Goal: Communication & Community: Answer question/provide support

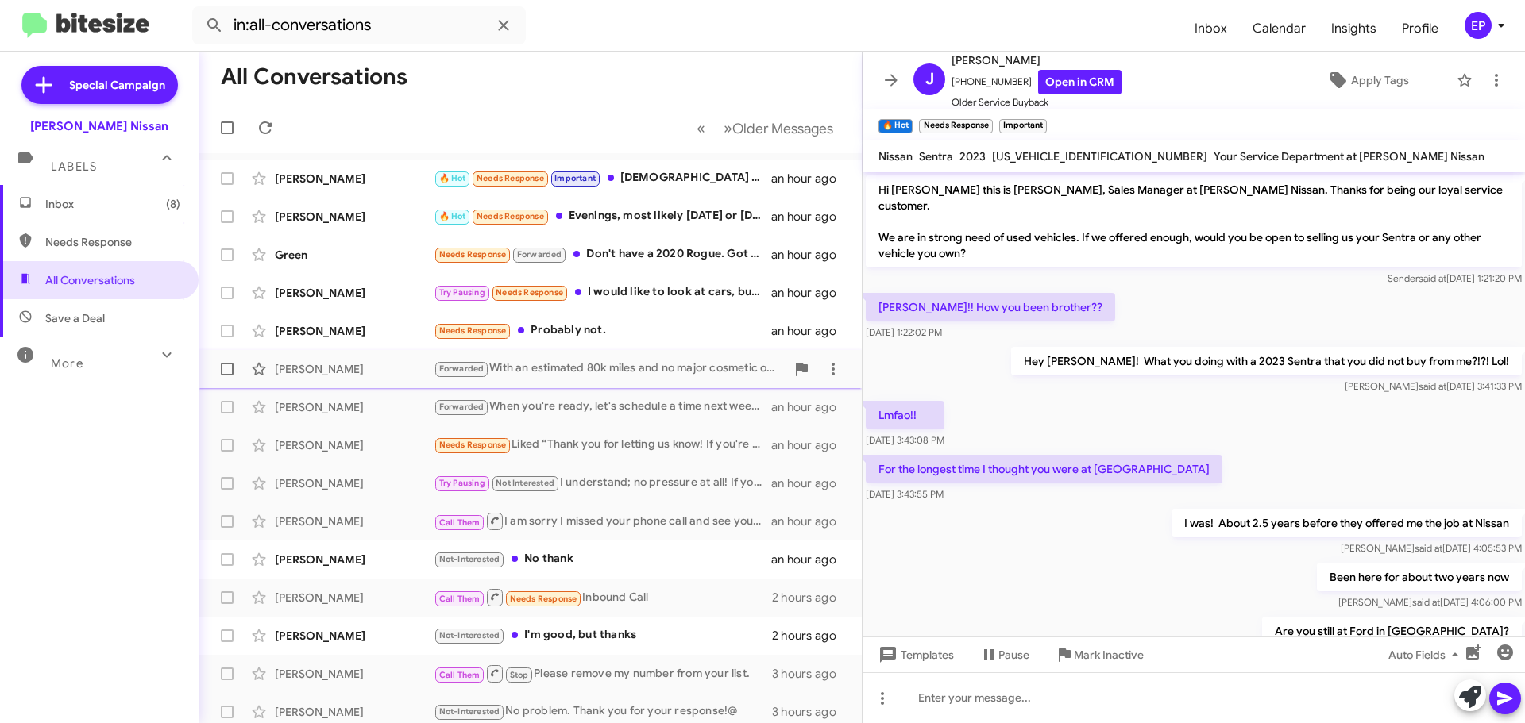
scroll to position [105, 0]
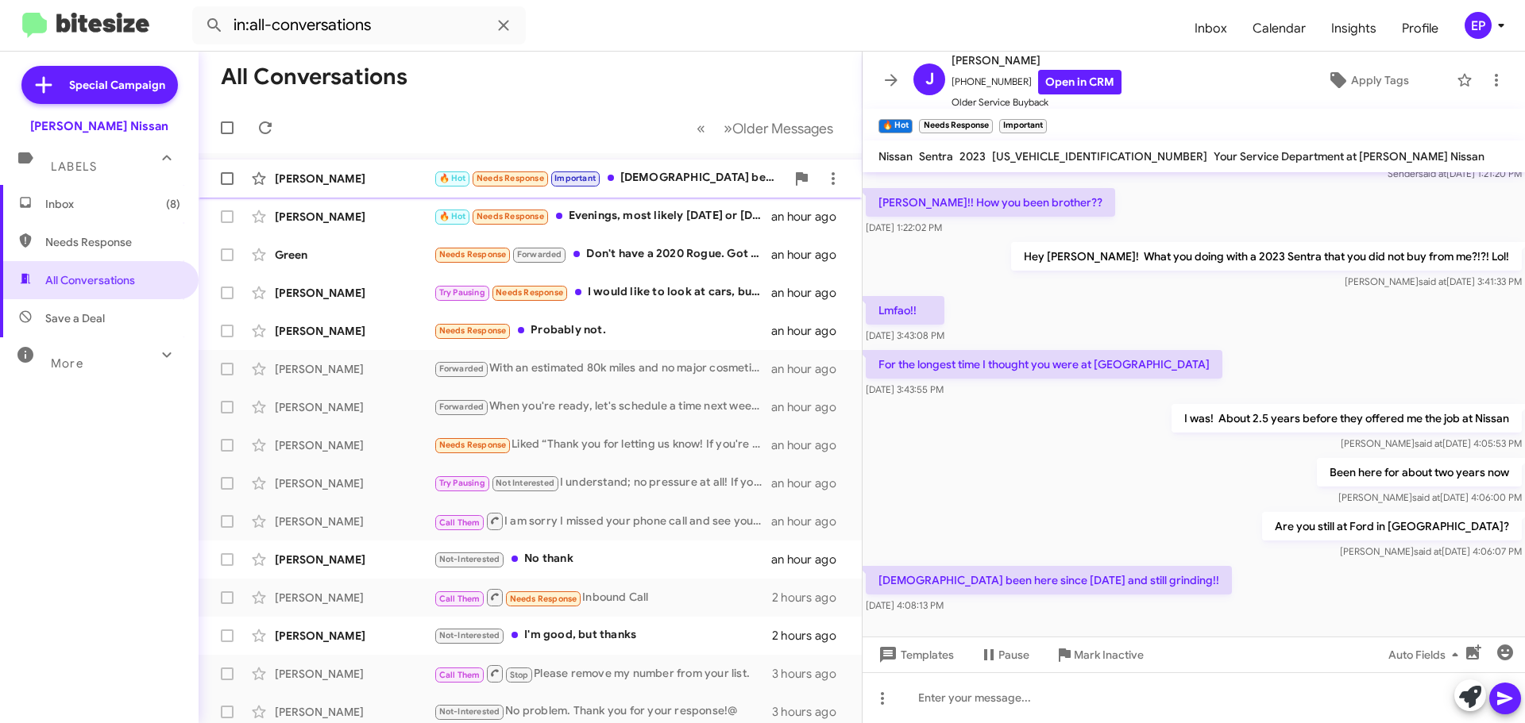
click at [662, 187] on div "🔥 Hot Needs Response Important Yesssir been here since [DATE] and still grindin…" at bounding box center [610, 178] width 352 height 18
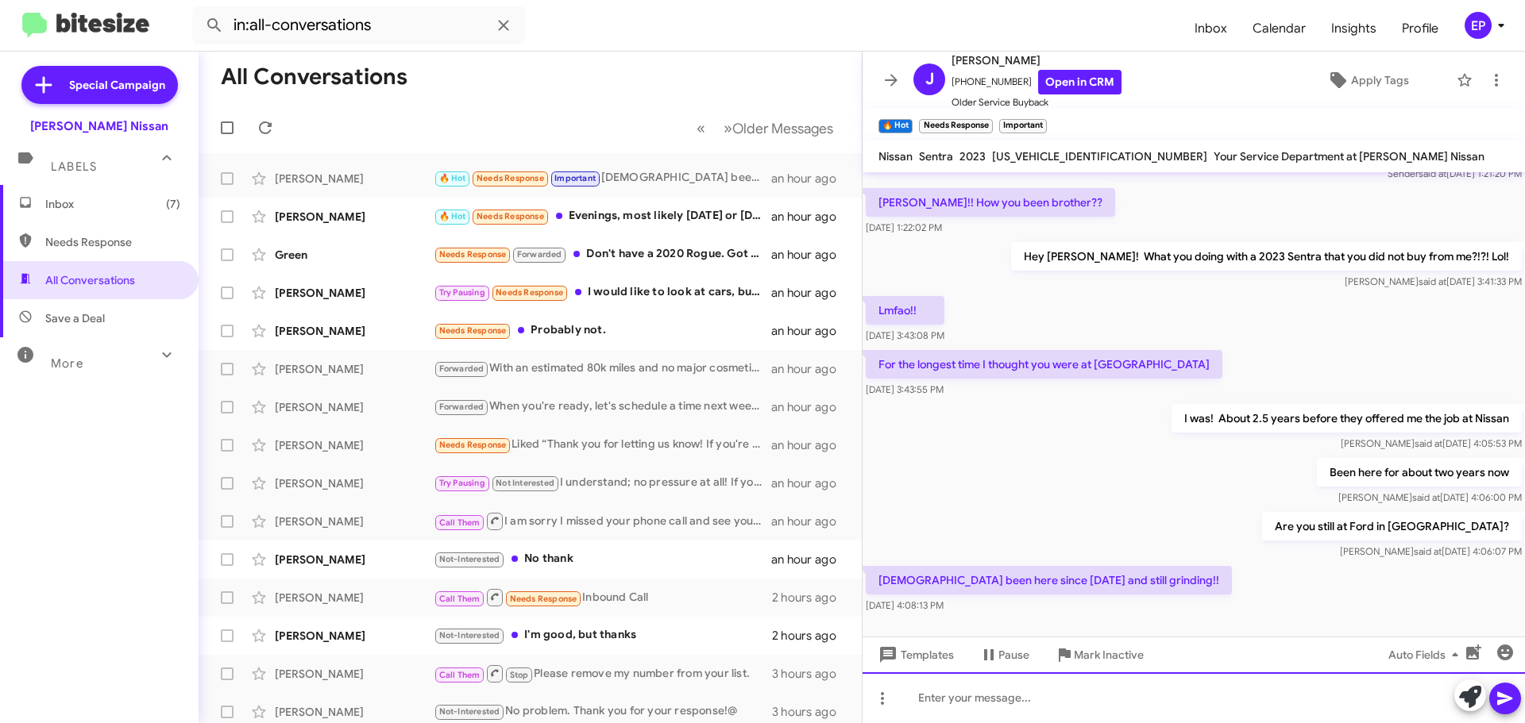
click at [1005, 707] on div at bounding box center [1193, 698] width 662 height 51
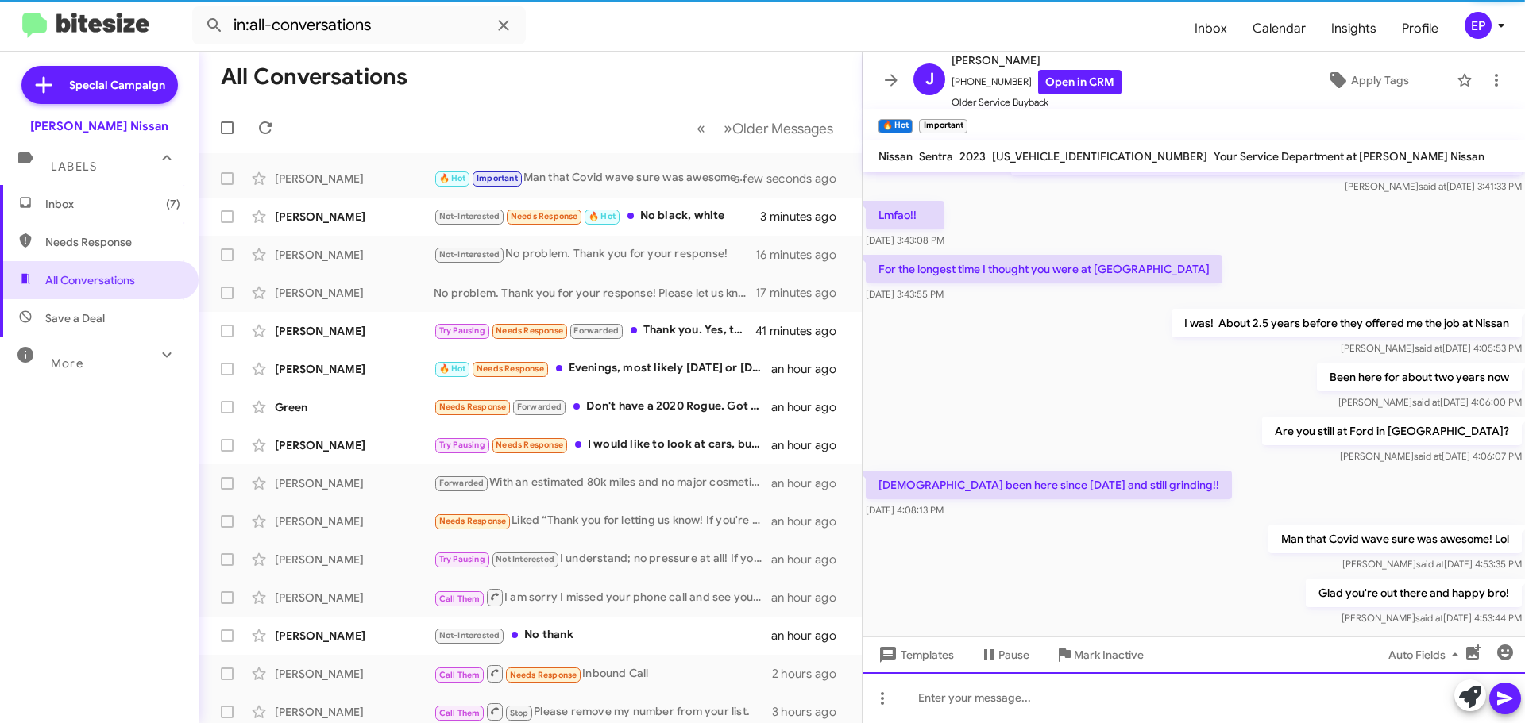
scroll to position [221, 0]
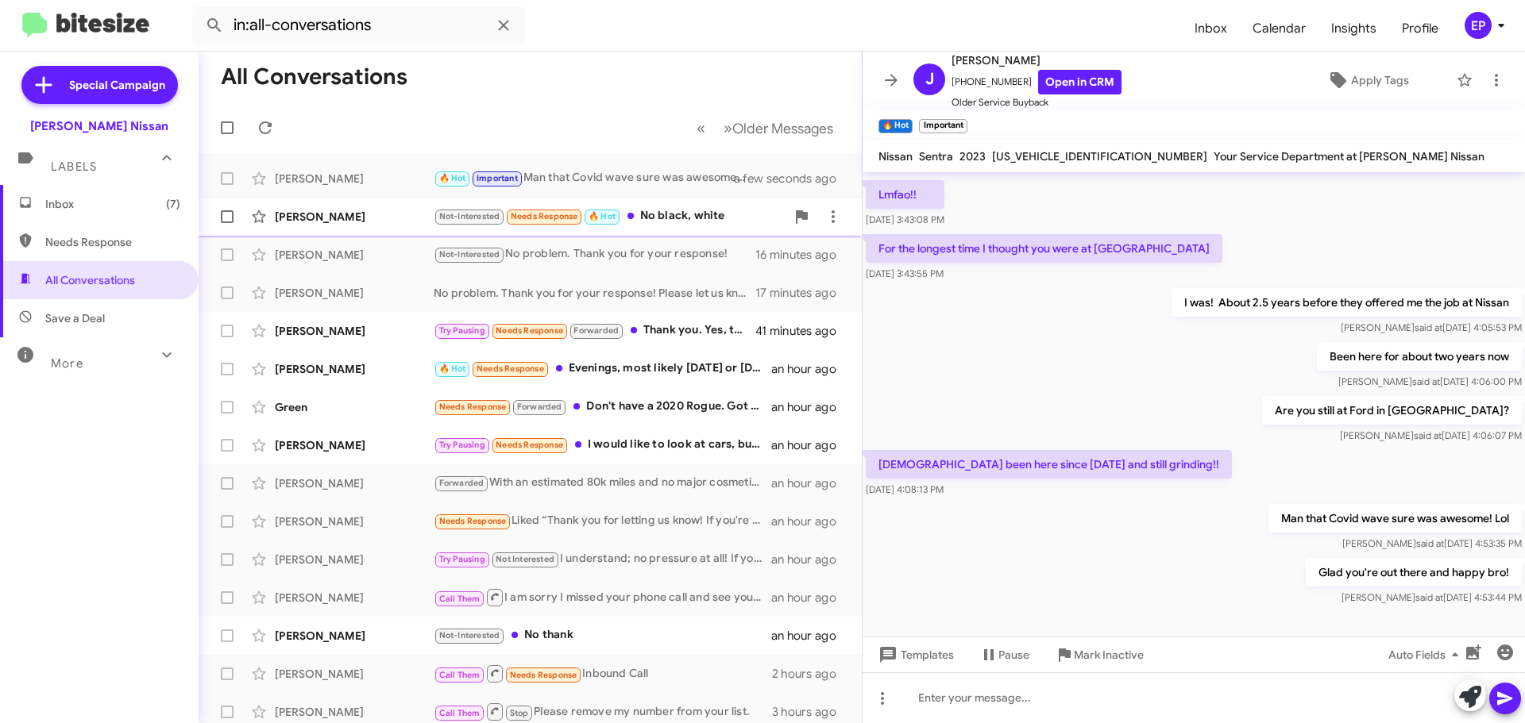
click at [658, 220] on div "Not-Interested Needs Response 🔥 Hot No black, white" at bounding box center [610, 216] width 352 height 18
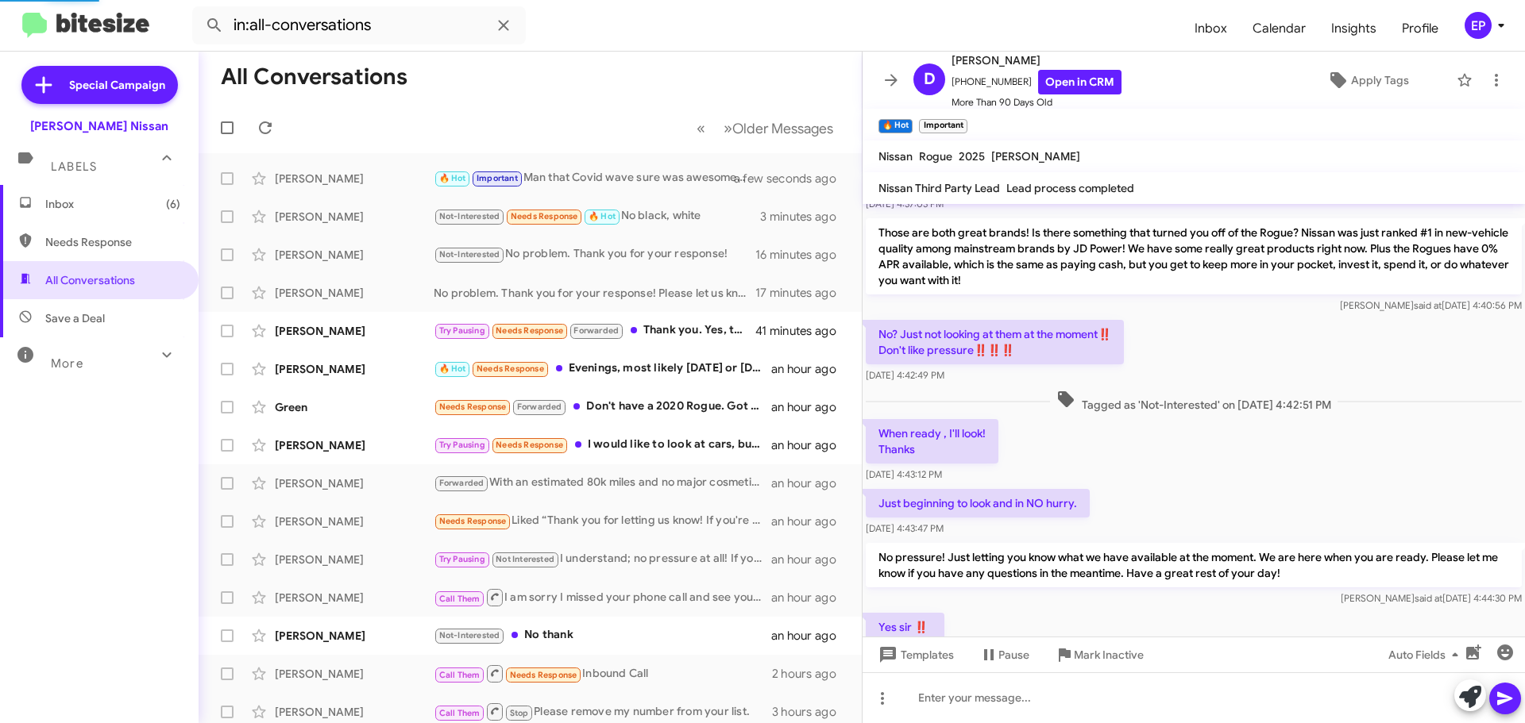
scroll to position [465, 0]
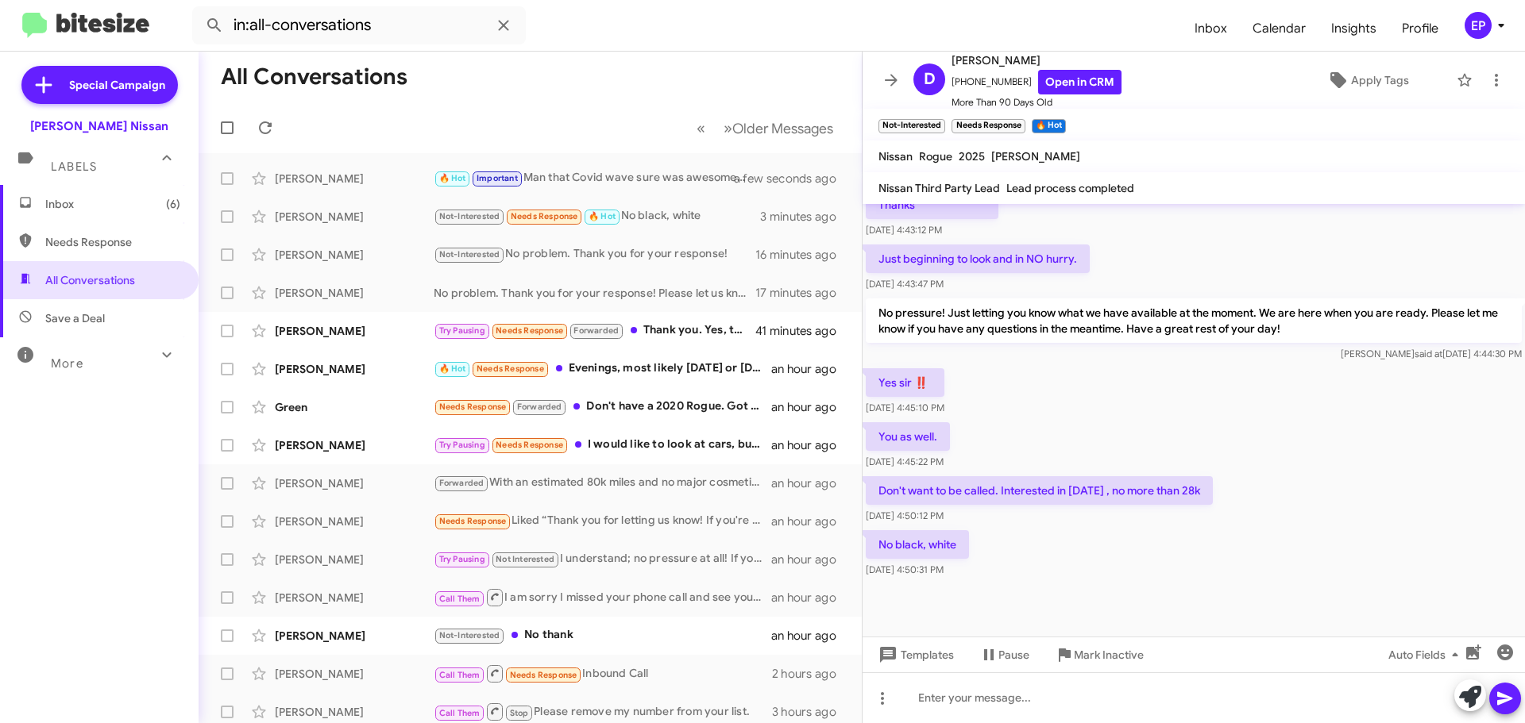
click at [1077, 400] on div "Yes sir ‼️ [DATE] 4:45:10 PM" at bounding box center [1193, 392] width 662 height 54
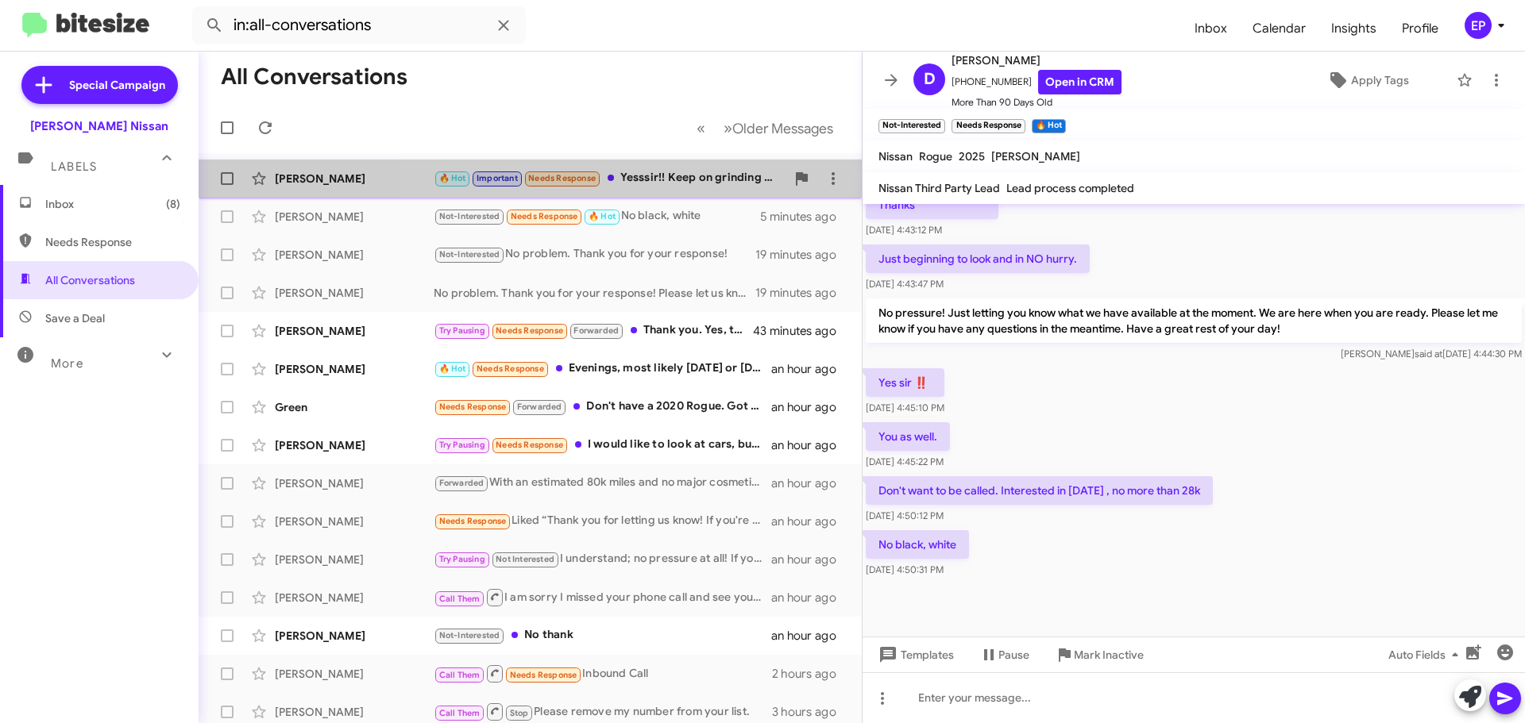
click at [679, 185] on div "🔥 Hot Important Needs Response Yesssir!! Keep on grinding baby!! Stay blessed b…" at bounding box center [610, 178] width 352 height 18
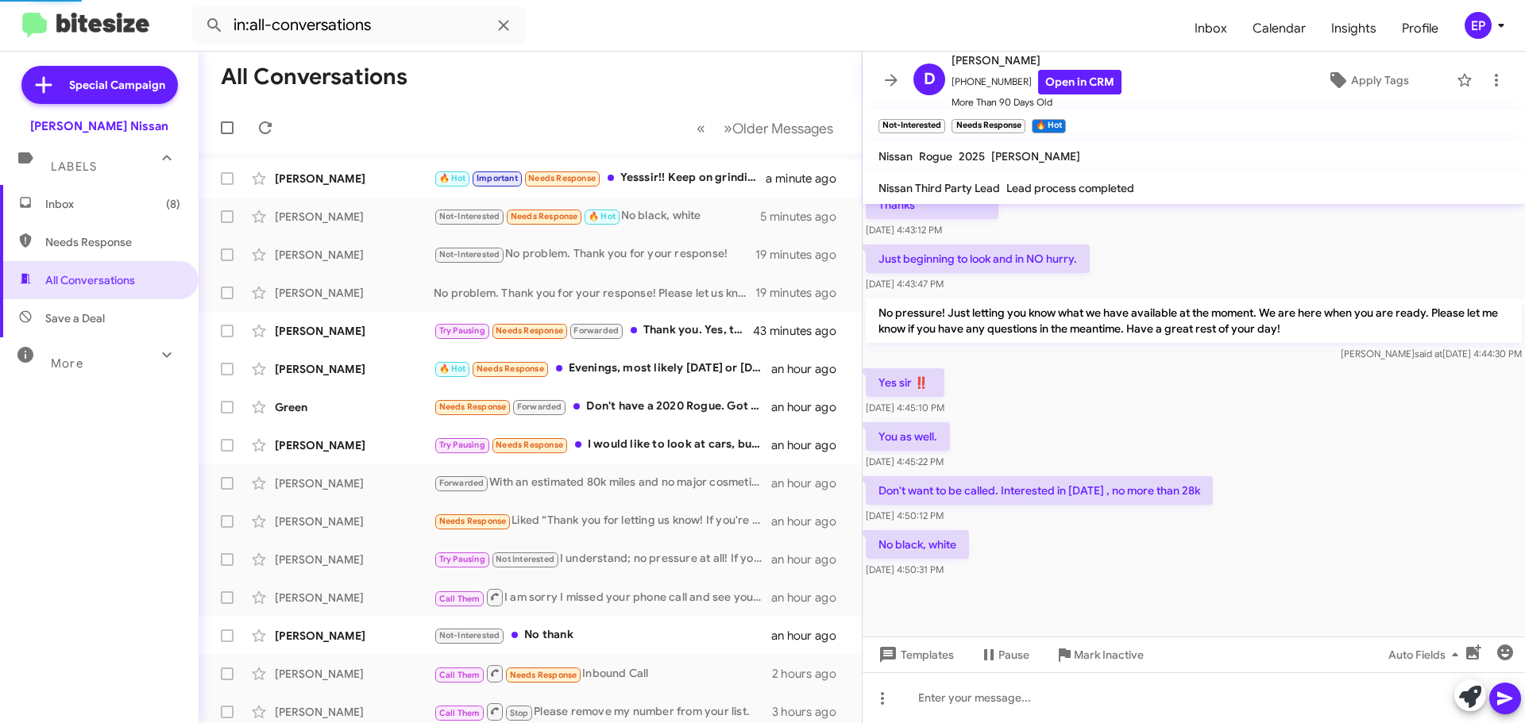
scroll to position [295, 0]
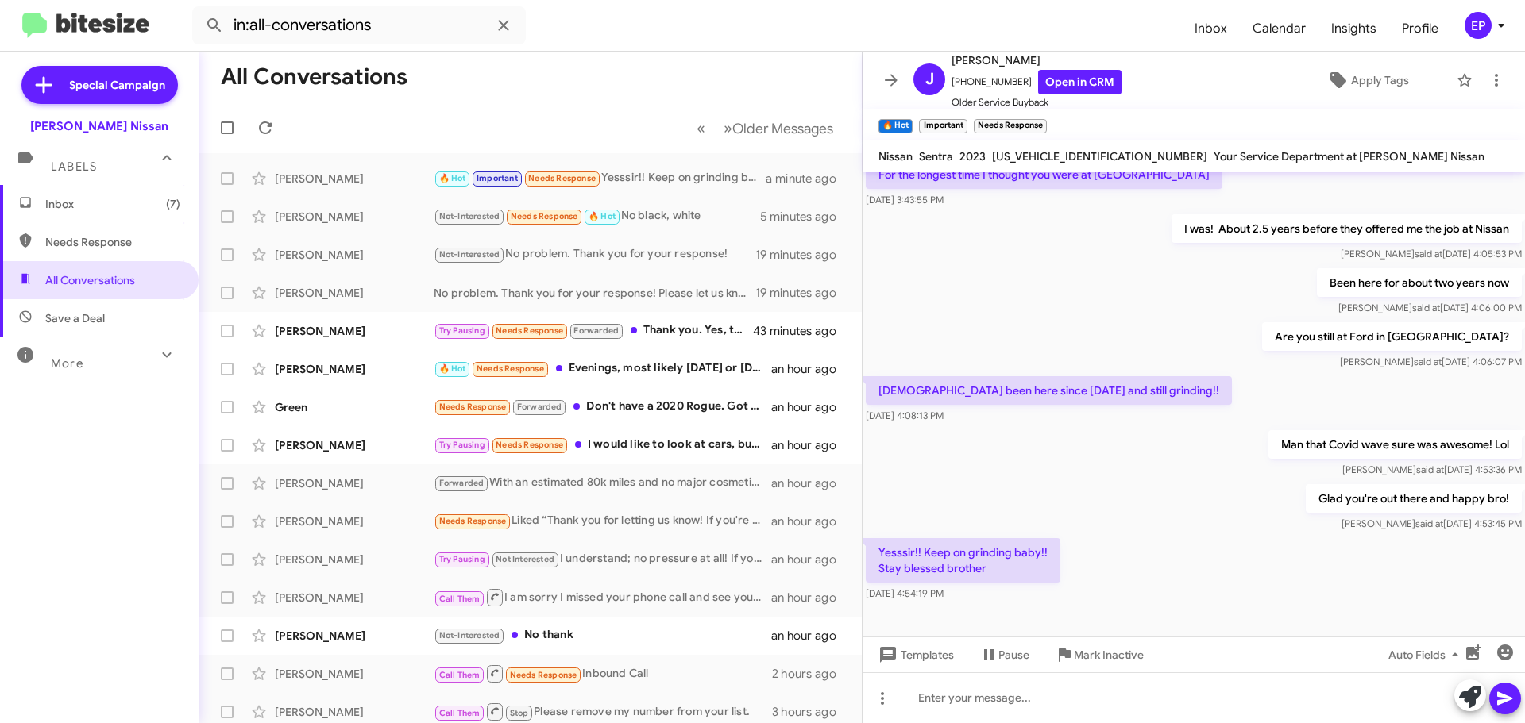
click at [1091, 505] on div "Glad you're out there and happy bro! [PERSON_NAME] at [DATE] 4:53:45 PM" at bounding box center [1193, 508] width 662 height 54
click at [1351, 83] on span "Apply Tags" at bounding box center [1380, 80] width 58 height 29
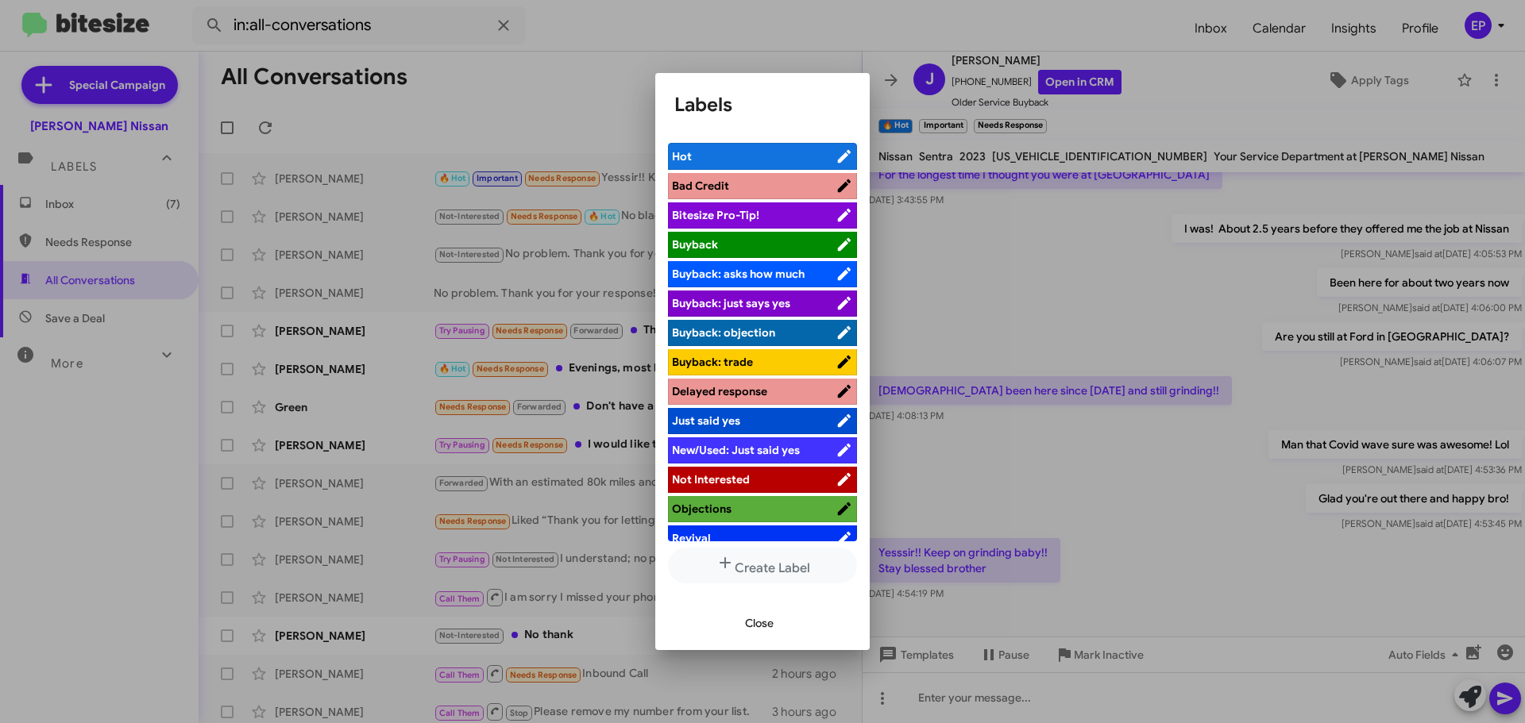
click at [729, 481] on span "Not Interested" at bounding box center [711, 479] width 78 height 14
click at [1139, 307] on div at bounding box center [762, 361] width 1525 height 723
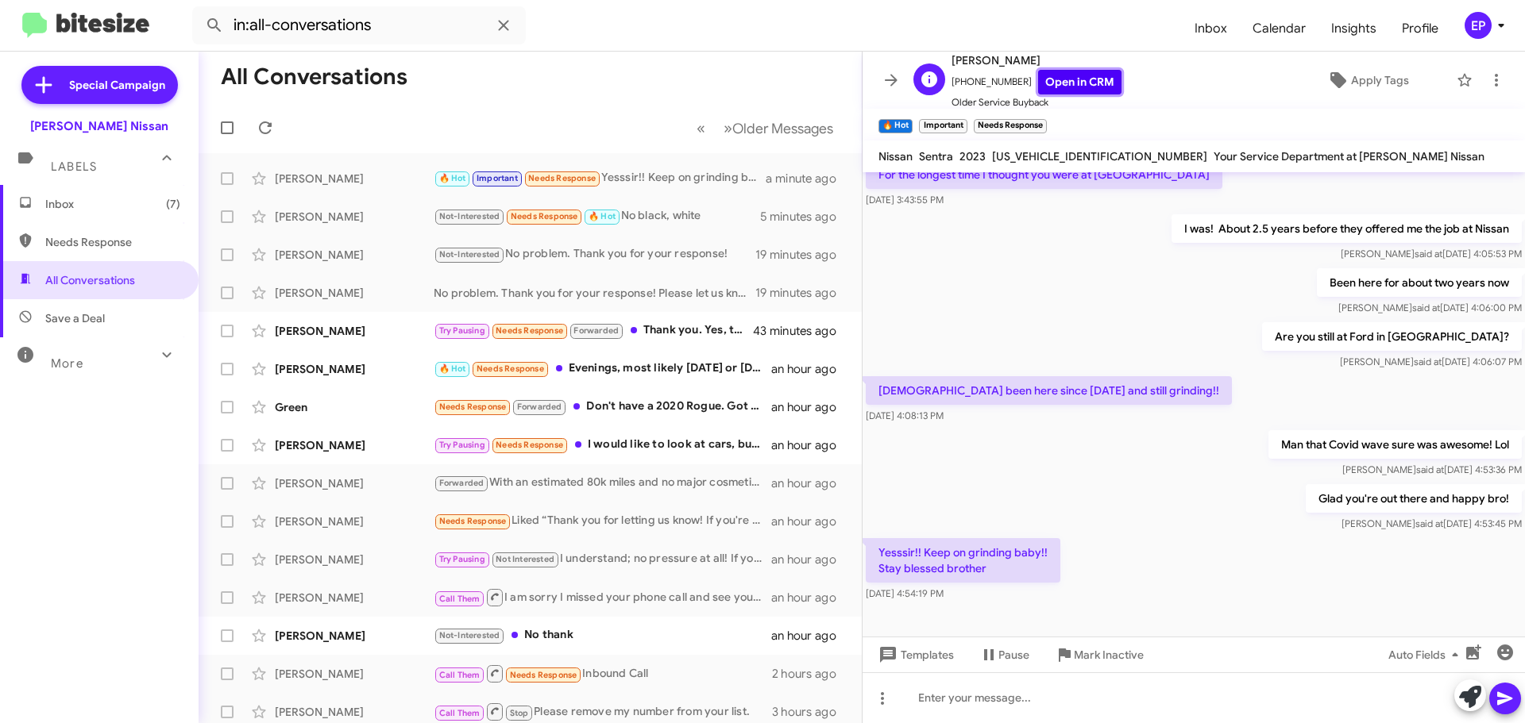
click at [1096, 85] on link "Open in CRM" at bounding box center [1079, 82] width 83 height 25
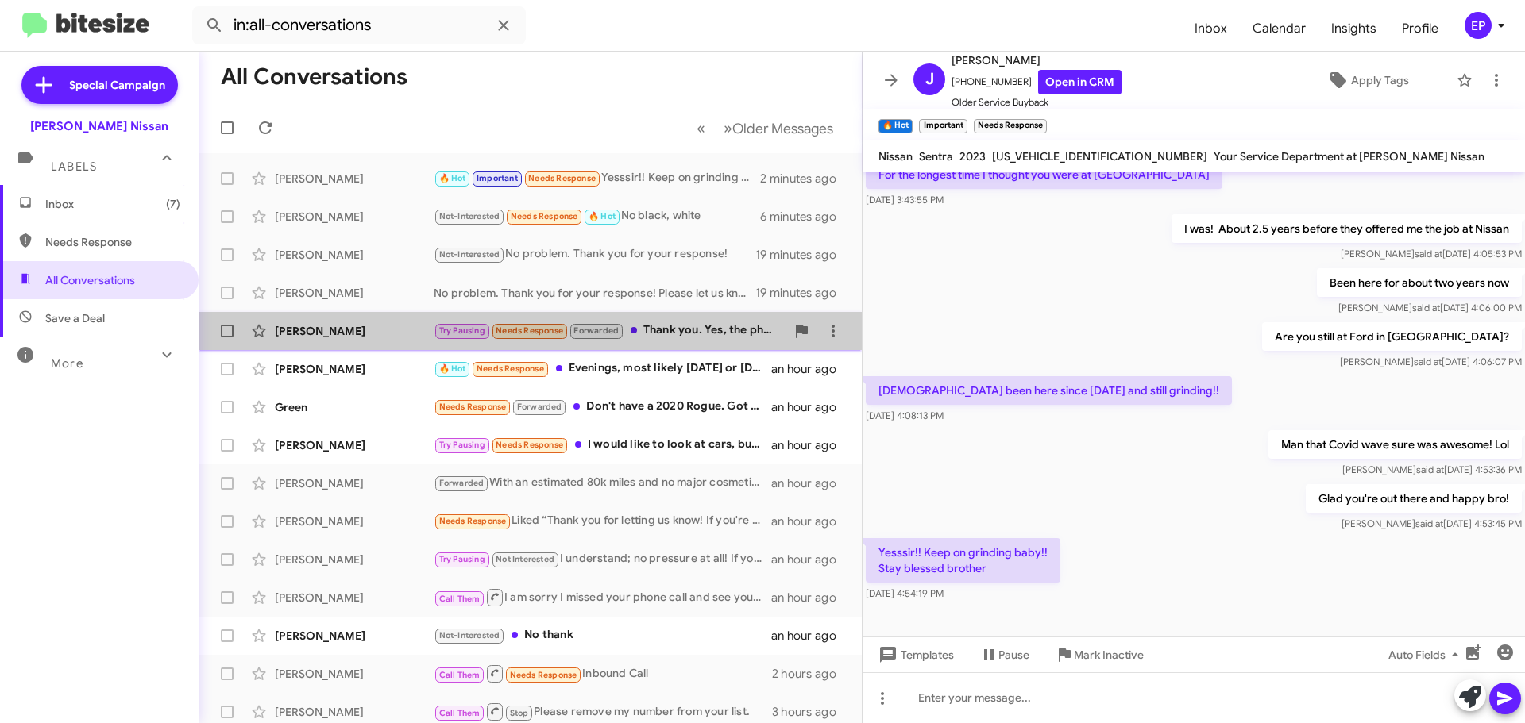
click at [667, 336] on div "Try Pausing Needs Response Forwarded Thank you. Yes, the physical therapy is to…" at bounding box center [610, 331] width 352 height 18
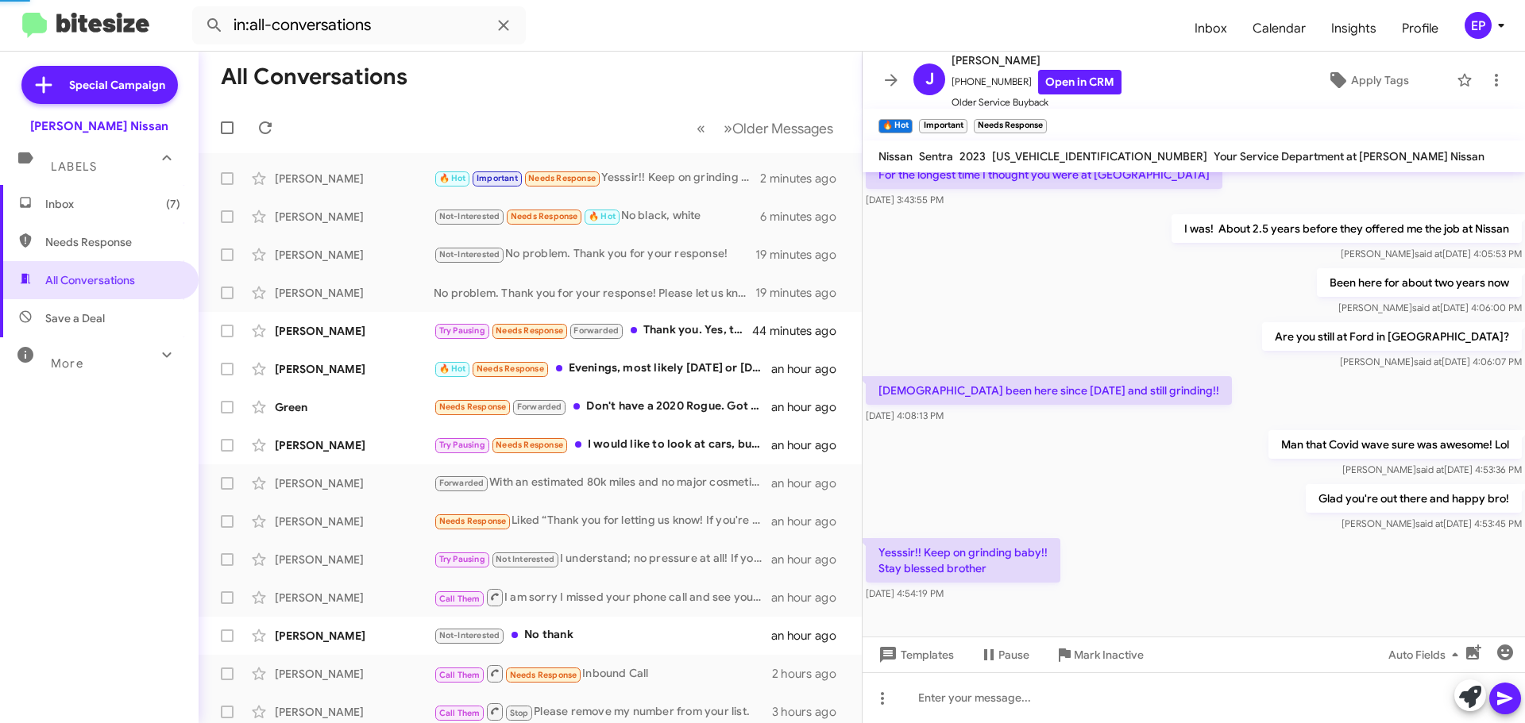
scroll to position [210, 0]
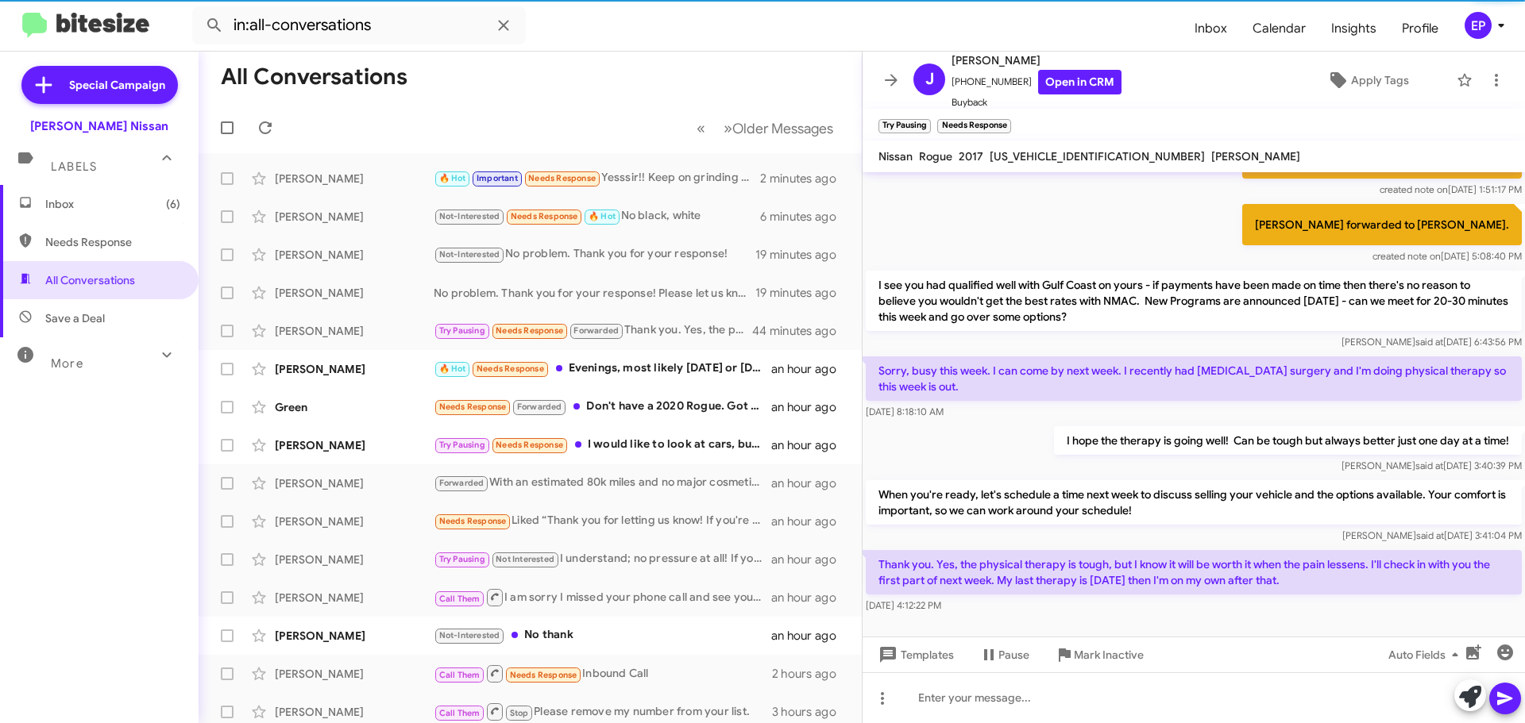
click at [1016, 446] on div "I hope the therapy is going well! Can be tough but always better just one day a…" at bounding box center [1193, 450] width 662 height 54
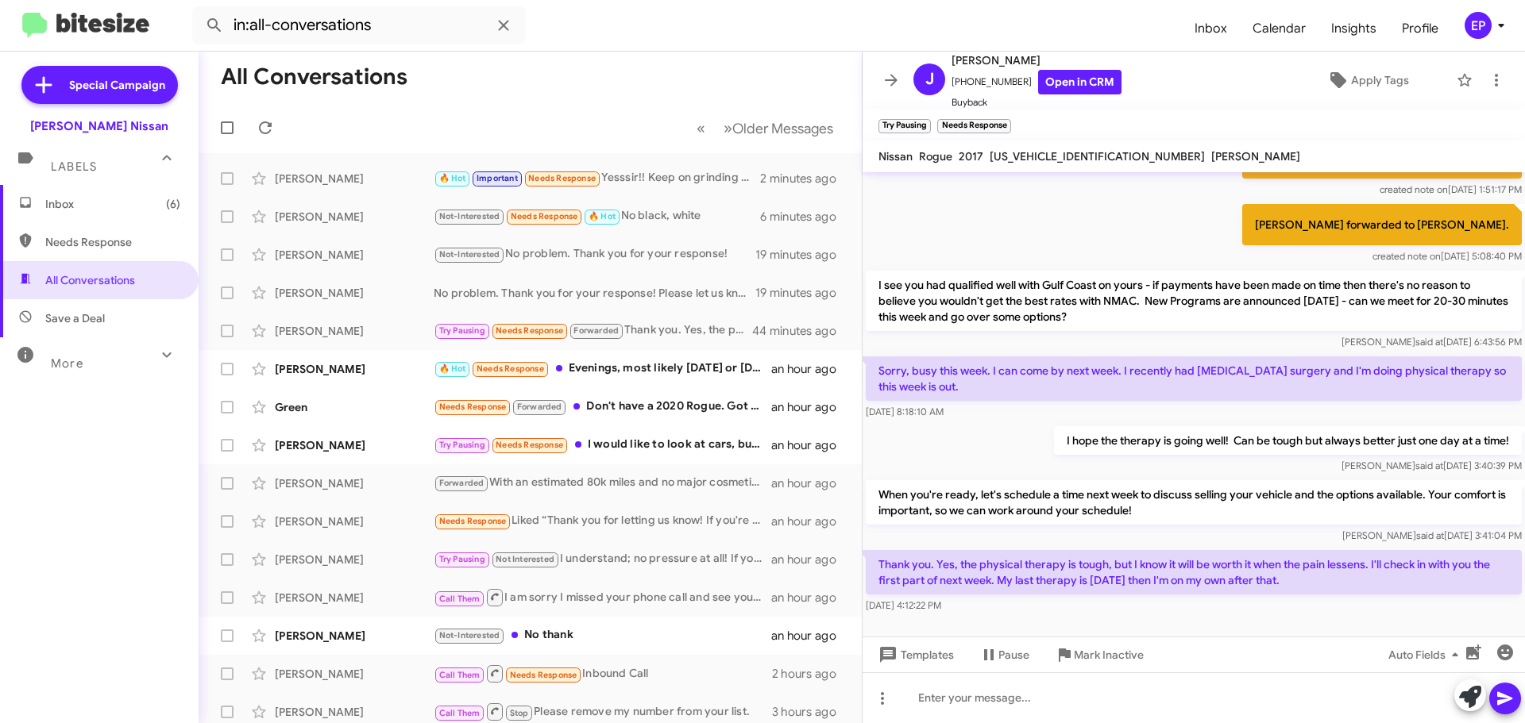
click at [1198, 617] on div at bounding box center [1193, 635] width 662 height 36
click at [643, 368] on div "🔥 Hot Needs Response Evenings, most likely [DATE] or [DATE]" at bounding box center [610, 369] width 352 height 18
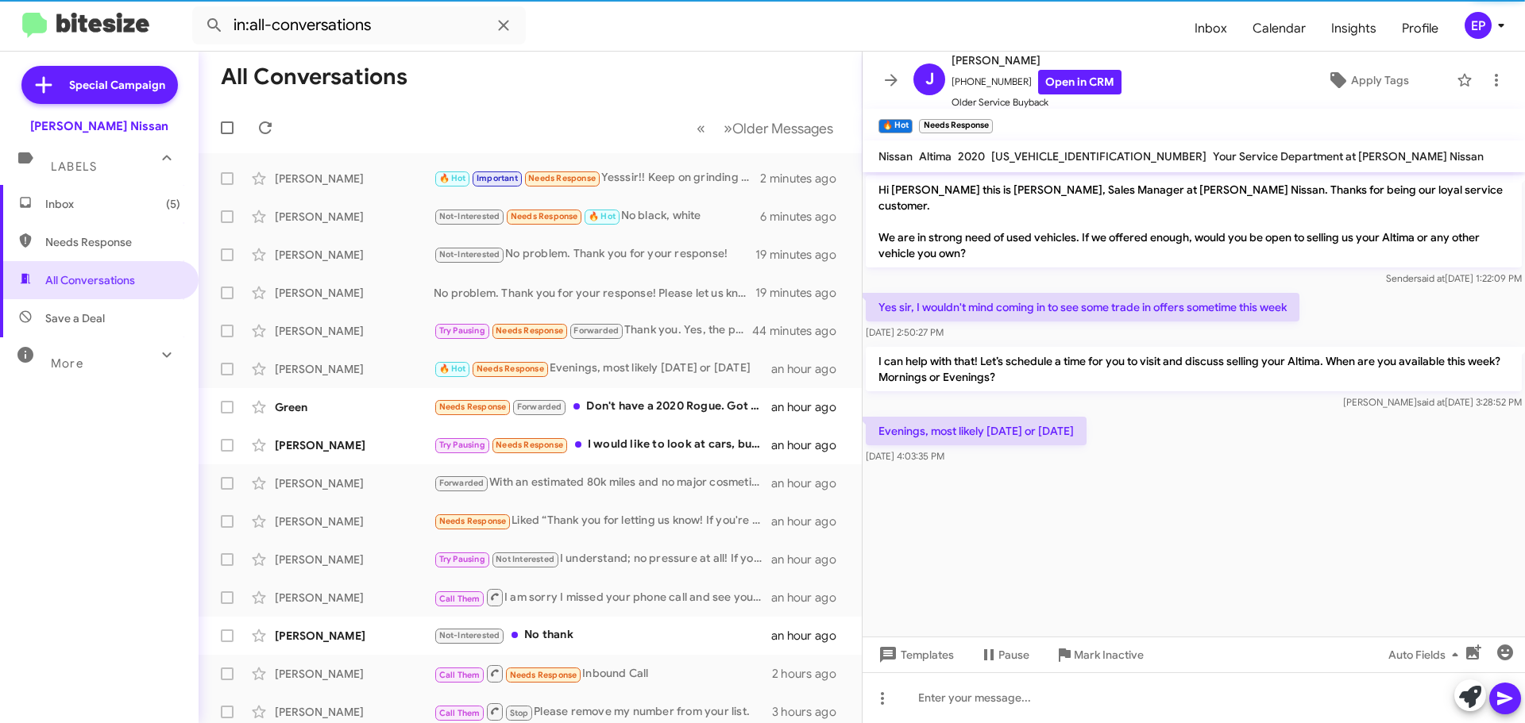
click at [1166, 492] on cdk-virtual-scroll-viewport "Hi [PERSON_NAME] this is [PERSON_NAME], Sales Manager at [PERSON_NAME] Nissan. …" at bounding box center [1193, 404] width 662 height 465
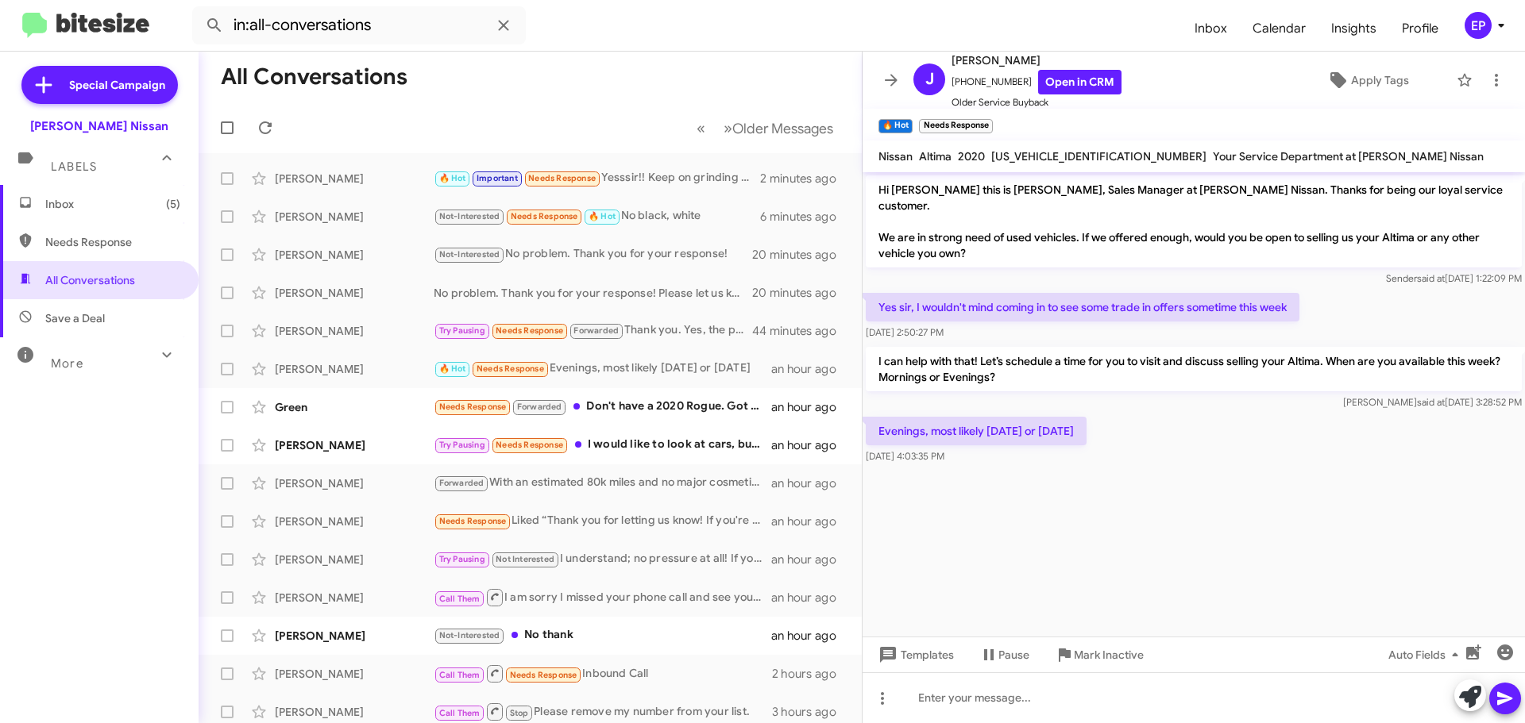
click at [1169, 501] on cdk-virtual-scroll-viewport "Hi [PERSON_NAME] this is [PERSON_NAME], Sales Manager at [PERSON_NAME] Nissan. …" at bounding box center [1193, 404] width 662 height 465
click at [1128, 492] on cdk-virtual-scroll-viewport "Hi [PERSON_NAME] this is [PERSON_NAME], Sales Manager at [PERSON_NAME] Nissan. …" at bounding box center [1193, 404] width 662 height 465
click at [1166, 468] on cdk-virtual-scroll-viewport "Hi [PERSON_NAME] this is [PERSON_NAME], Sales Manager at [PERSON_NAME] Nissan. …" at bounding box center [1193, 404] width 662 height 465
click at [1248, 468] on div at bounding box center [1193, 476] width 662 height 16
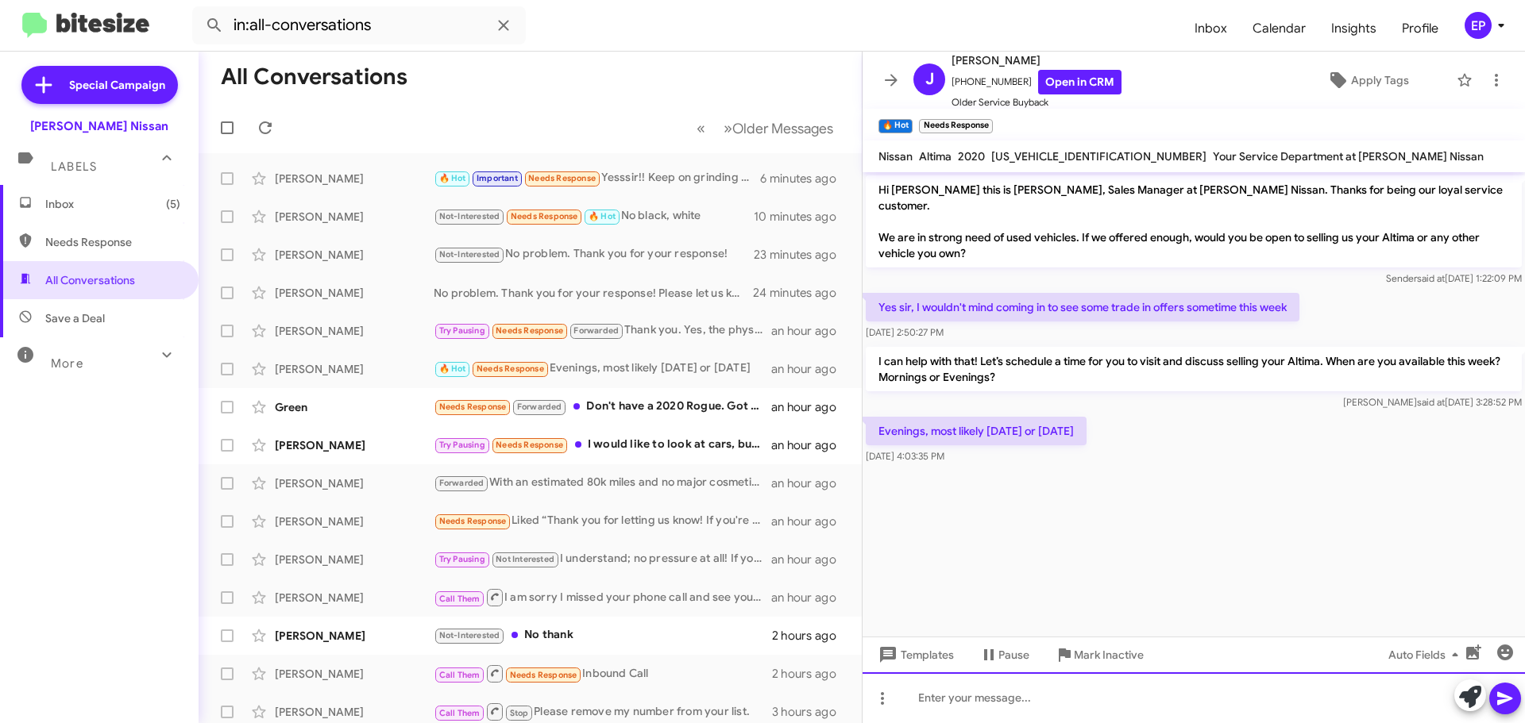
click at [1078, 711] on div at bounding box center [1193, 698] width 662 height 51
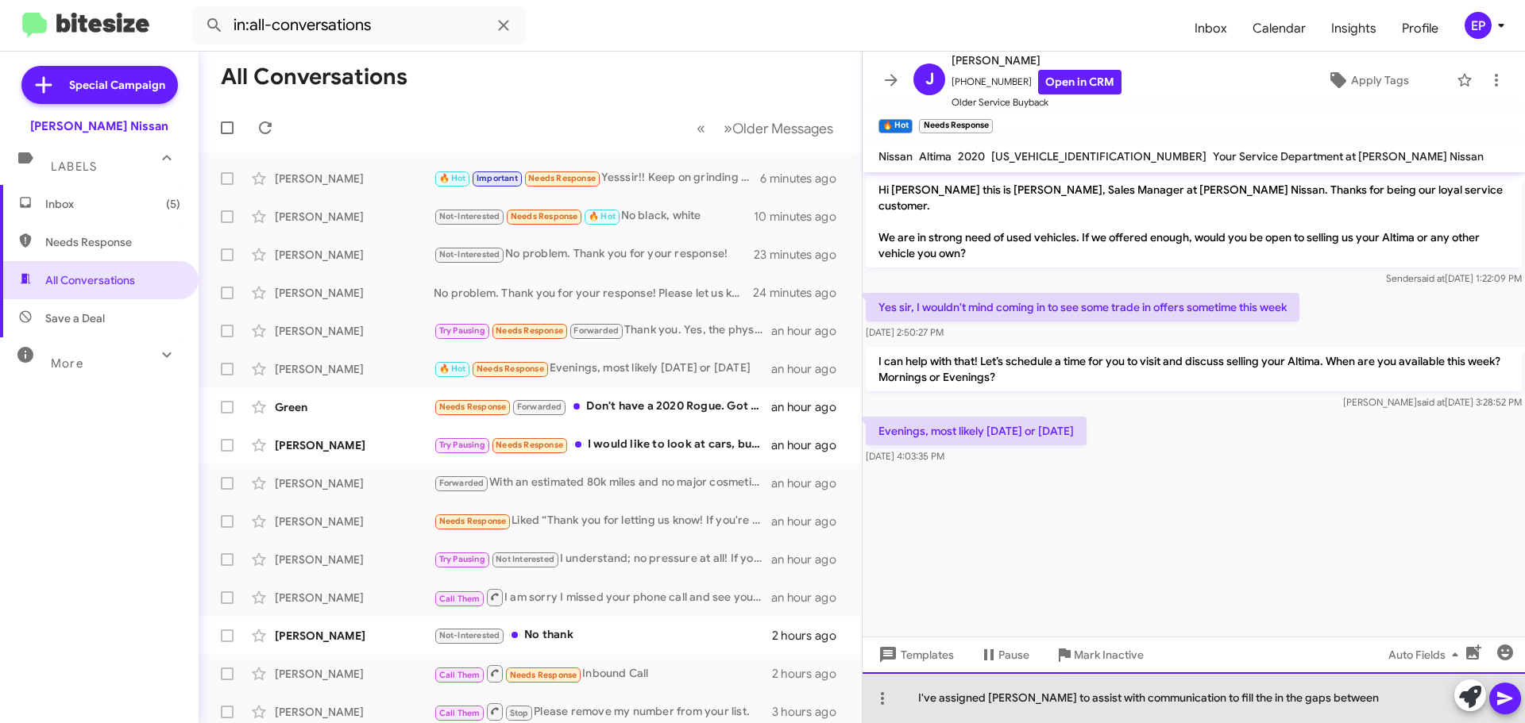
drag, startPoint x: 1297, startPoint y: 700, endPoint x: 1380, endPoint y: 697, distance: 83.4
click at [1380, 697] on div "I've assigned [PERSON_NAME] to assist with communication to fill the in the gap…" at bounding box center [1193, 698] width 662 height 51
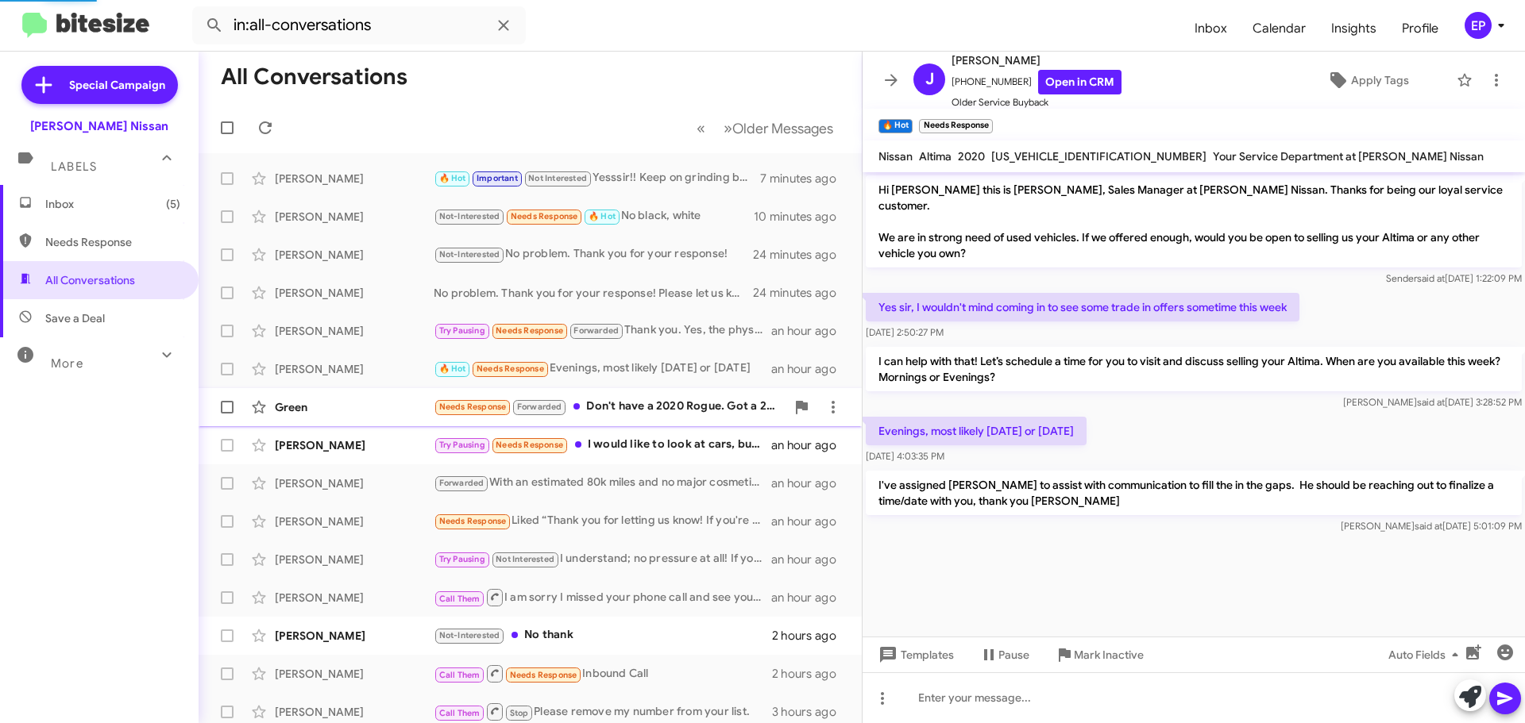
click at [671, 404] on div "Needs Response Forwarded Don't have a 2020 Rogue. Got a 2018 Rogue with 37000 m…" at bounding box center [610, 407] width 352 height 18
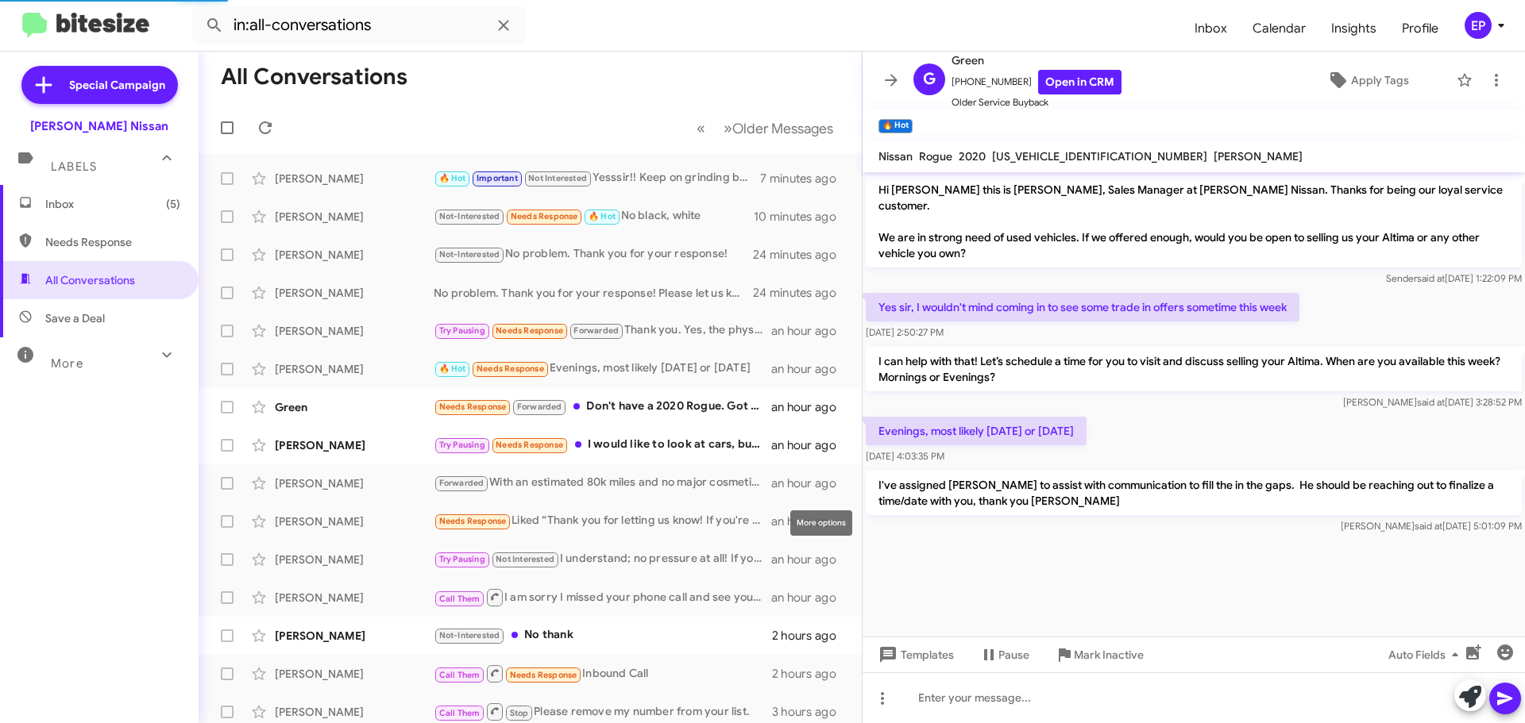
scroll to position [101, 0]
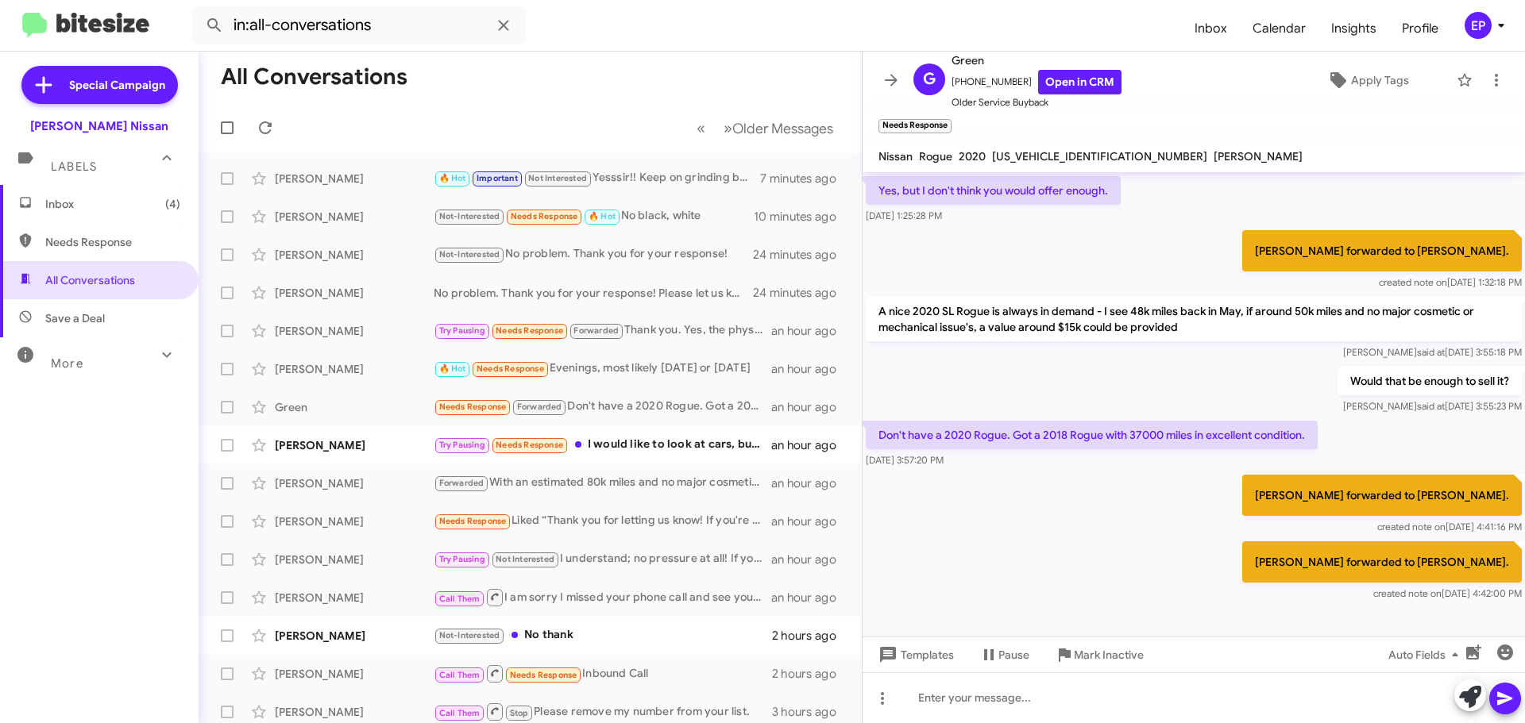
click at [1061, 507] on div "[PERSON_NAME] forwarded to [PERSON_NAME]. created note on [DATE] 4:41:16 PM" at bounding box center [1193, 505] width 662 height 67
click at [1086, 407] on div "Would that be enough to sell it? [PERSON_NAME] at [DATE] 3:55:23 PM" at bounding box center [1193, 391] width 662 height 54
click at [1060, 76] on link "Open in CRM" at bounding box center [1079, 82] width 83 height 25
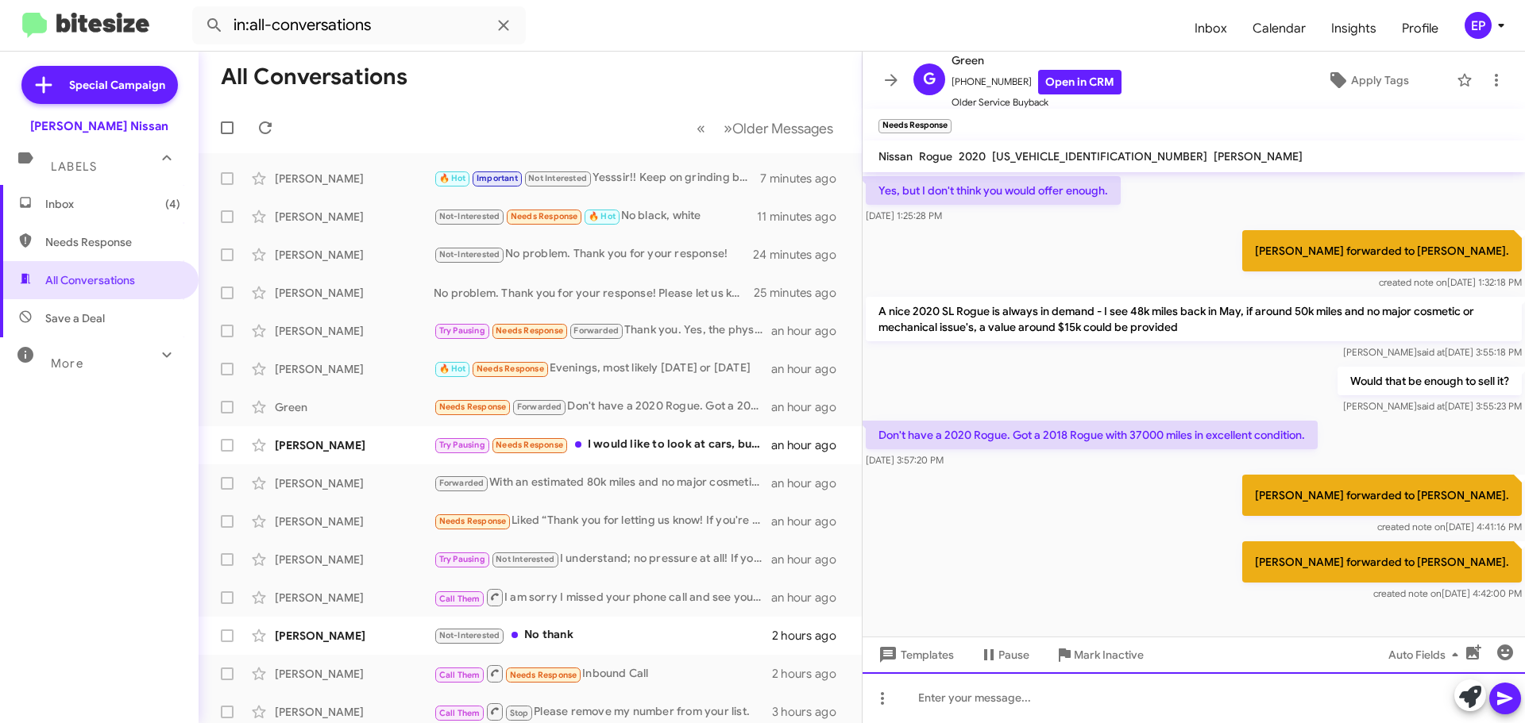
click at [1061, 696] on div at bounding box center [1193, 698] width 662 height 51
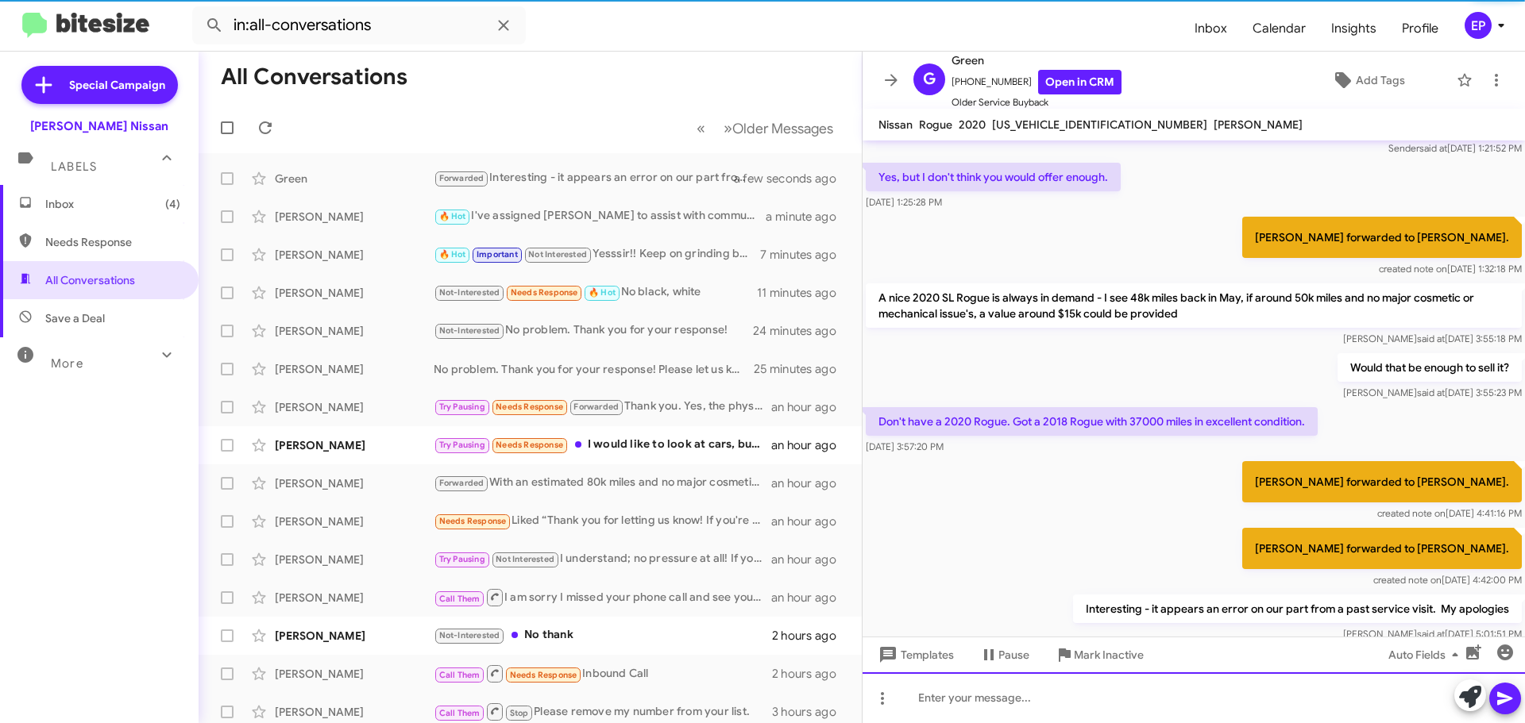
scroll to position [185, 0]
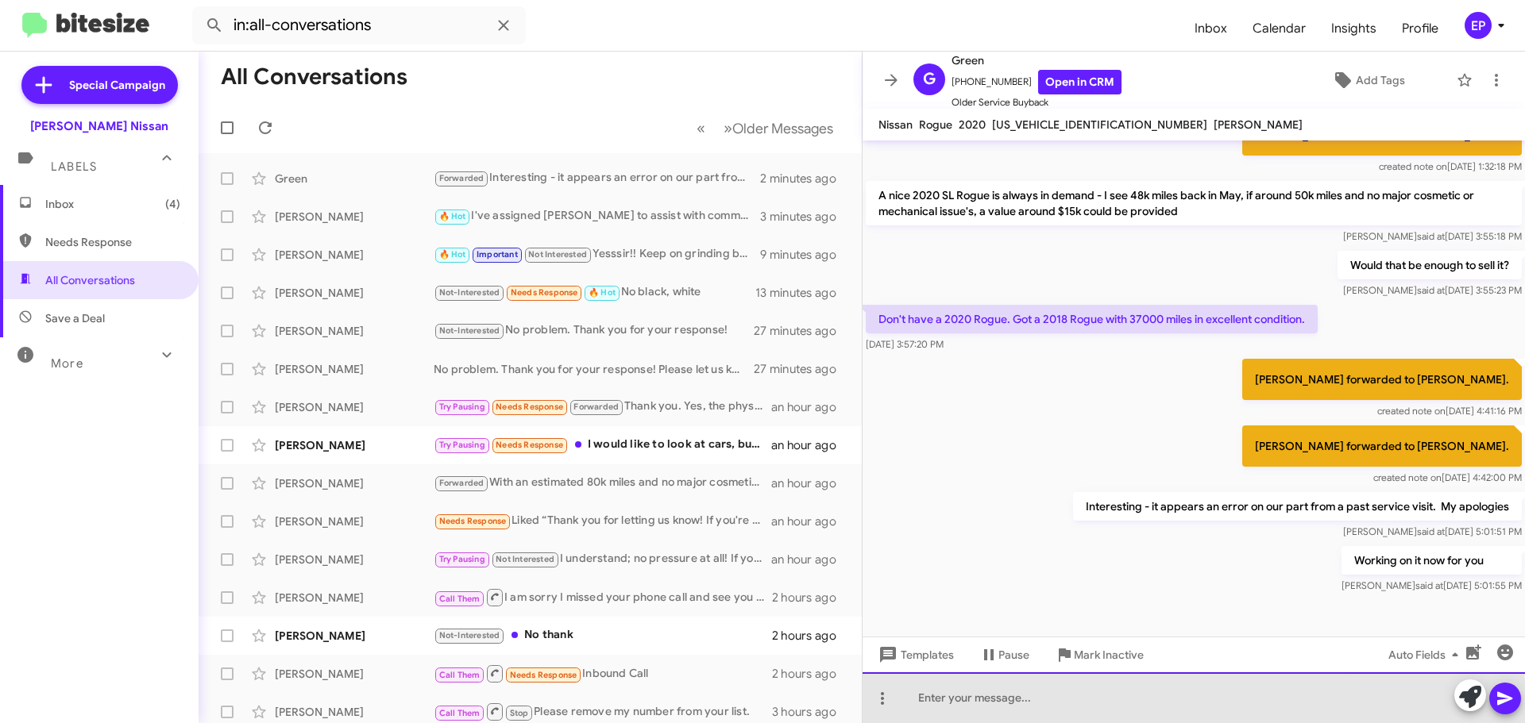
click at [1032, 707] on div at bounding box center [1193, 698] width 662 height 51
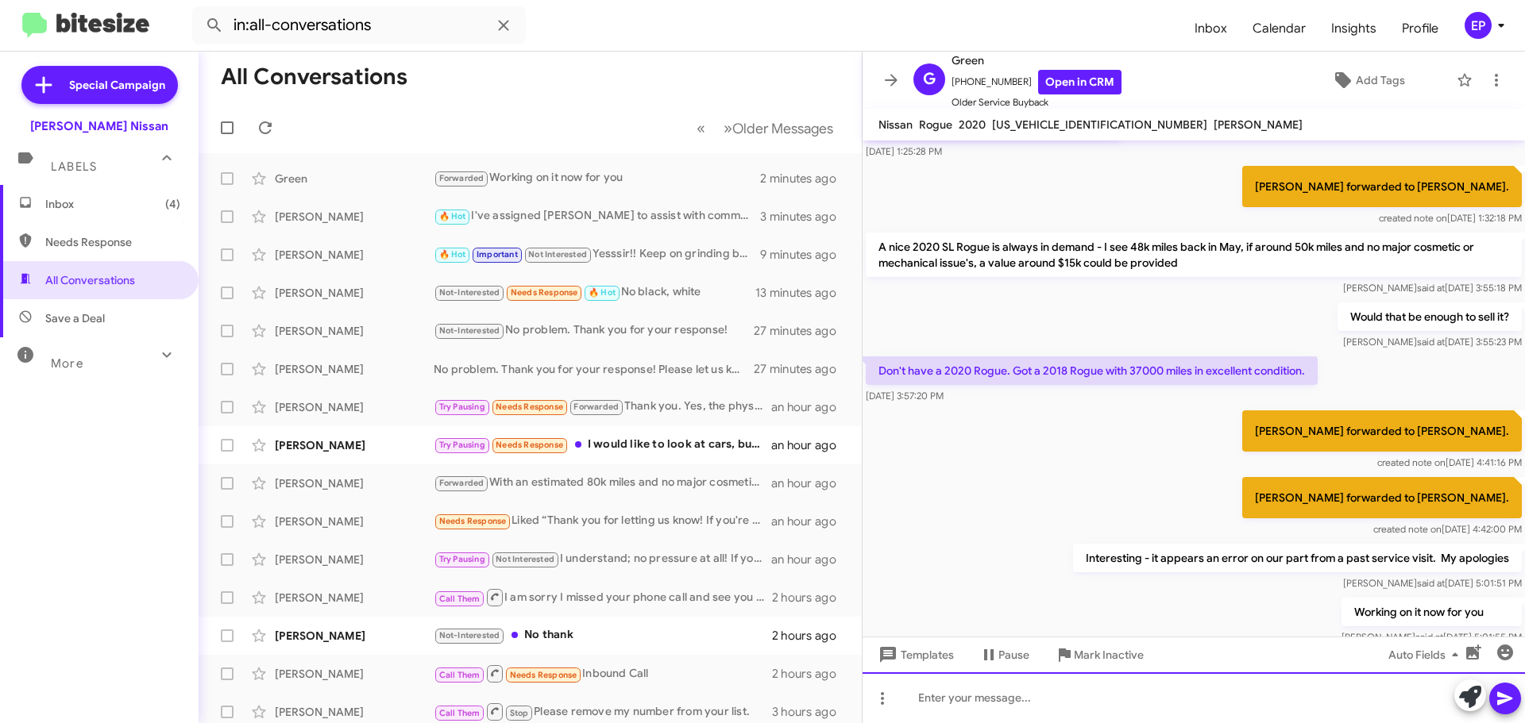
scroll to position [243, 0]
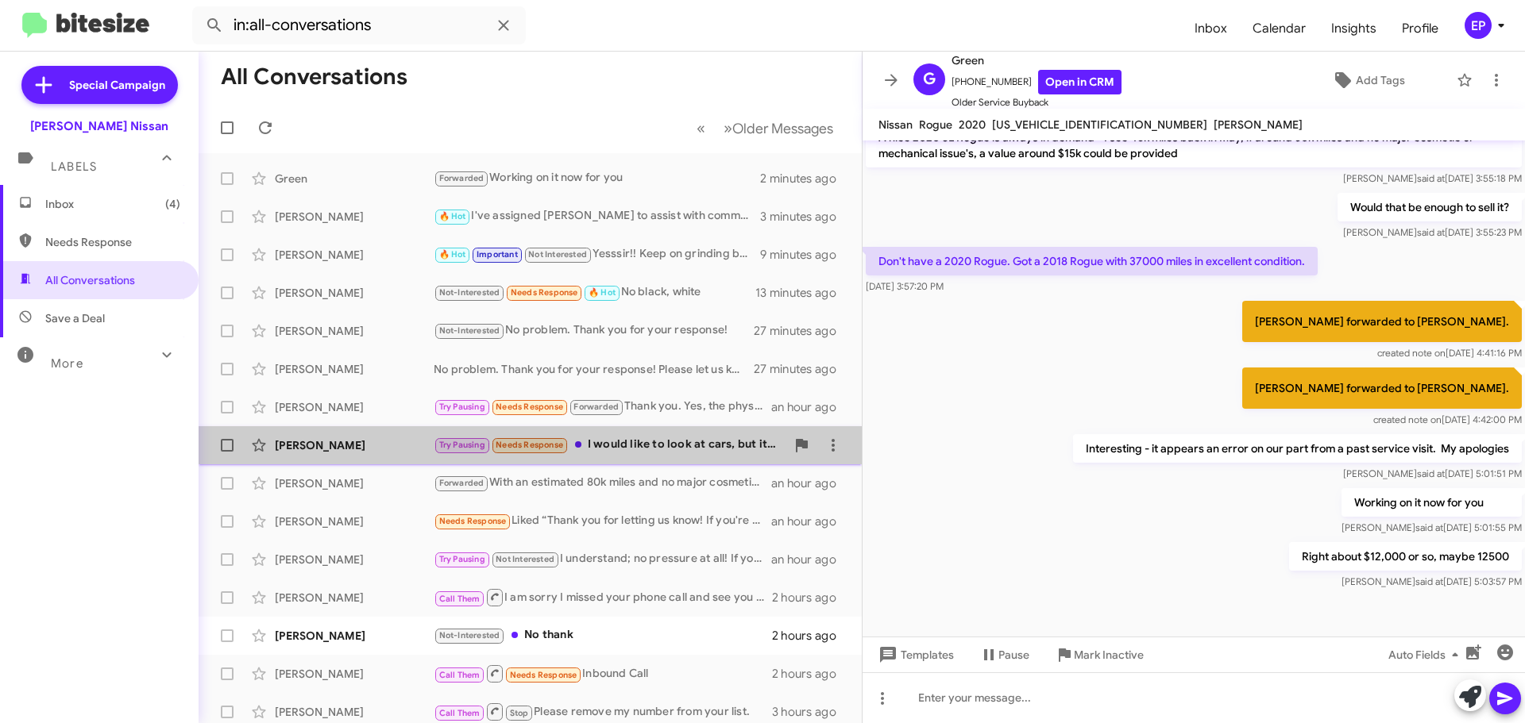
click at [633, 440] on div "Try Pausing Needs Response I would like to look at cars, but it right now that …" at bounding box center [610, 445] width 352 height 18
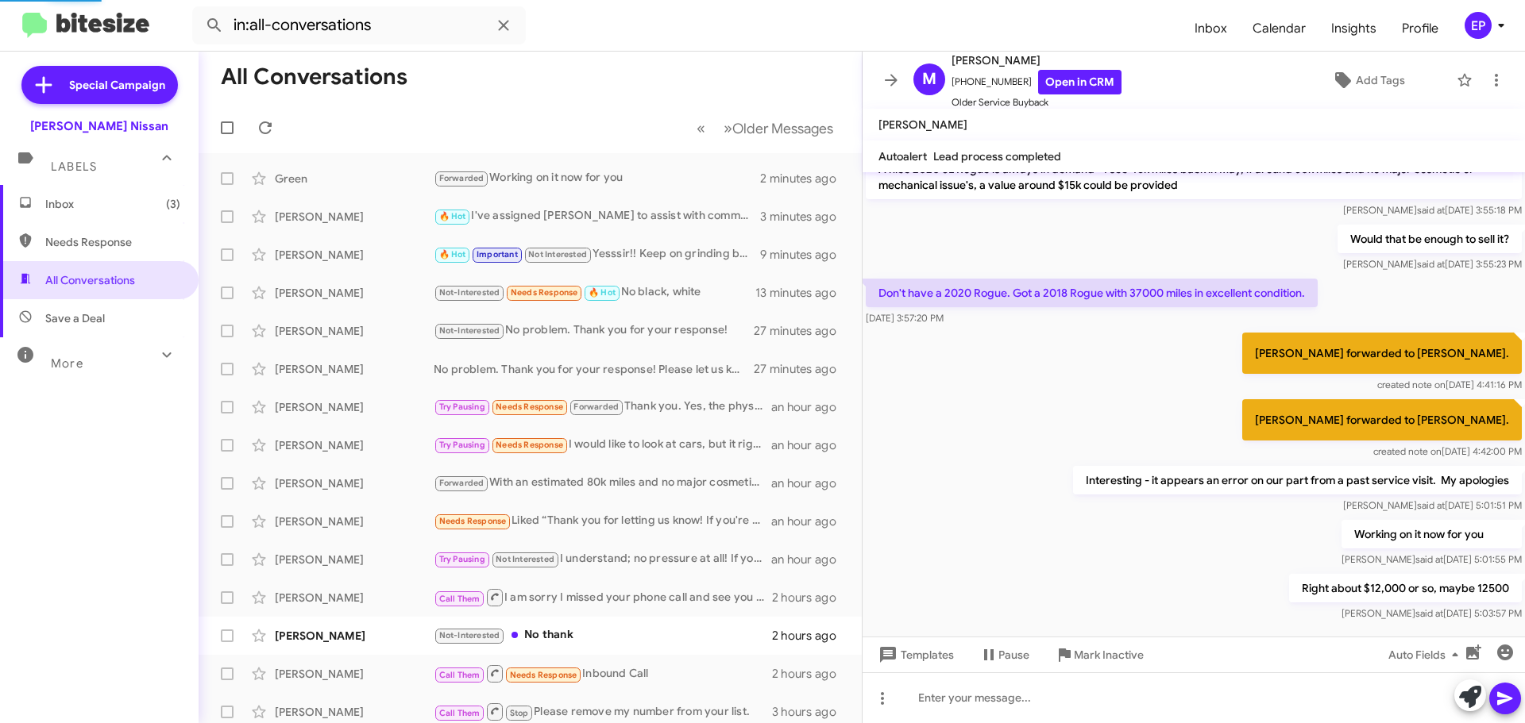
scroll to position [1632, 0]
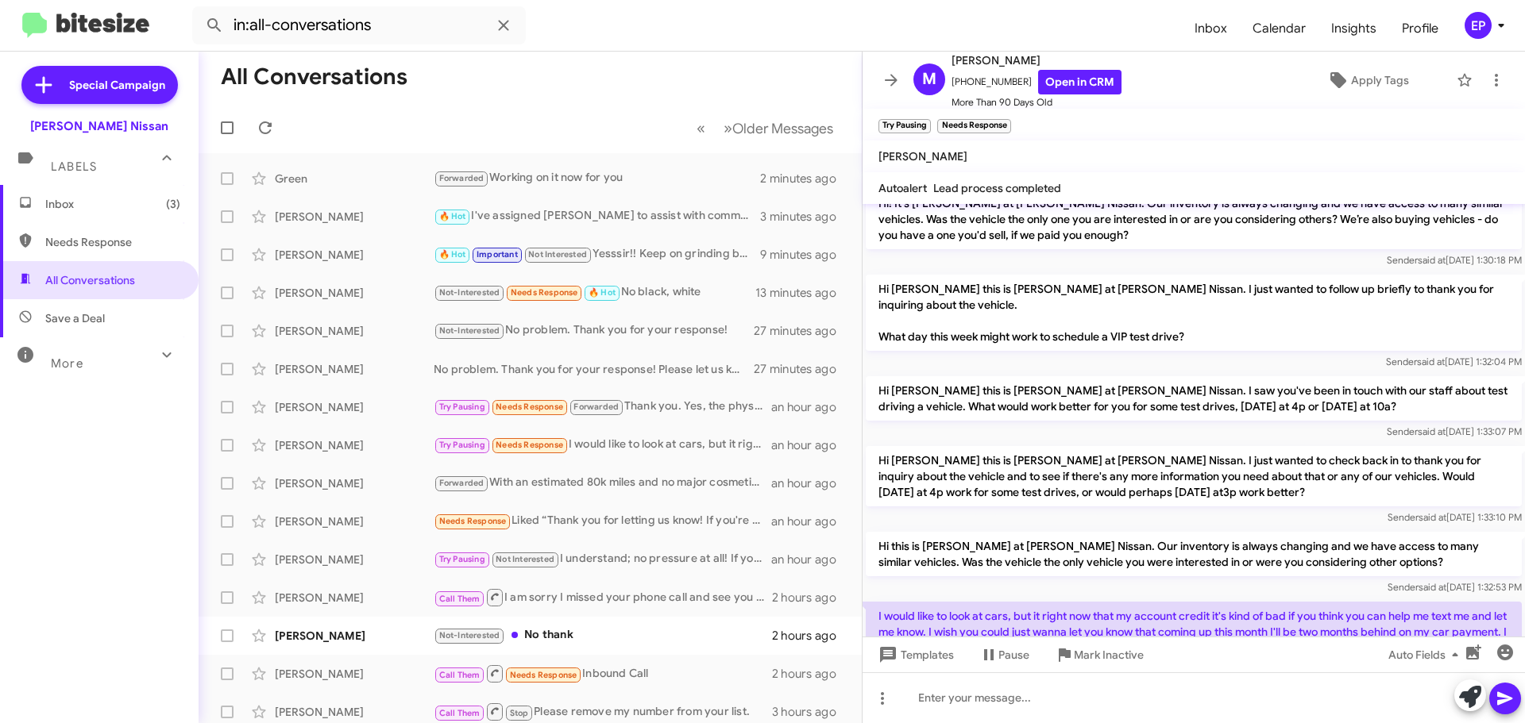
click at [1192, 684] on div at bounding box center [1193, 723] width 662 height 79
click at [1192, 599] on div "I would like to look at cars, but it right now that my account credit it's kind…" at bounding box center [1193, 642] width 662 height 86
click at [1186, 665] on div "[DATE] 3:53:27 PM" at bounding box center [1194, 673] width 656 height 16
click at [1178, 602] on p "I would like to look at cars, but it right now that my account credit it's kind…" at bounding box center [1194, 632] width 656 height 60
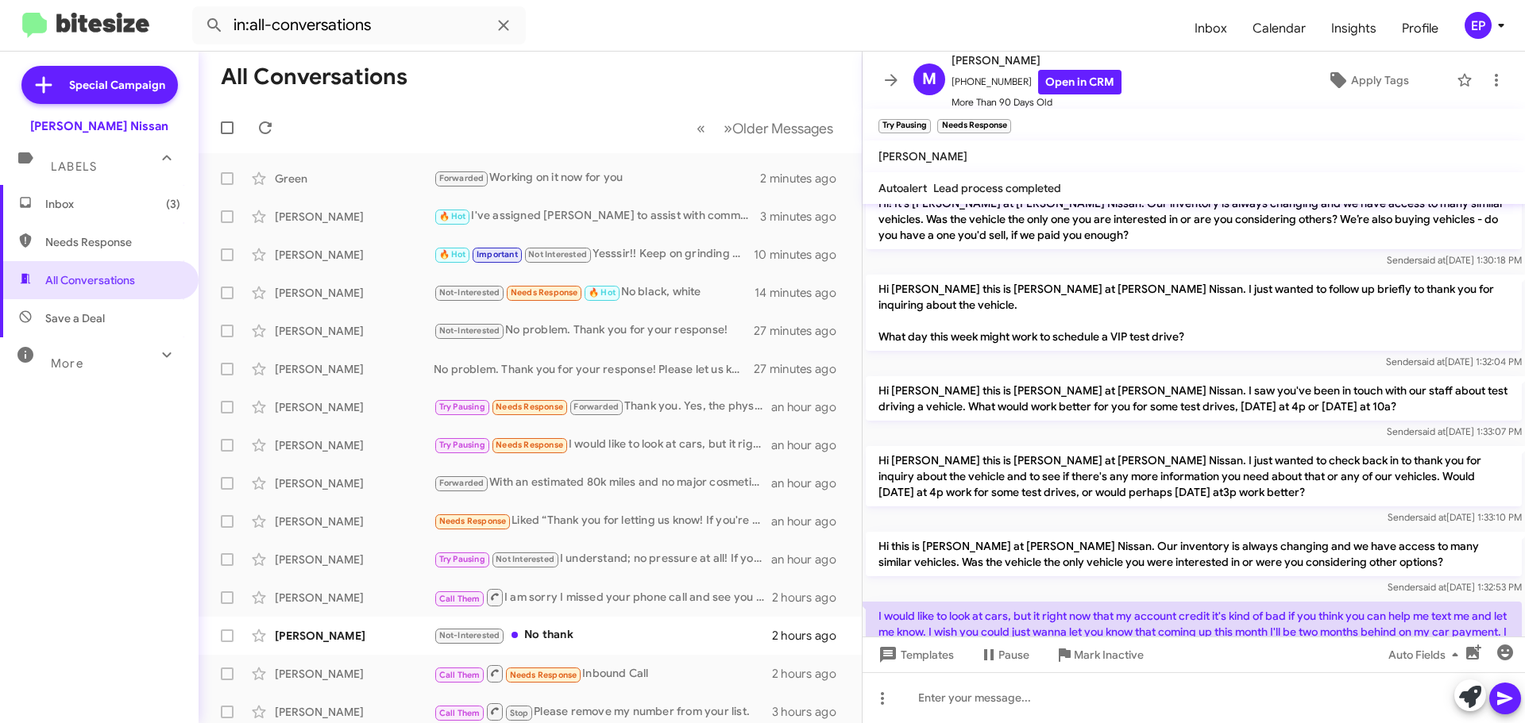
drag, startPoint x: 1419, startPoint y: 555, endPoint x: 1251, endPoint y: 542, distance: 168.1
click at [1251, 602] on p "I would like to look at cars, but it right now that my account credit it's kind…" at bounding box center [1194, 632] width 656 height 60
click at [1395, 602] on p "I would like to look at cars, but it right now that my account credit it's kind…" at bounding box center [1194, 632] width 656 height 60
drag, startPoint x: 935, startPoint y: 518, endPoint x: 1125, endPoint y: 554, distance: 193.3
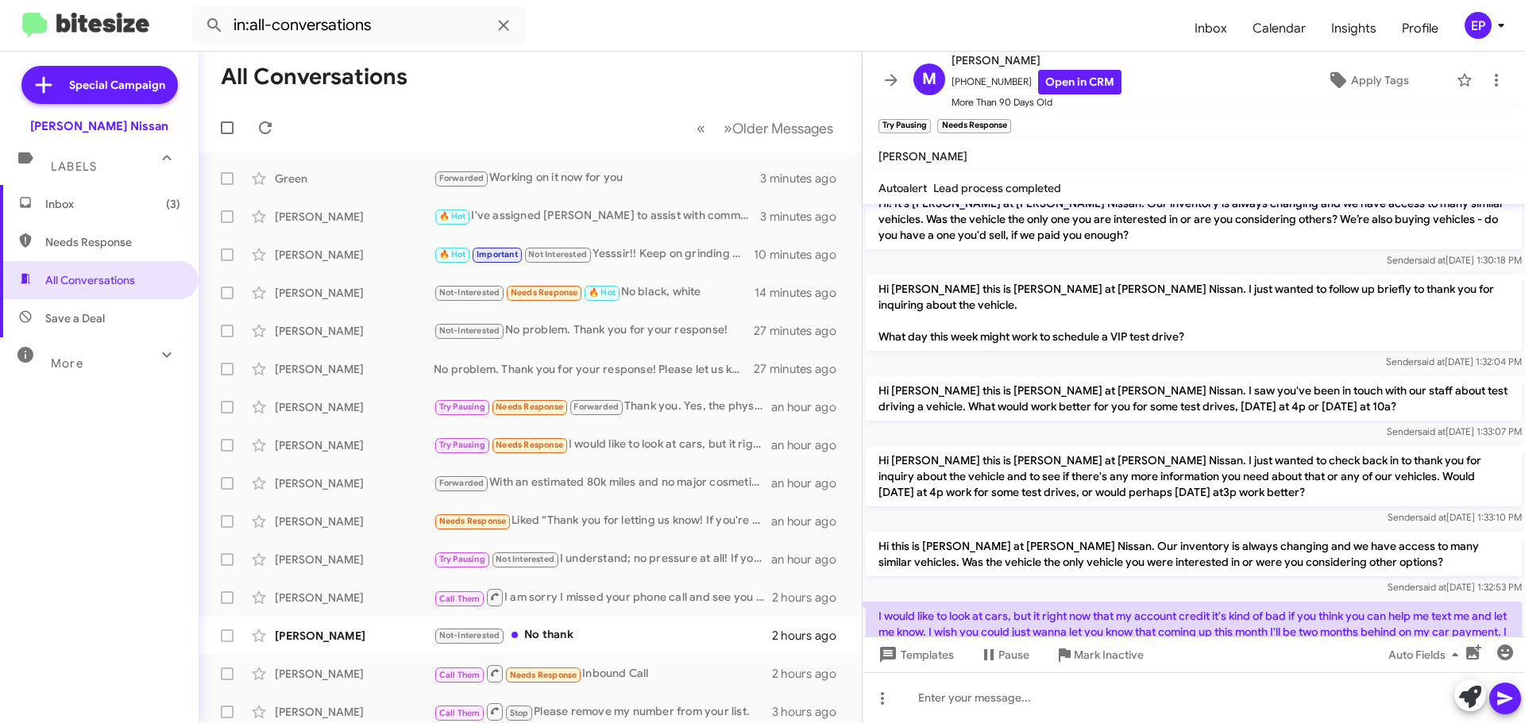
click at [1125, 602] on p "I would like to look at cars, but it right now that my account credit it's kind…" at bounding box center [1194, 632] width 656 height 60
click at [1211, 665] on div "[DATE] 3:53:27 PM" at bounding box center [1194, 673] width 656 height 16
click at [1231, 665] on div "[DATE] 3:53:27 PM" at bounding box center [1194, 673] width 656 height 16
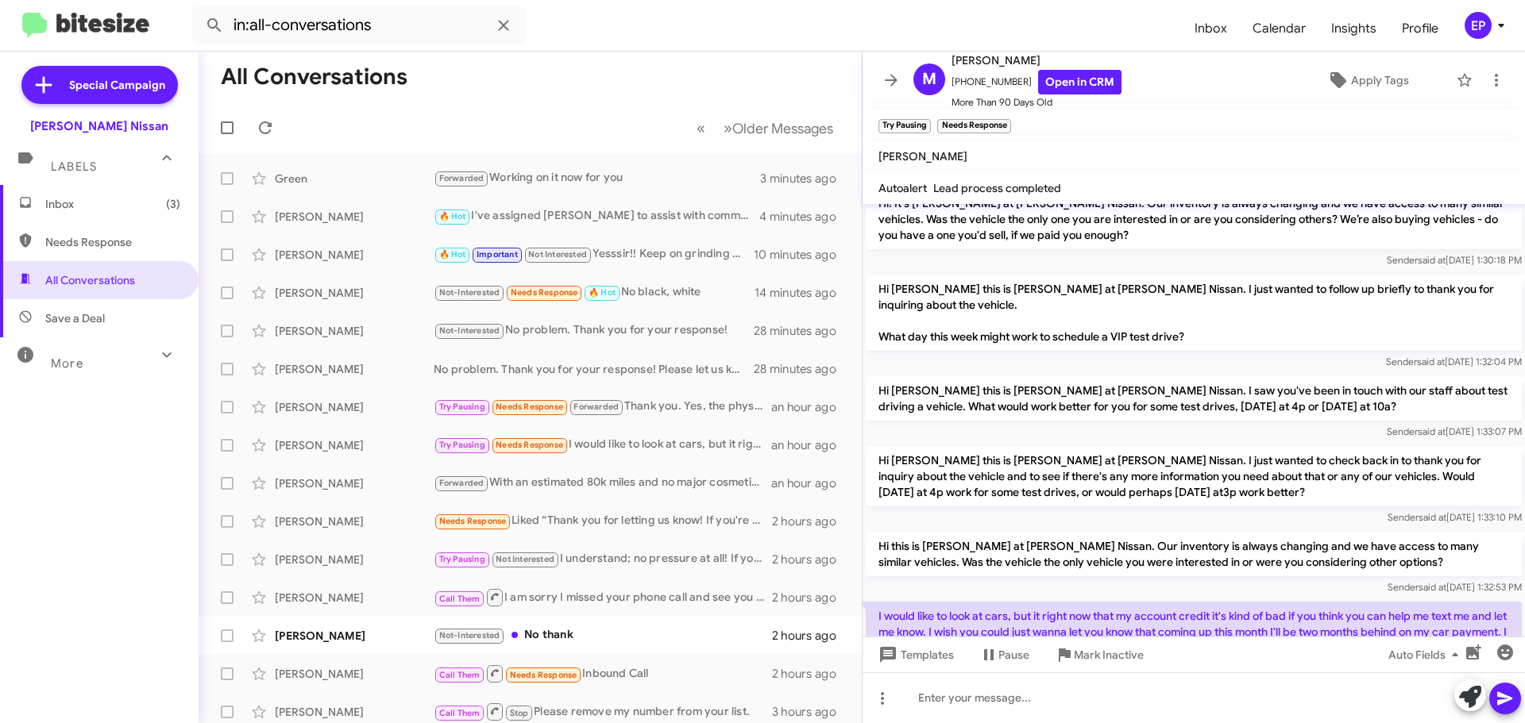
click at [1236, 665] on div "[DATE] 3:53:27 PM" at bounding box center [1194, 673] width 656 height 16
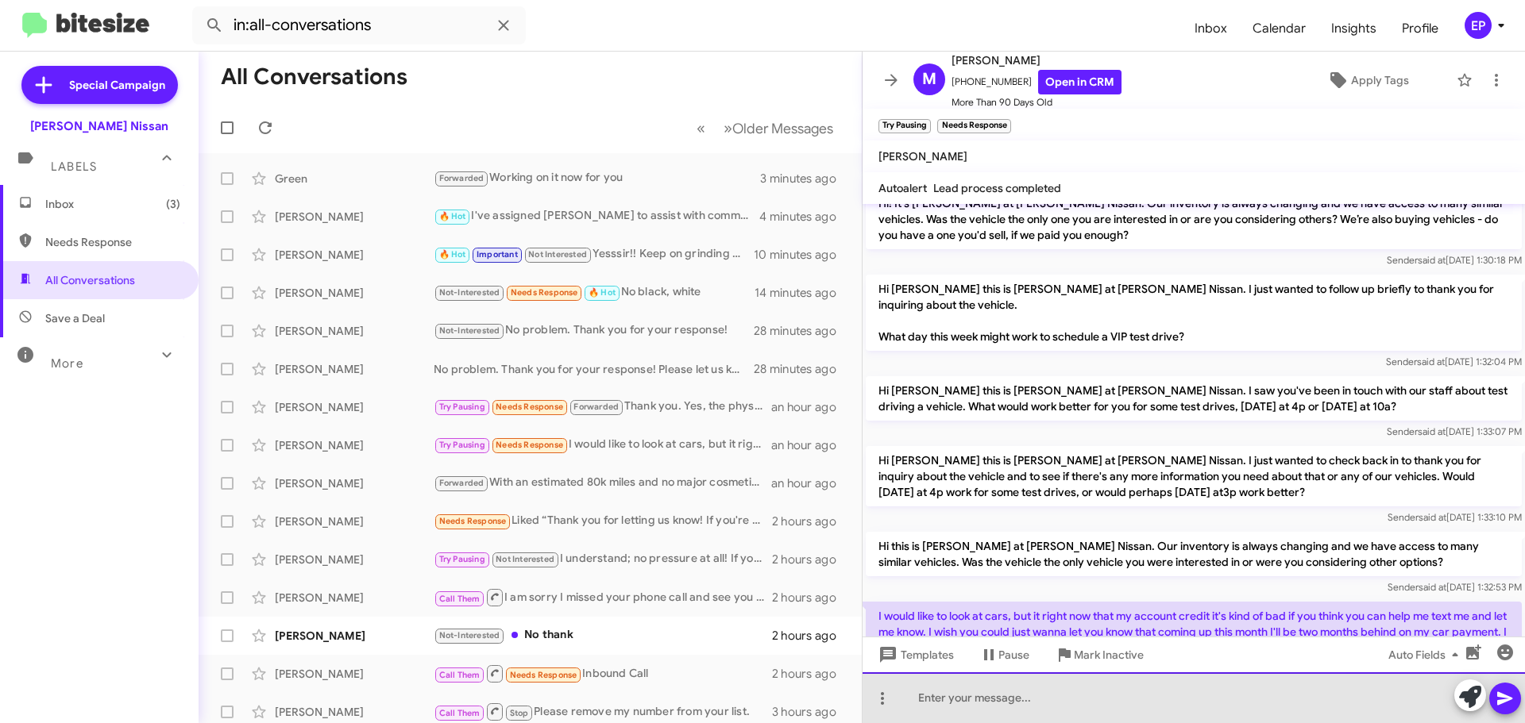
click at [1133, 690] on div at bounding box center [1193, 698] width 662 height 51
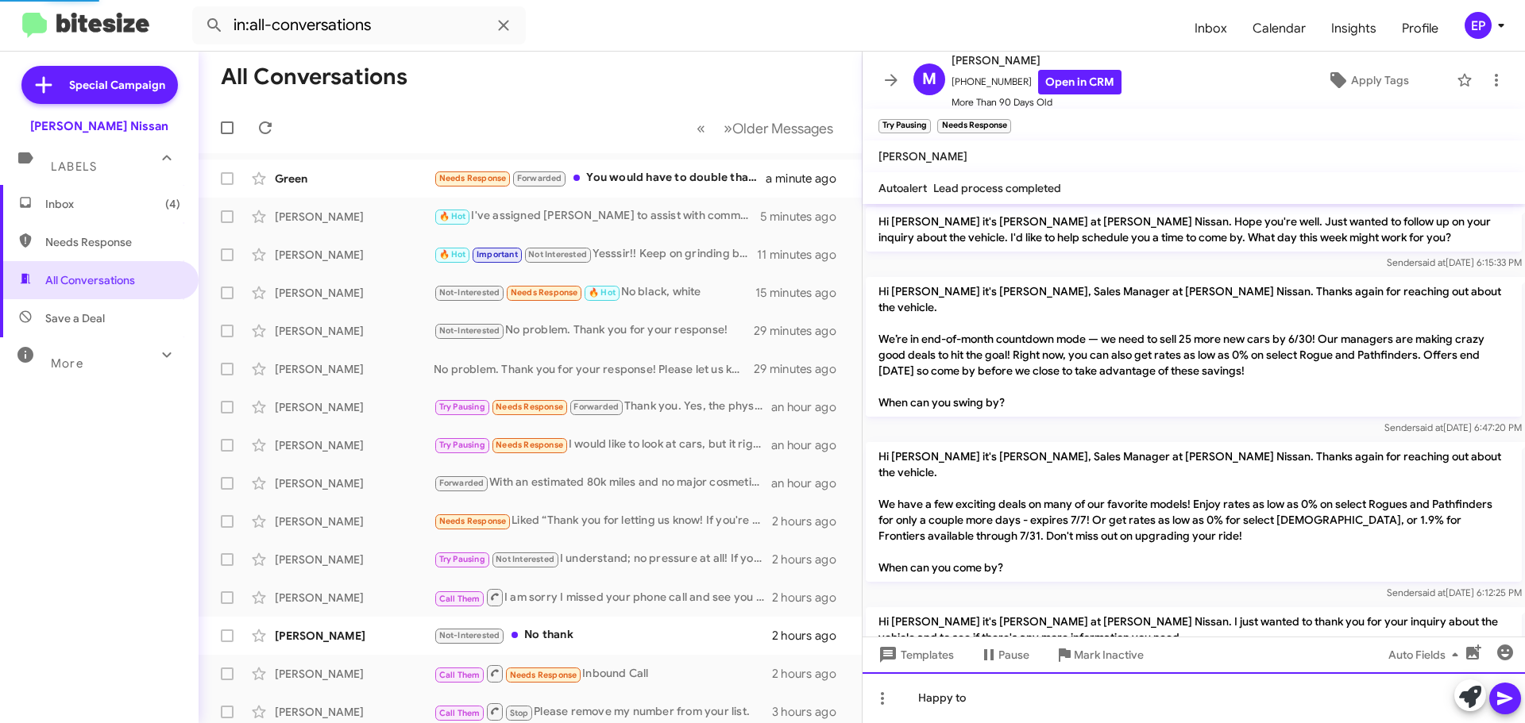
scroll to position [79, 0]
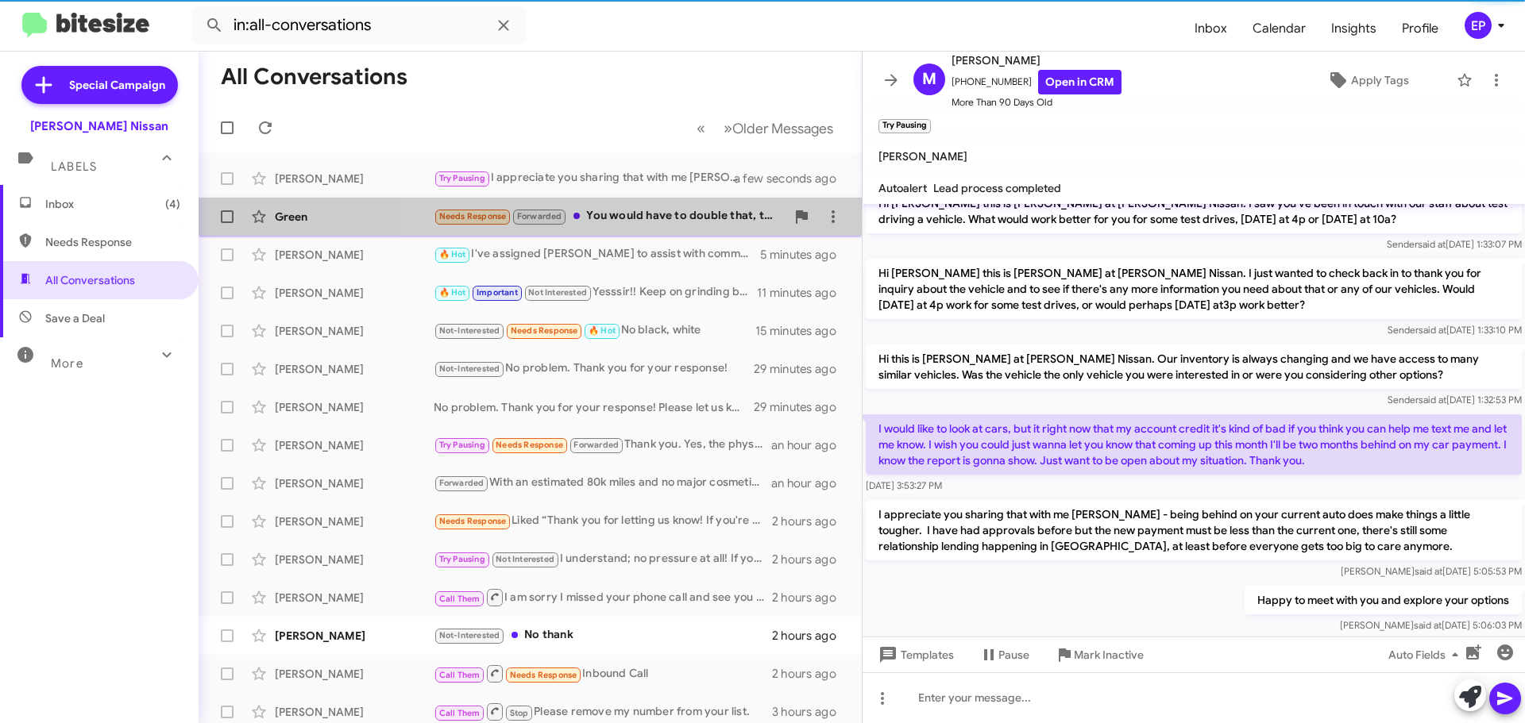
click at [675, 218] on div "Needs Response Forwarded You would have to double that, then I would have to th…" at bounding box center [610, 216] width 352 height 18
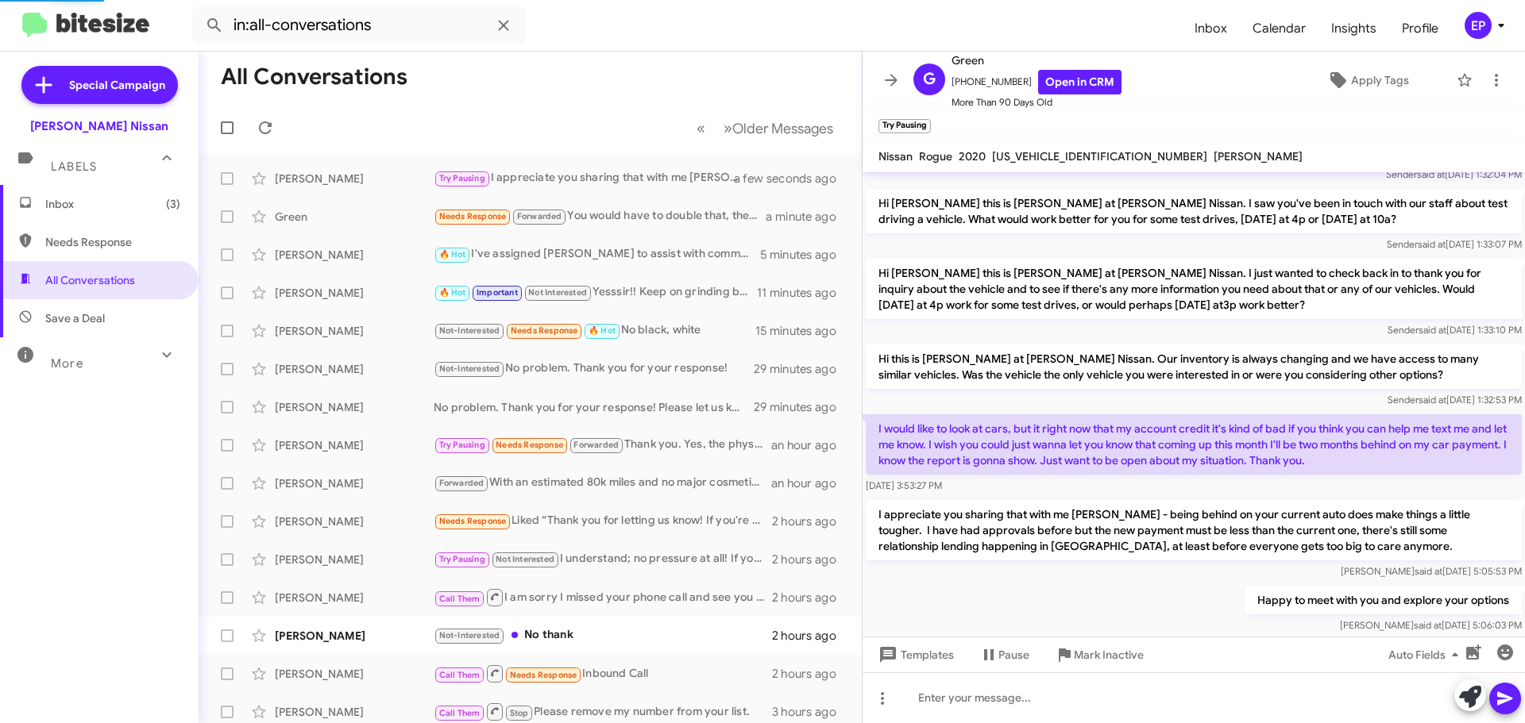
scroll to position [333, 0]
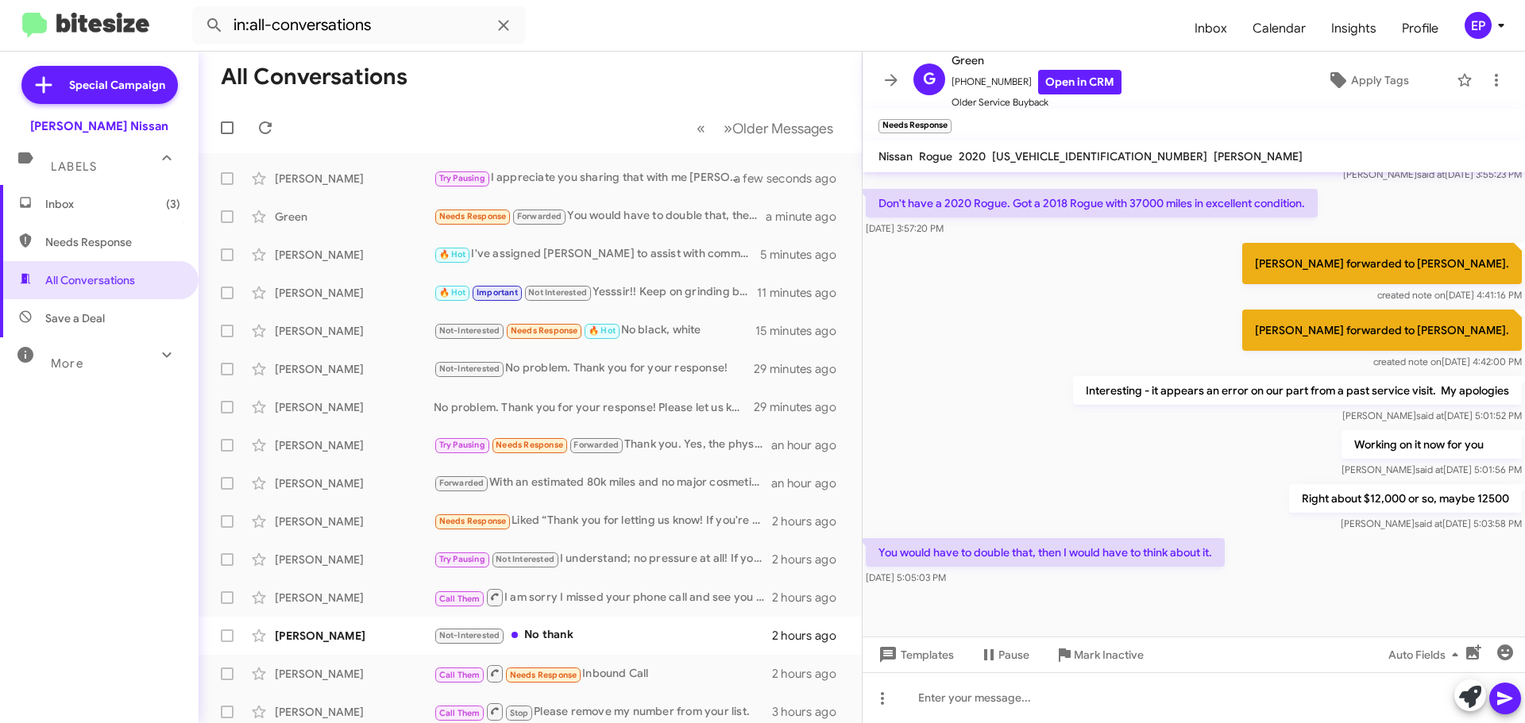
click at [1025, 470] on div "Working on it now for you [PERSON_NAME] at [DATE] 5:01:56 PM" at bounding box center [1193, 454] width 662 height 54
click at [1065, 497] on div "Right about $12,000 or so, maybe 12500 [PERSON_NAME] at [DATE] 5:03:58 PM" at bounding box center [1193, 508] width 662 height 54
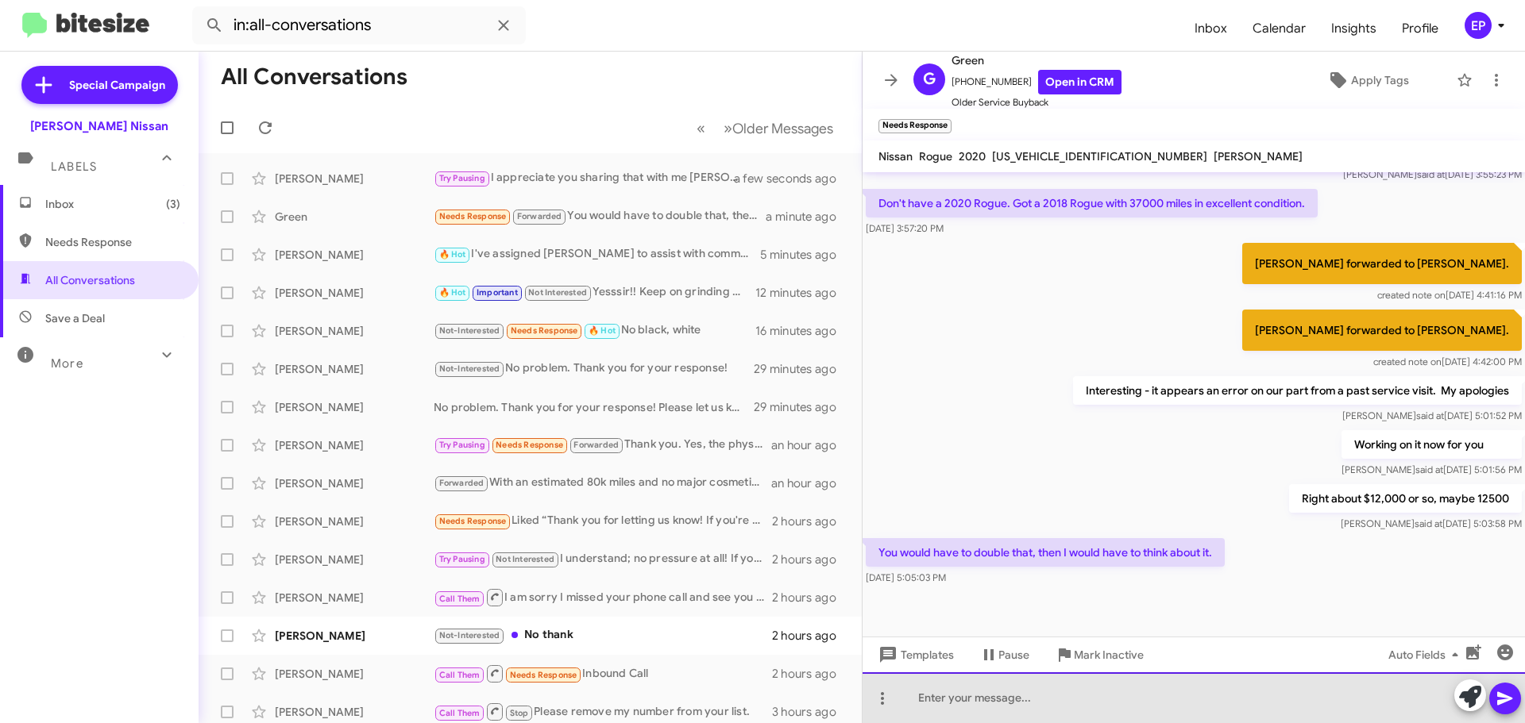
click at [986, 700] on div at bounding box center [1193, 698] width 662 height 51
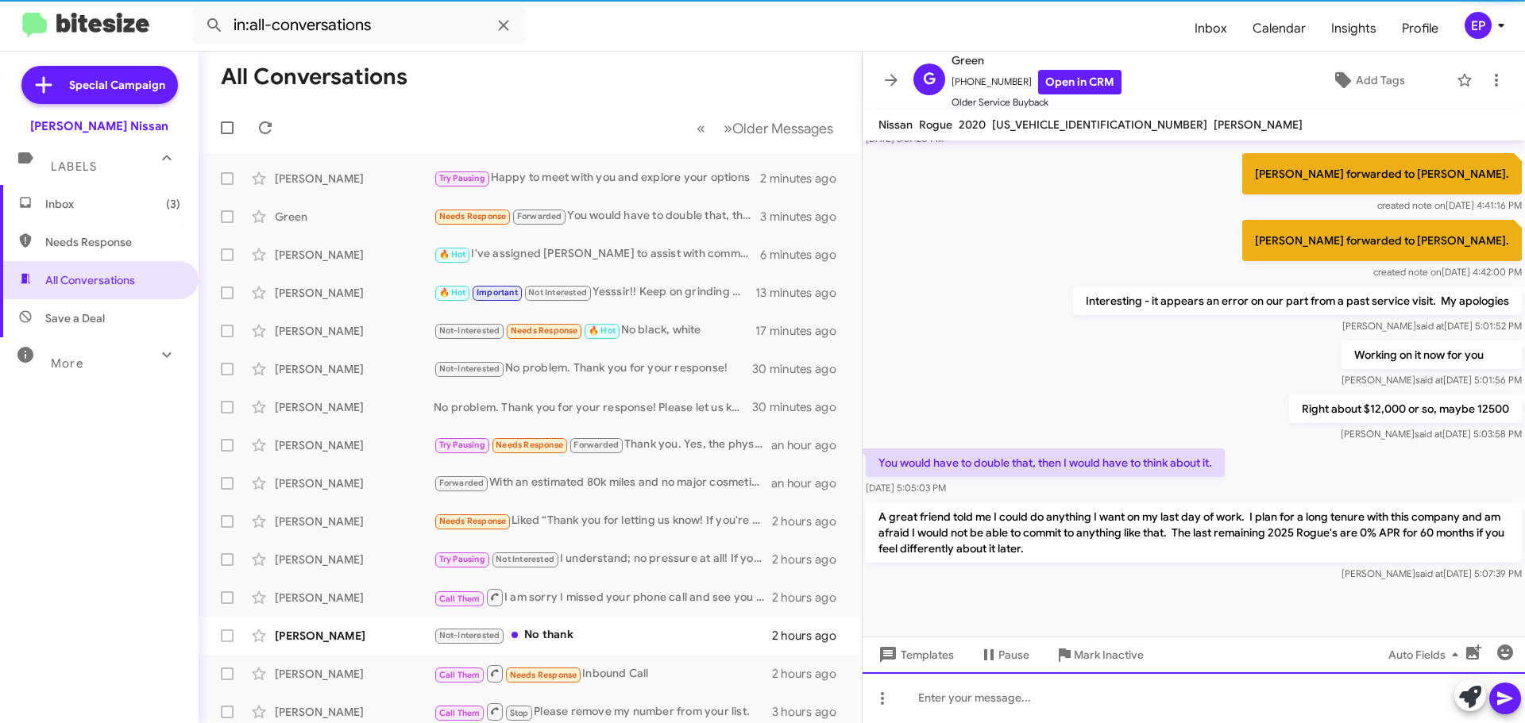
scroll to position [391, 0]
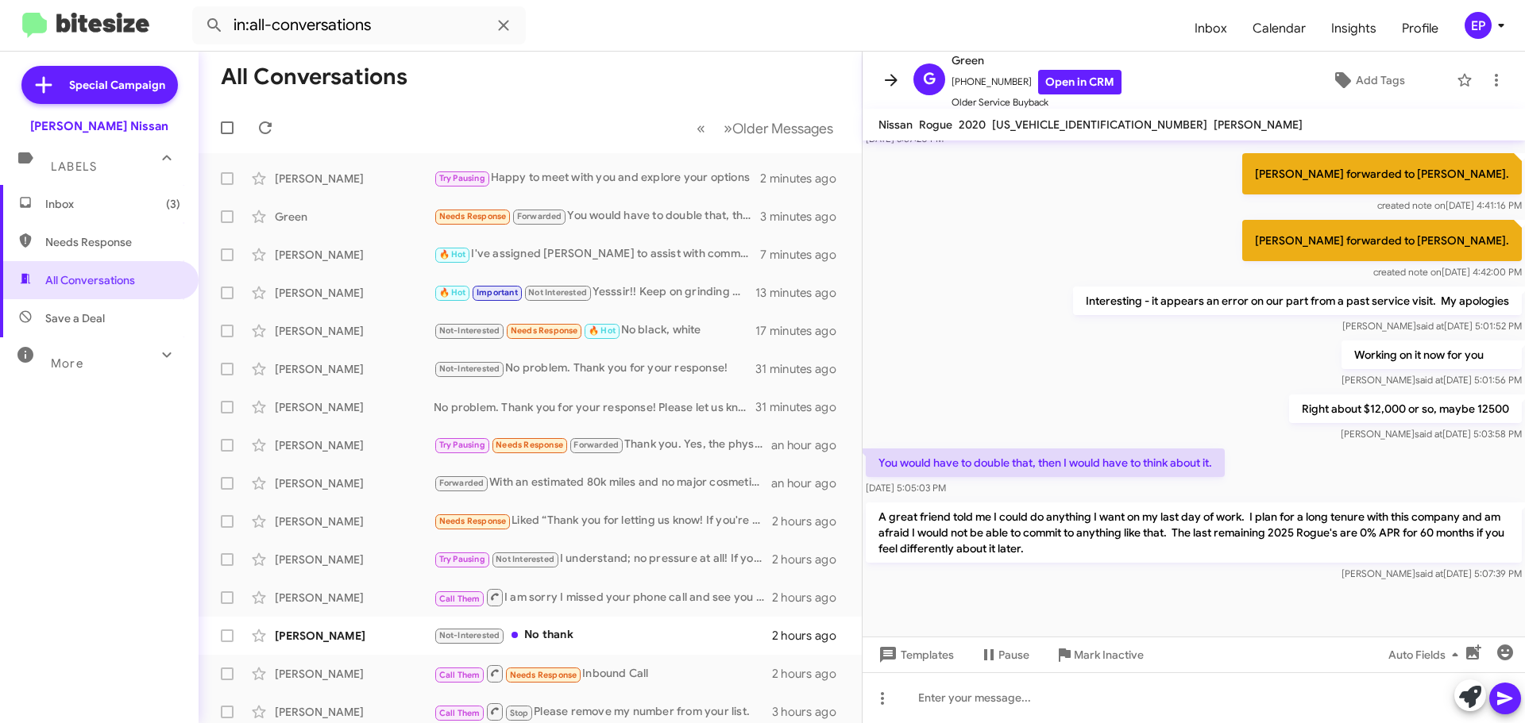
click at [896, 78] on icon at bounding box center [890, 80] width 19 height 19
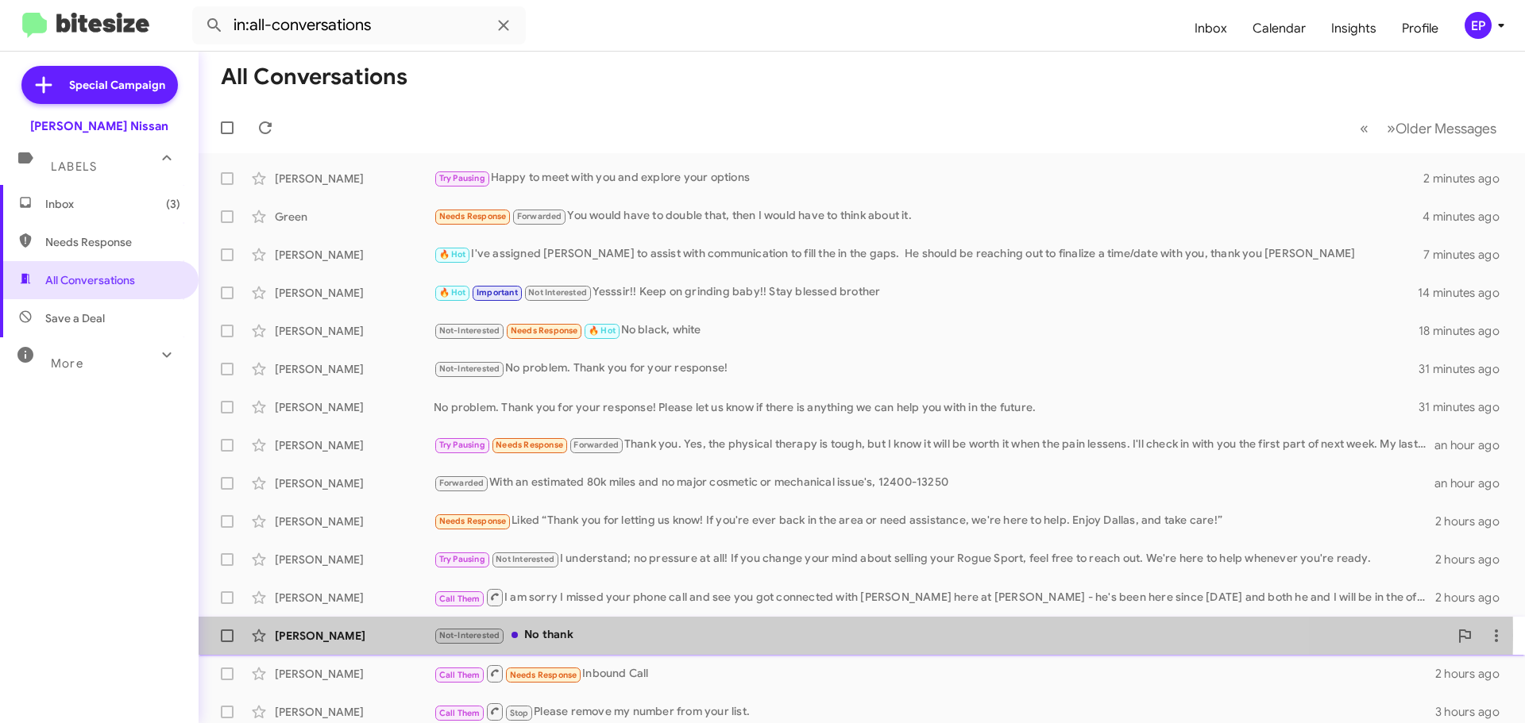
click at [603, 635] on div "Not-Interested No thank" at bounding box center [941, 636] width 1015 height 18
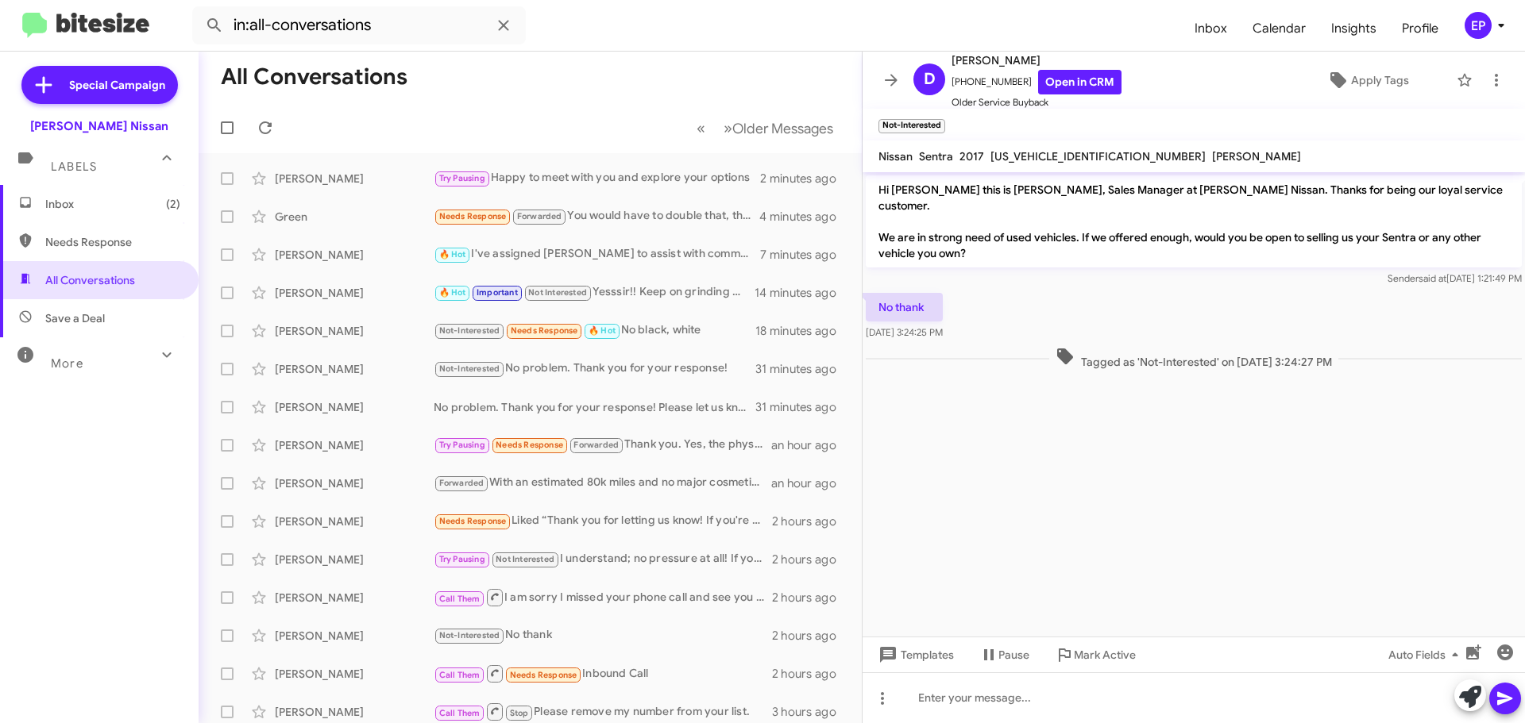
click at [1153, 512] on cdk-virtual-scroll-viewport "Hi [PERSON_NAME] this is [PERSON_NAME], Sales Manager at [PERSON_NAME] Nissan. …" at bounding box center [1193, 404] width 662 height 465
click at [1150, 511] on cdk-virtual-scroll-viewport "Hi [PERSON_NAME] this is [PERSON_NAME], Sales Manager at [PERSON_NAME] Nissan. …" at bounding box center [1193, 404] width 662 height 465
click at [1047, 83] on link "Open in CRM" at bounding box center [1079, 82] width 83 height 25
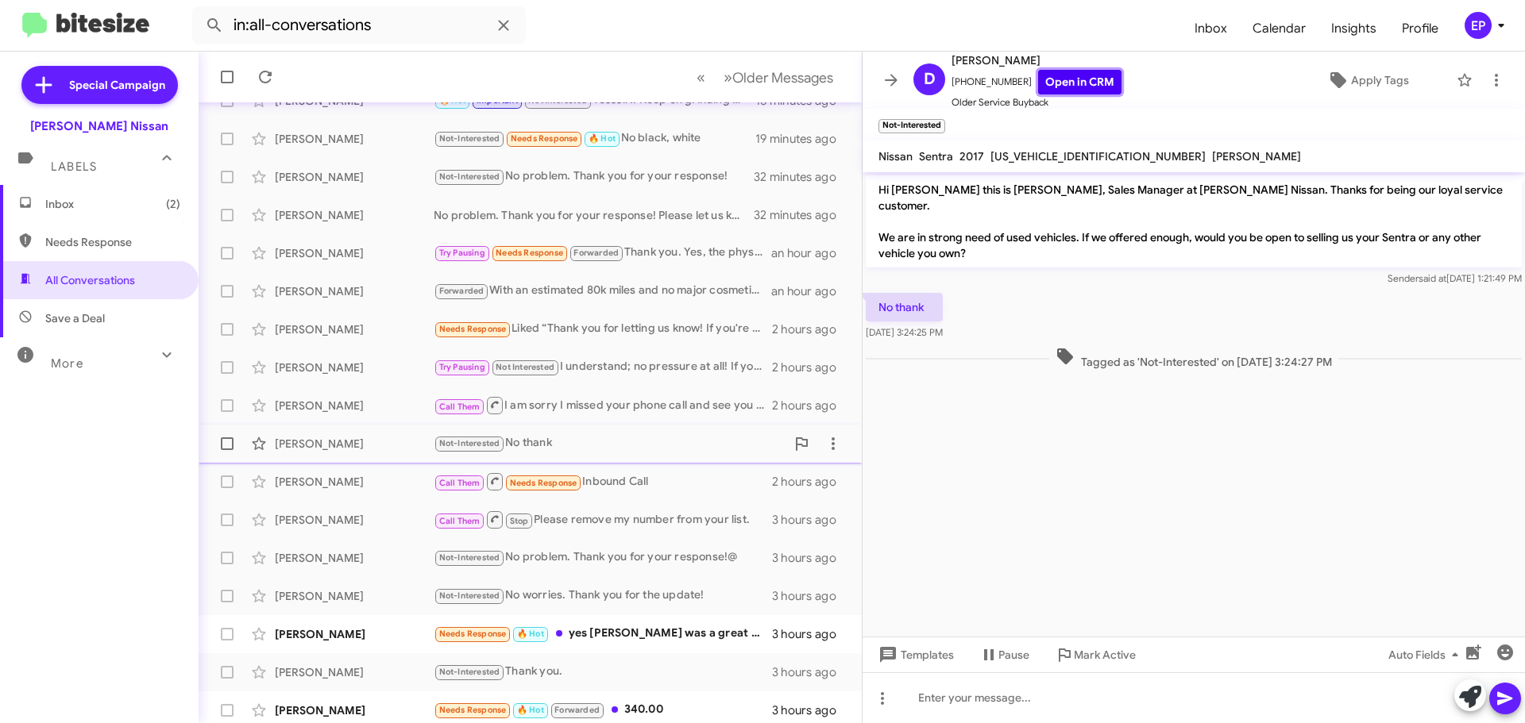
scroll to position [199, 0]
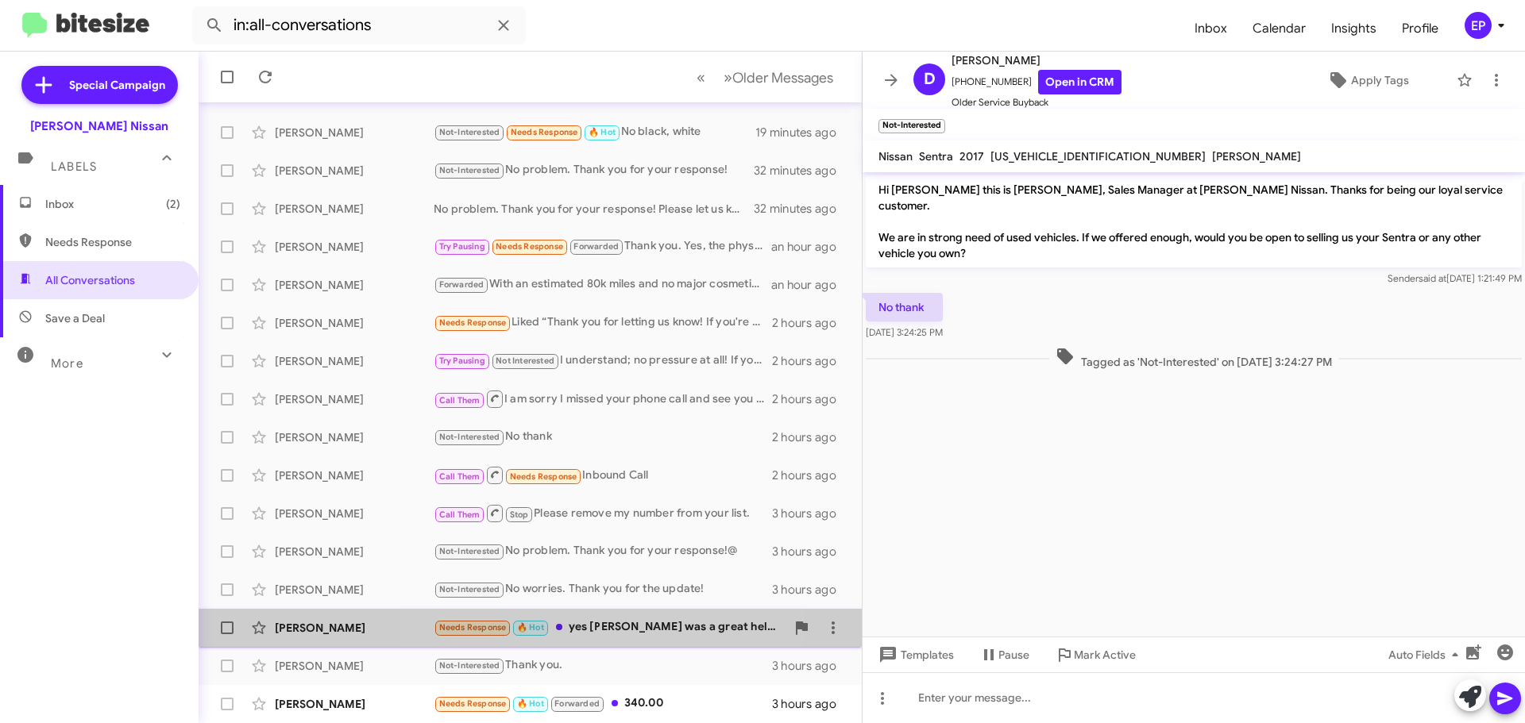
click at [619, 631] on div "Needs Response 🔥 Hot yes [PERSON_NAME] was a great help. My main purpose to get…" at bounding box center [610, 628] width 352 height 18
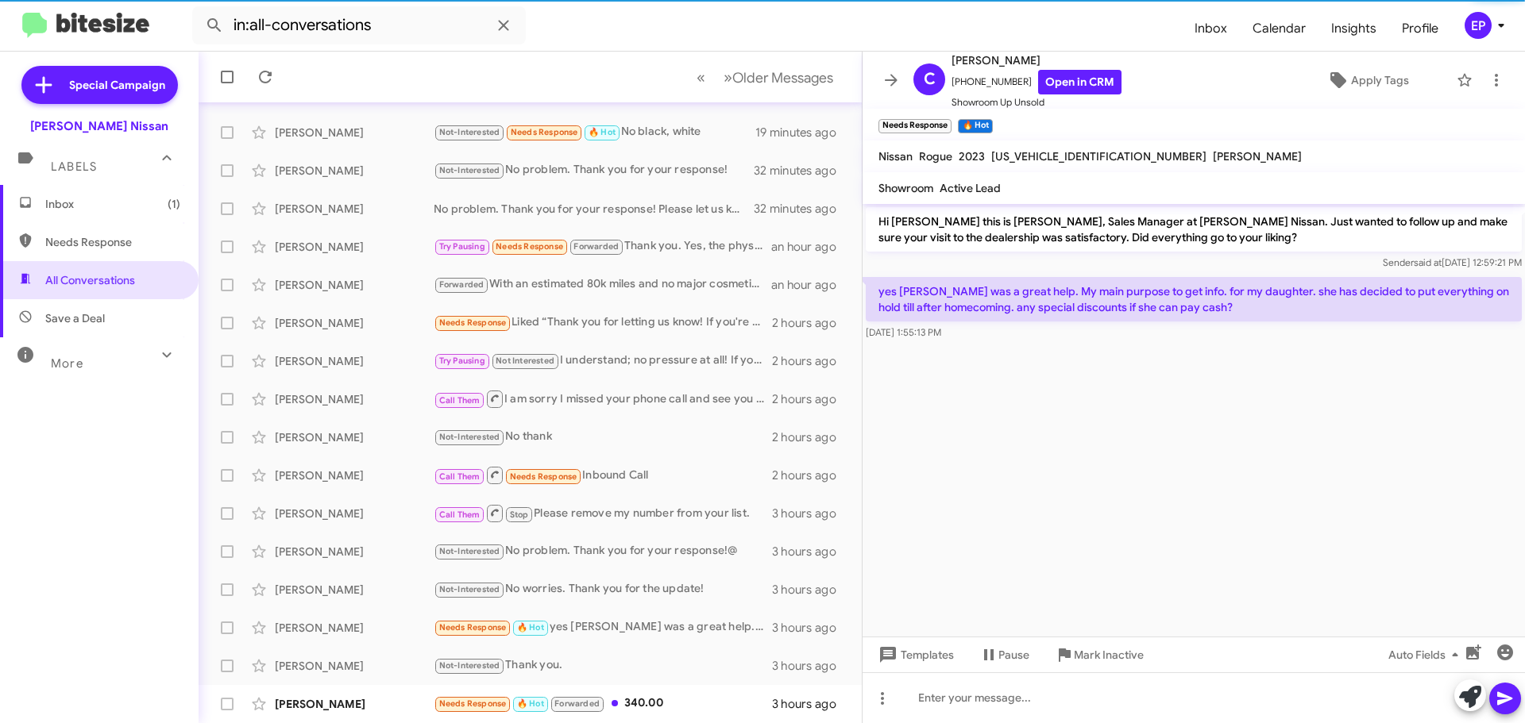
click at [1178, 442] on cdk-virtual-scroll-viewport "Hi [PERSON_NAME] this is [PERSON_NAME], Sales Manager at [PERSON_NAME] Nissan. …" at bounding box center [1193, 420] width 662 height 433
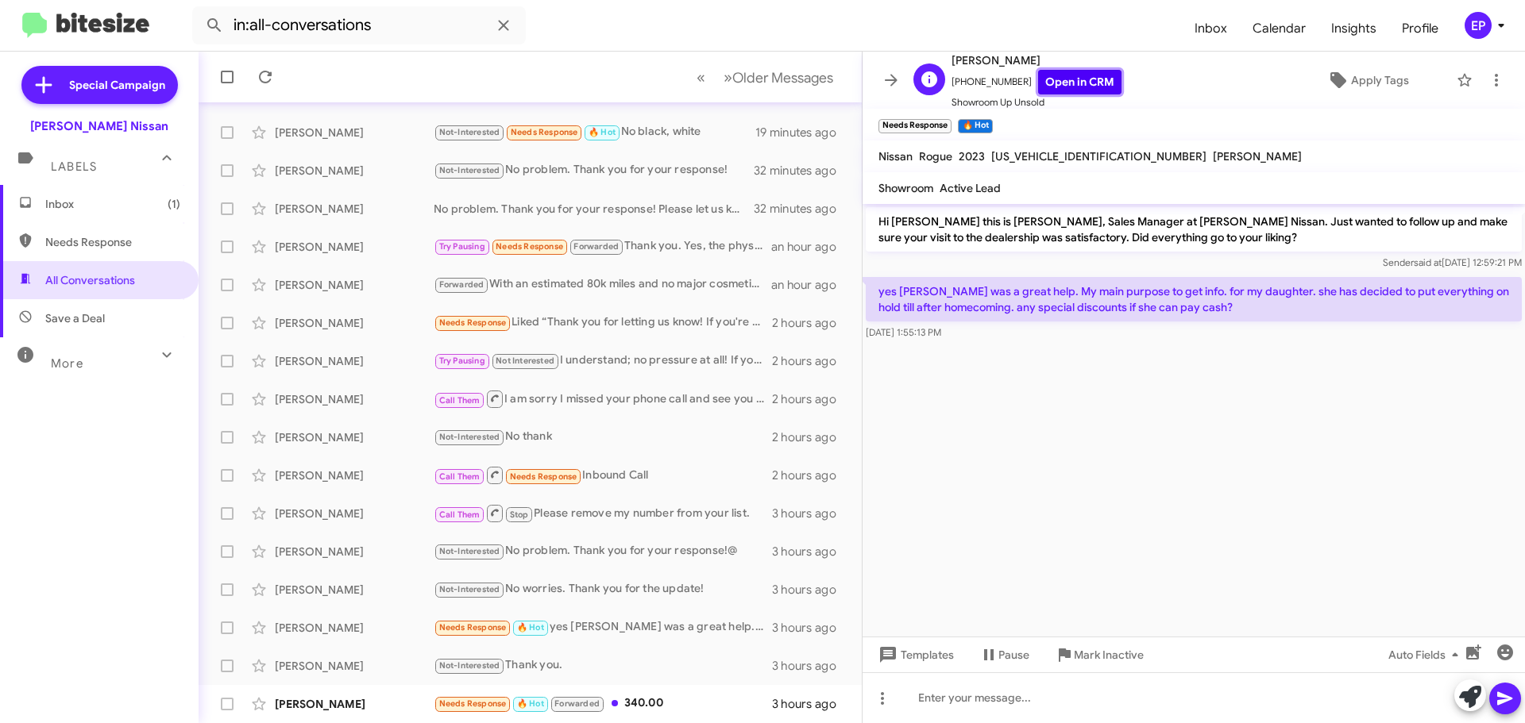
click at [1077, 86] on link "Open in CRM" at bounding box center [1079, 82] width 83 height 25
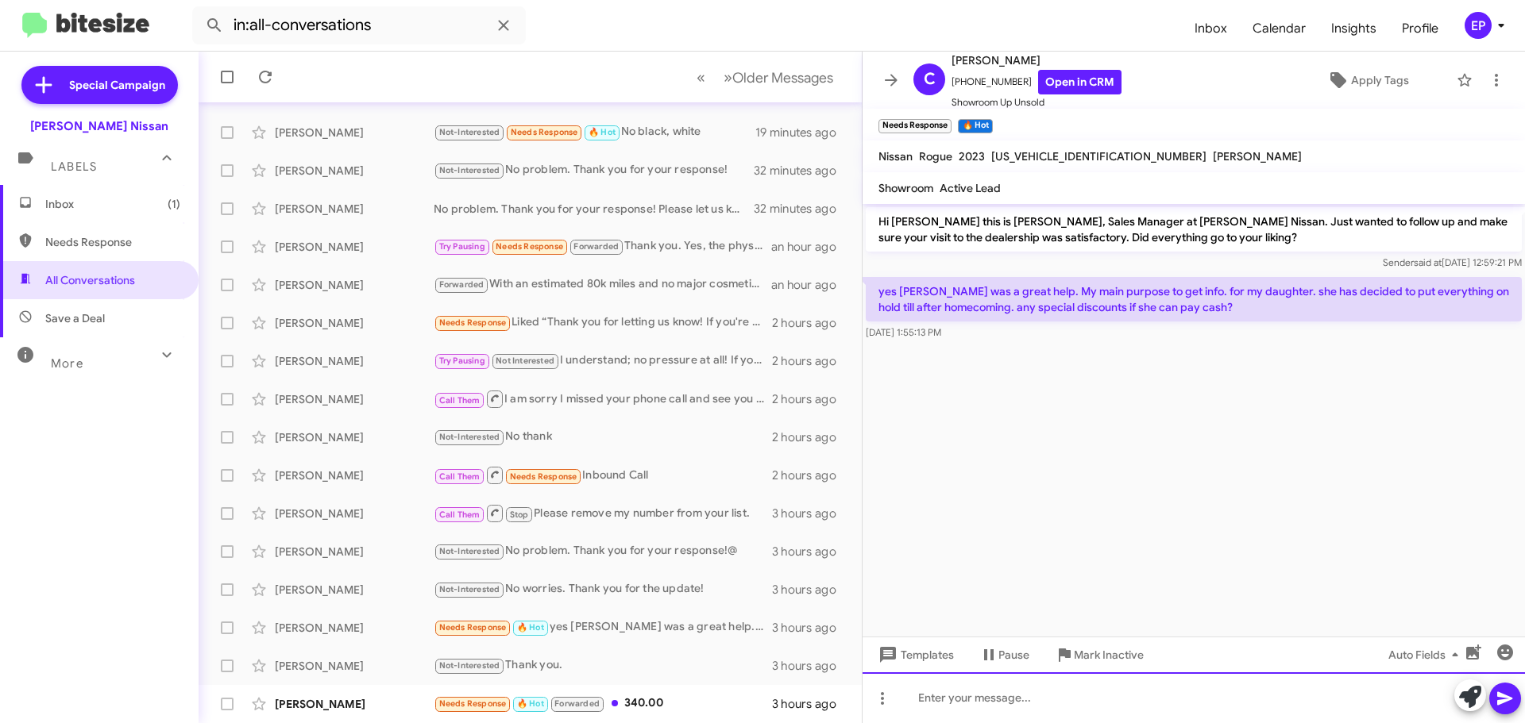
click at [982, 711] on div at bounding box center [1193, 698] width 662 height 51
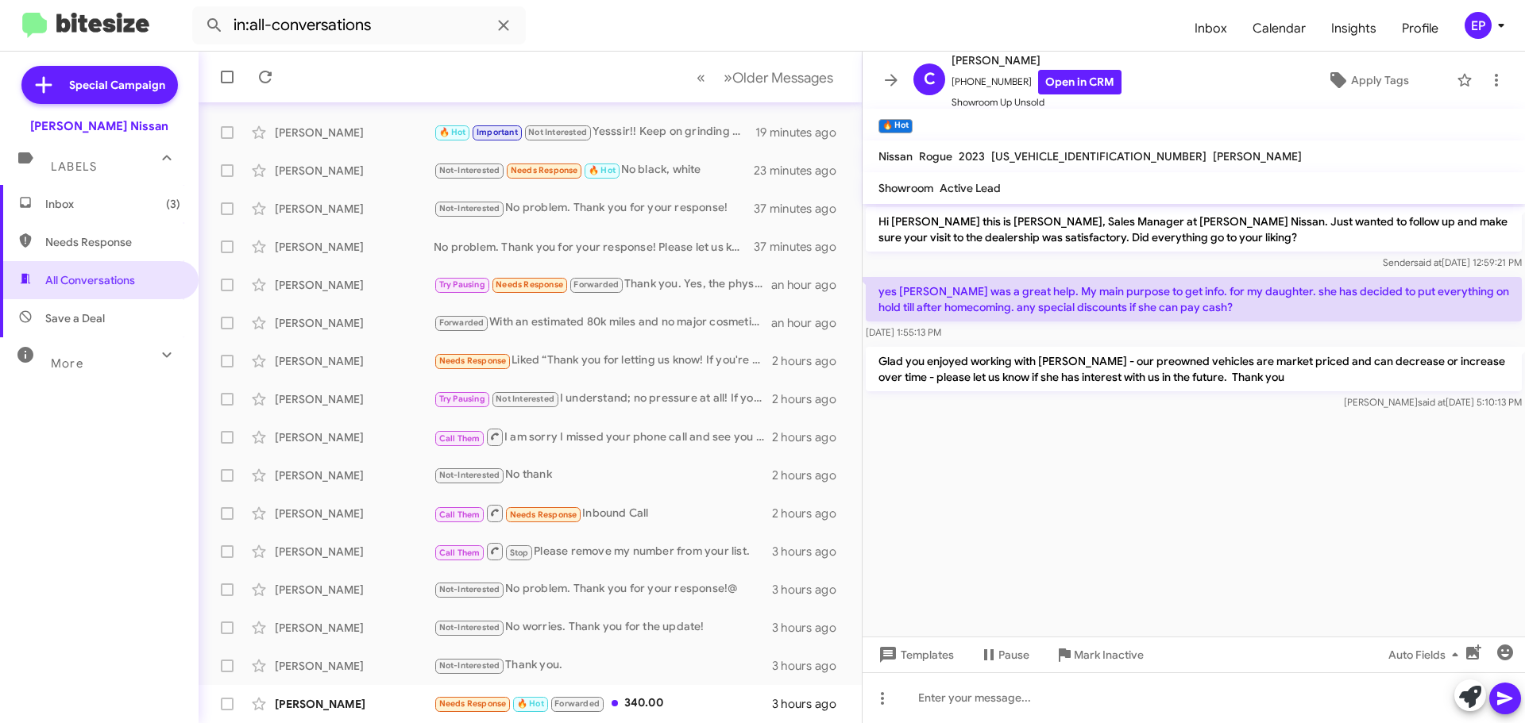
click at [1065, 421] on div at bounding box center [1193, 420] width 662 height 12
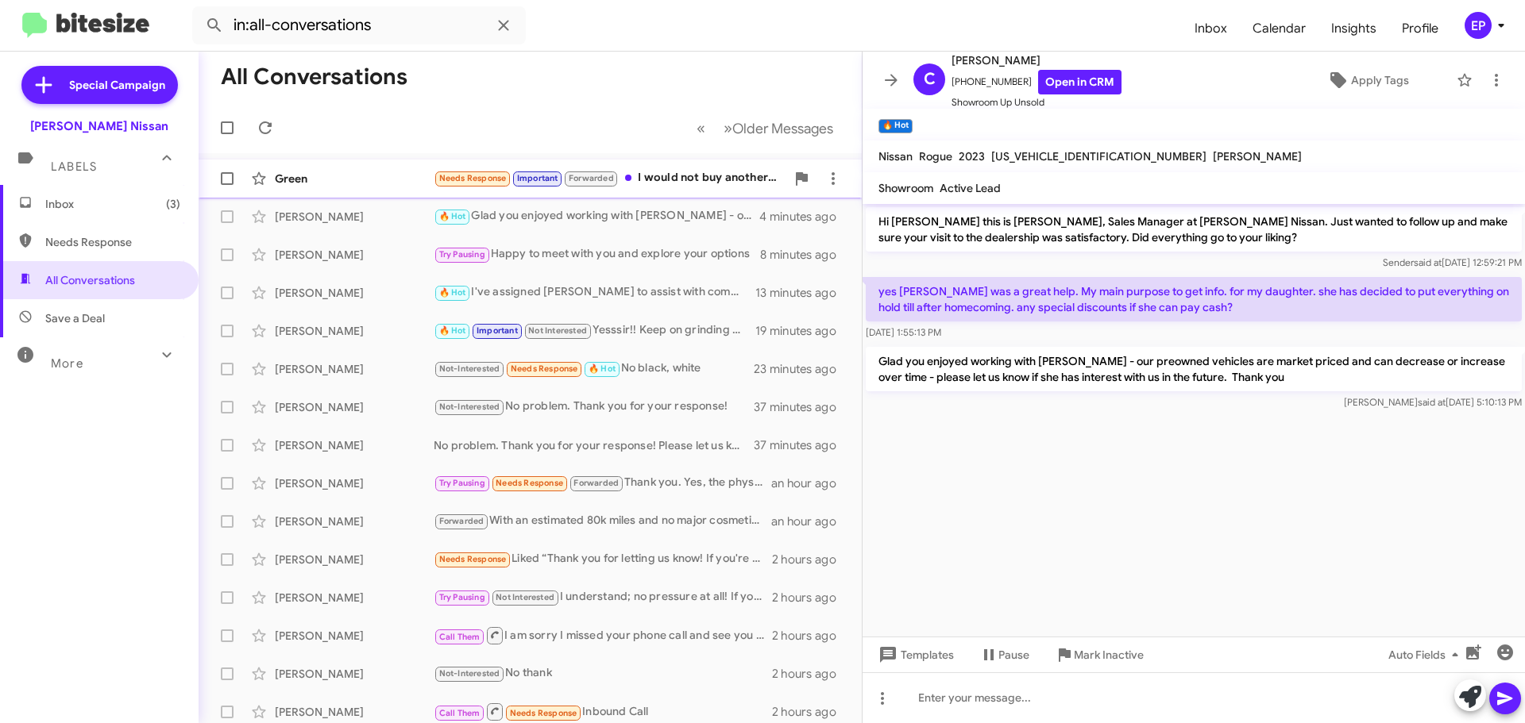
click at [704, 175] on div "Needs Response Important Forwarded I would not buy another Rogue, because of th…" at bounding box center [610, 178] width 352 height 18
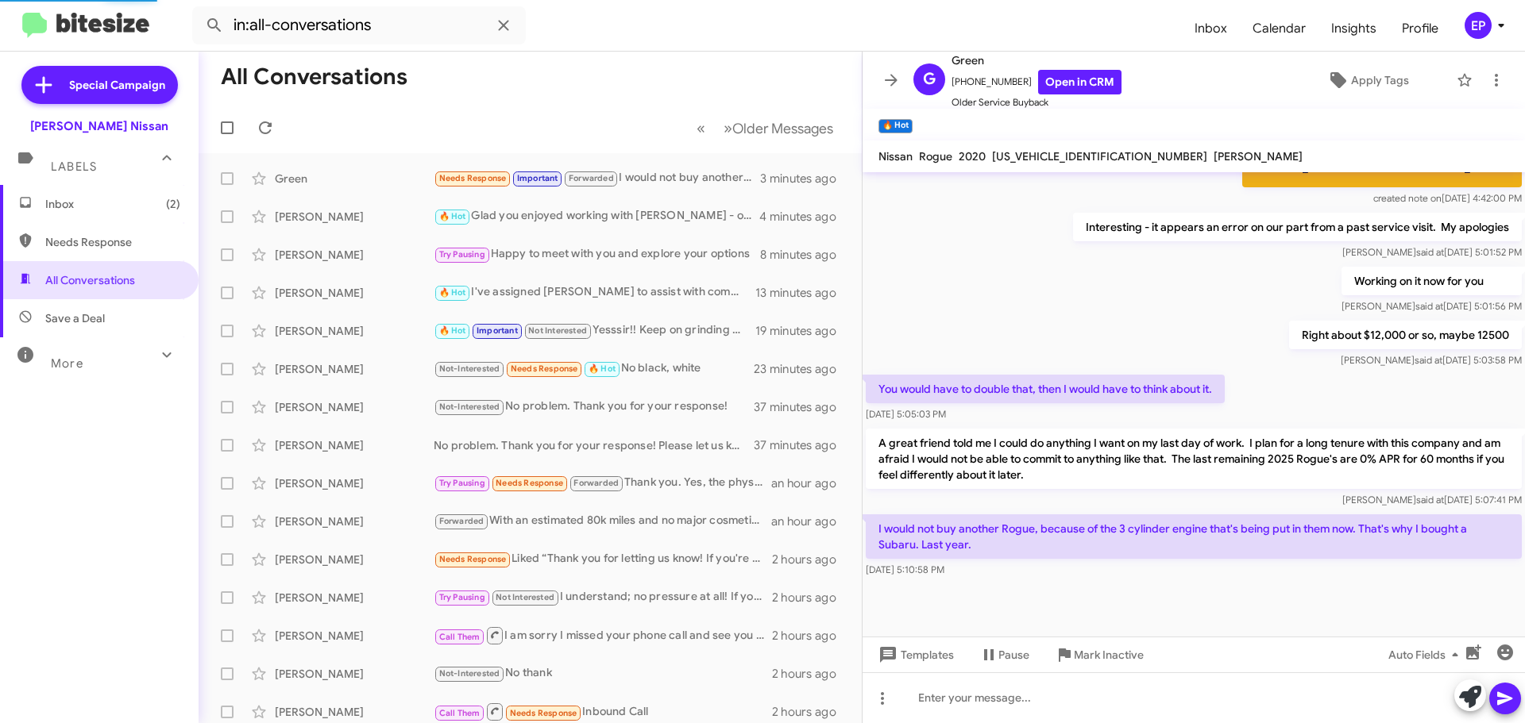
scroll to position [496, 0]
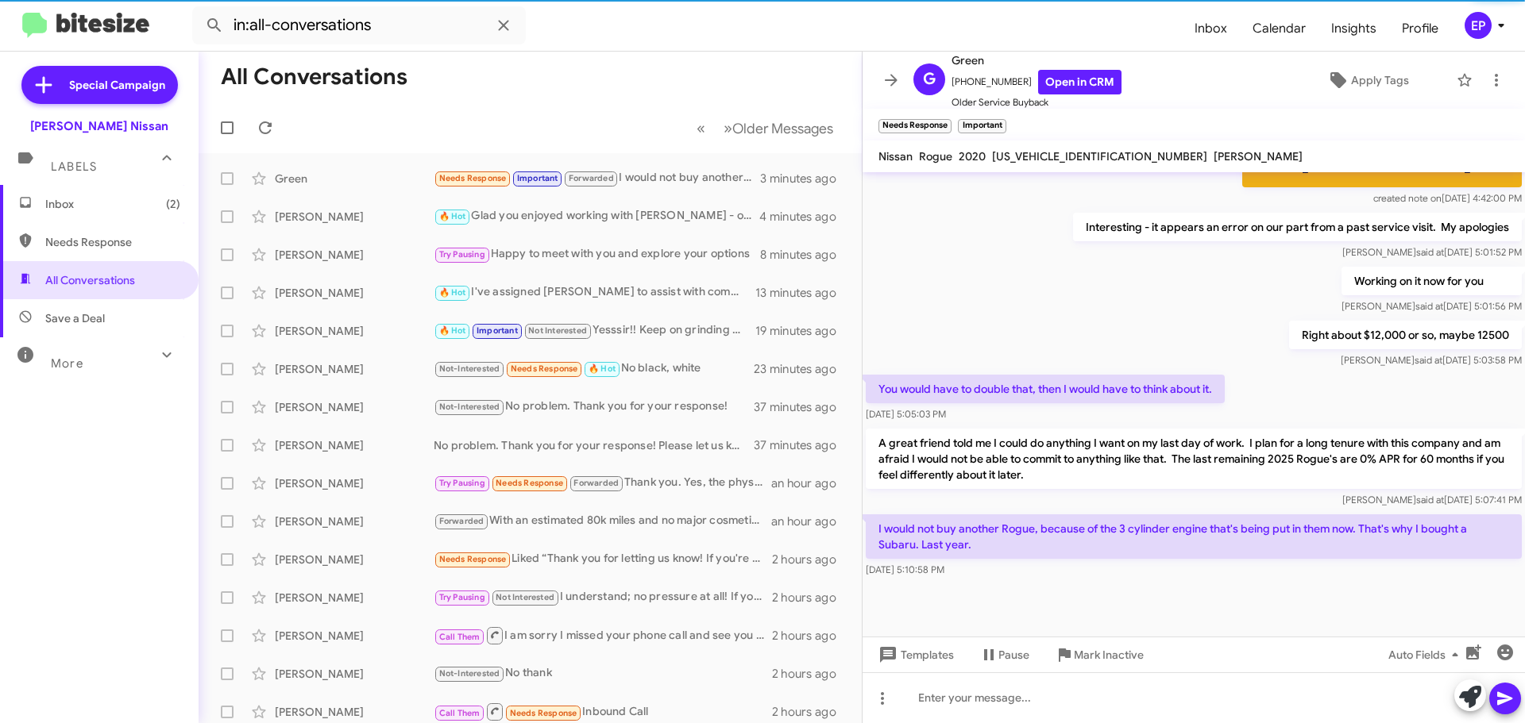
click at [1116, 592] on div at bounding box center [1193, 609] width 662 height 56
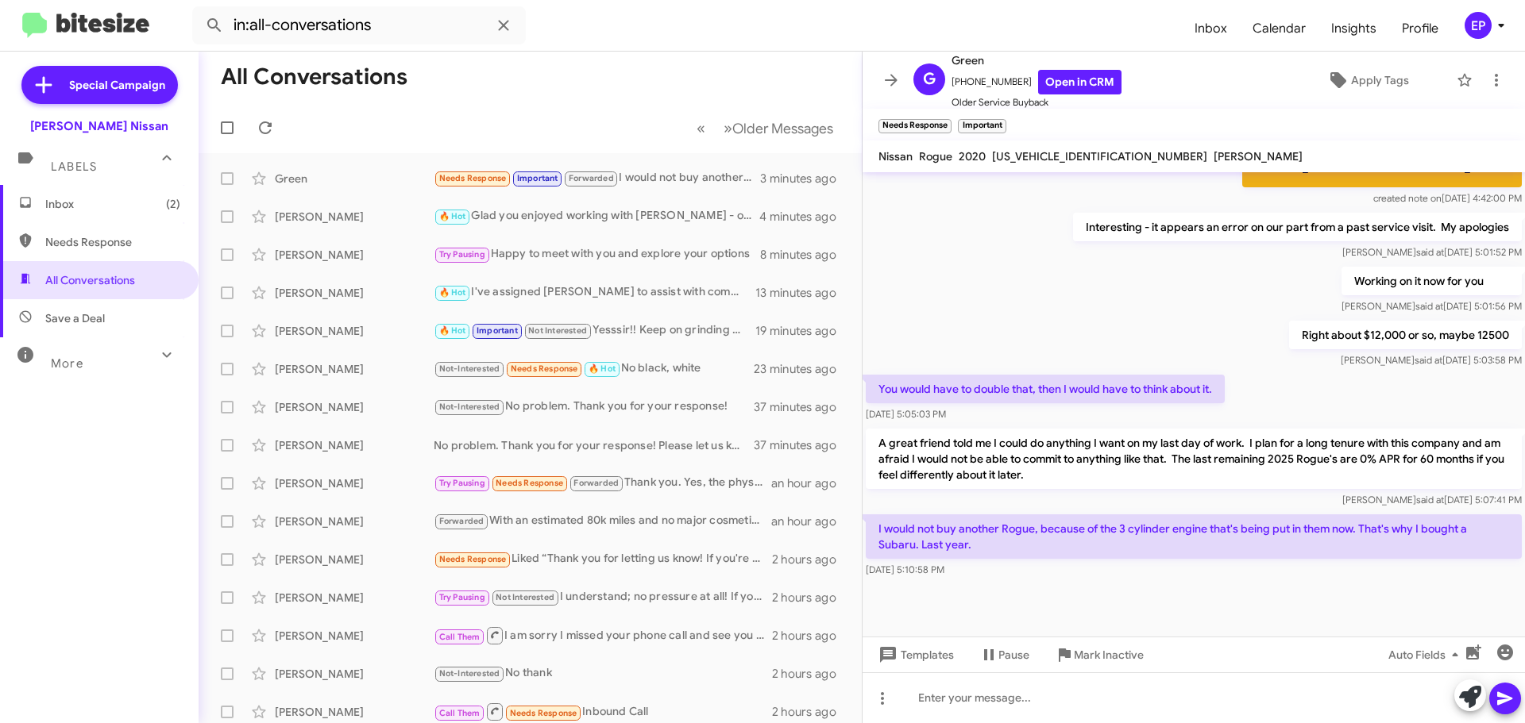
click at [1116, 584] on div at bounding box center [1193, 609] width 662 height 56
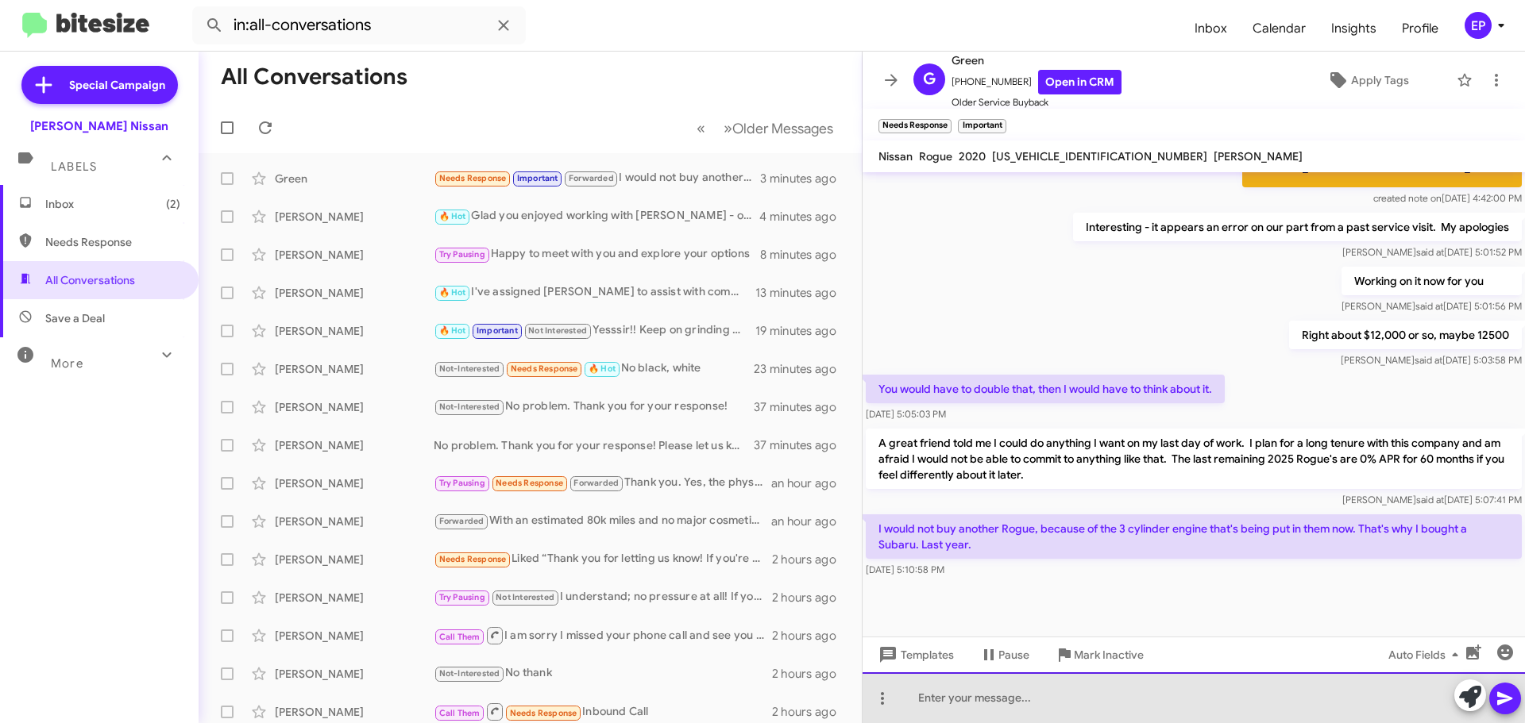
click at [1038, 694] on div at bounding box center [1193, 698] width 662 height 51
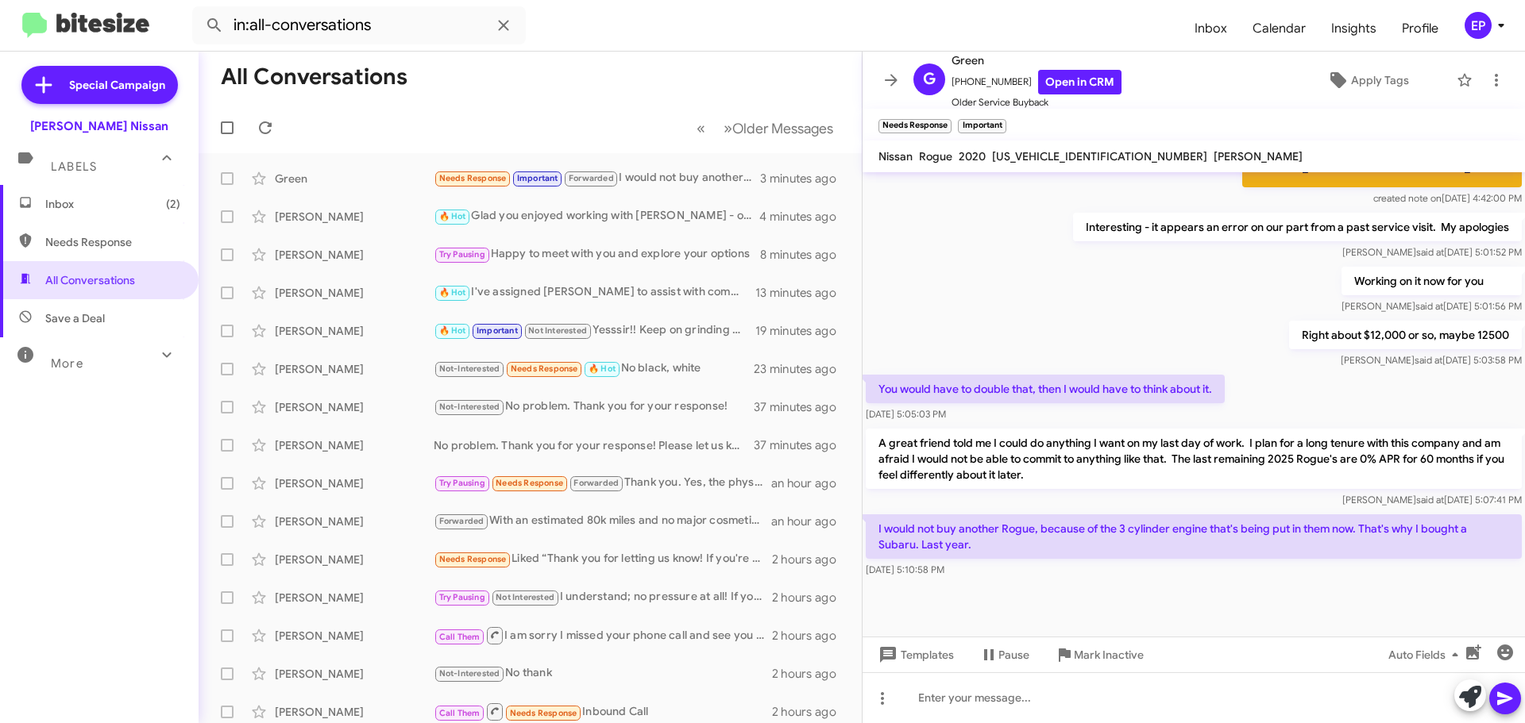
click at [1159, 596] on div at bounding box center [1193, 609] width 662 height 56
click at [1078, 87] on link "Open in CRM" at bounding box center [1079, 82] width 83 height 25
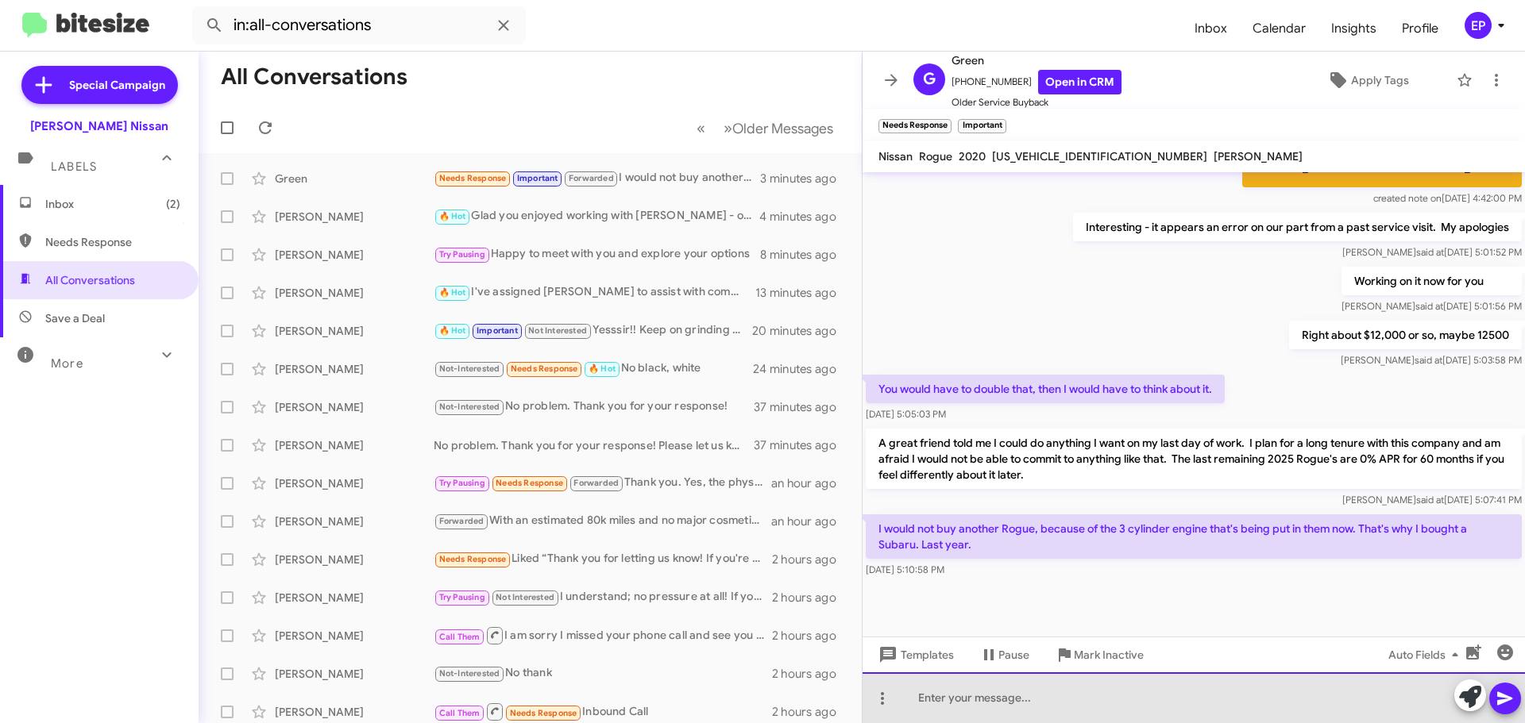
click at [1016, 696] on div at bounding box center [1193, 698] width 662 height 51
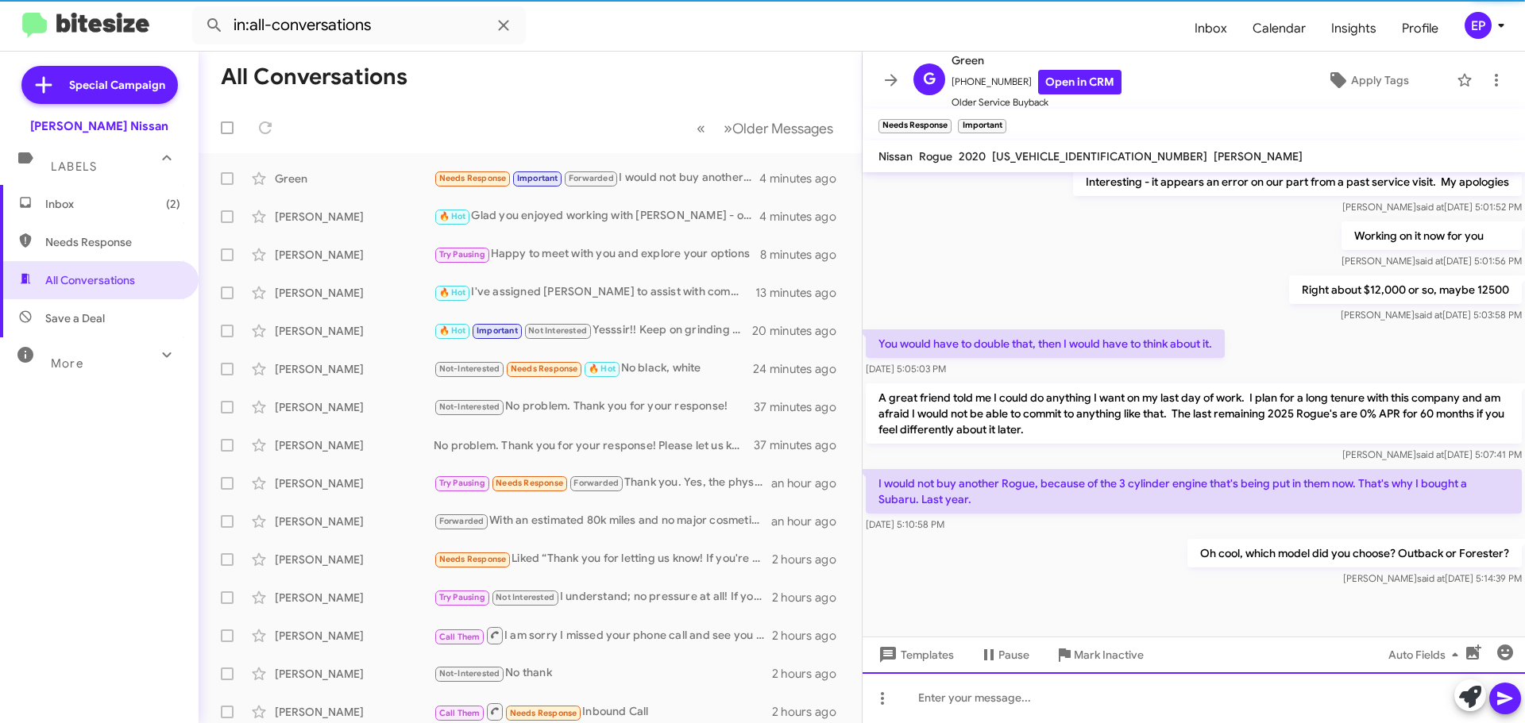
scroll to position [554, 0]
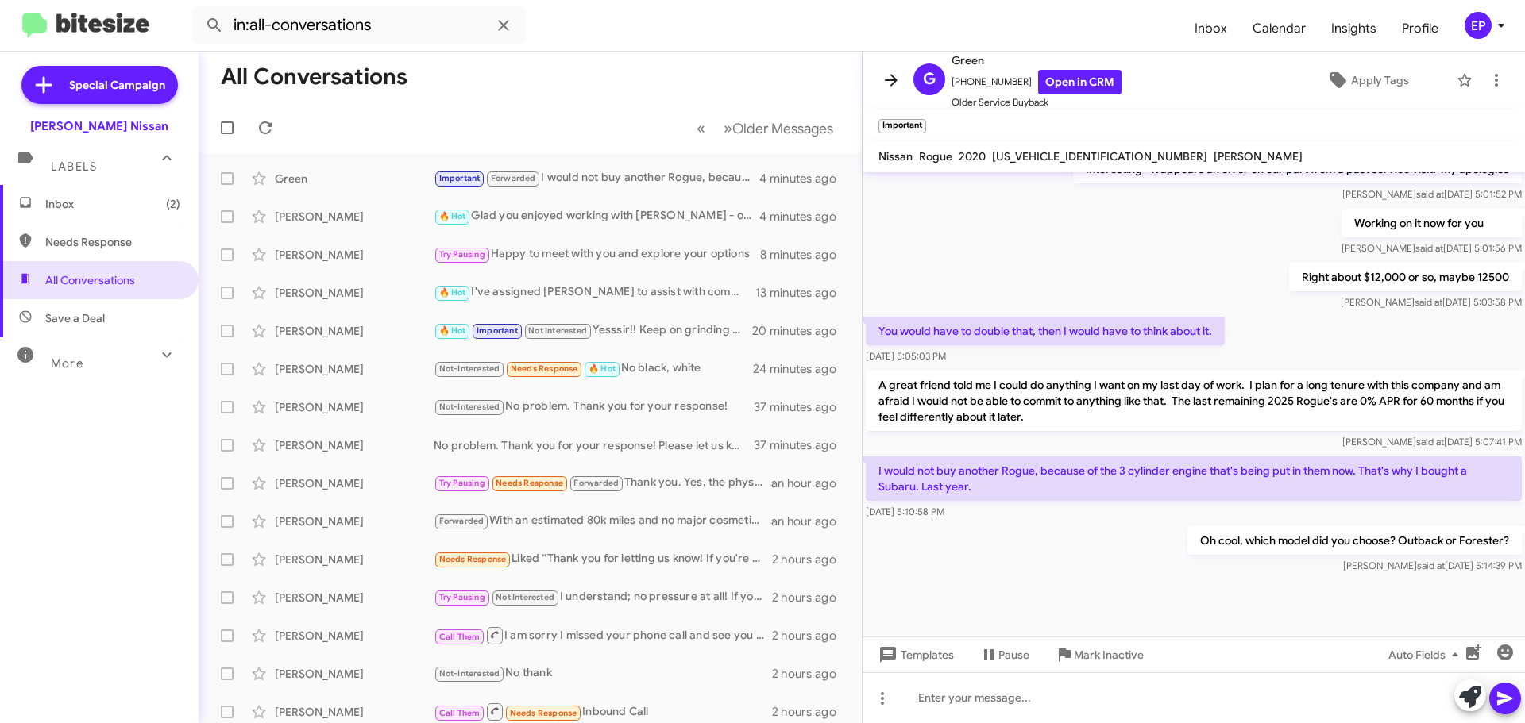
click at [896, 75] on icon at bounding box center [890, 80] width 19 height 19
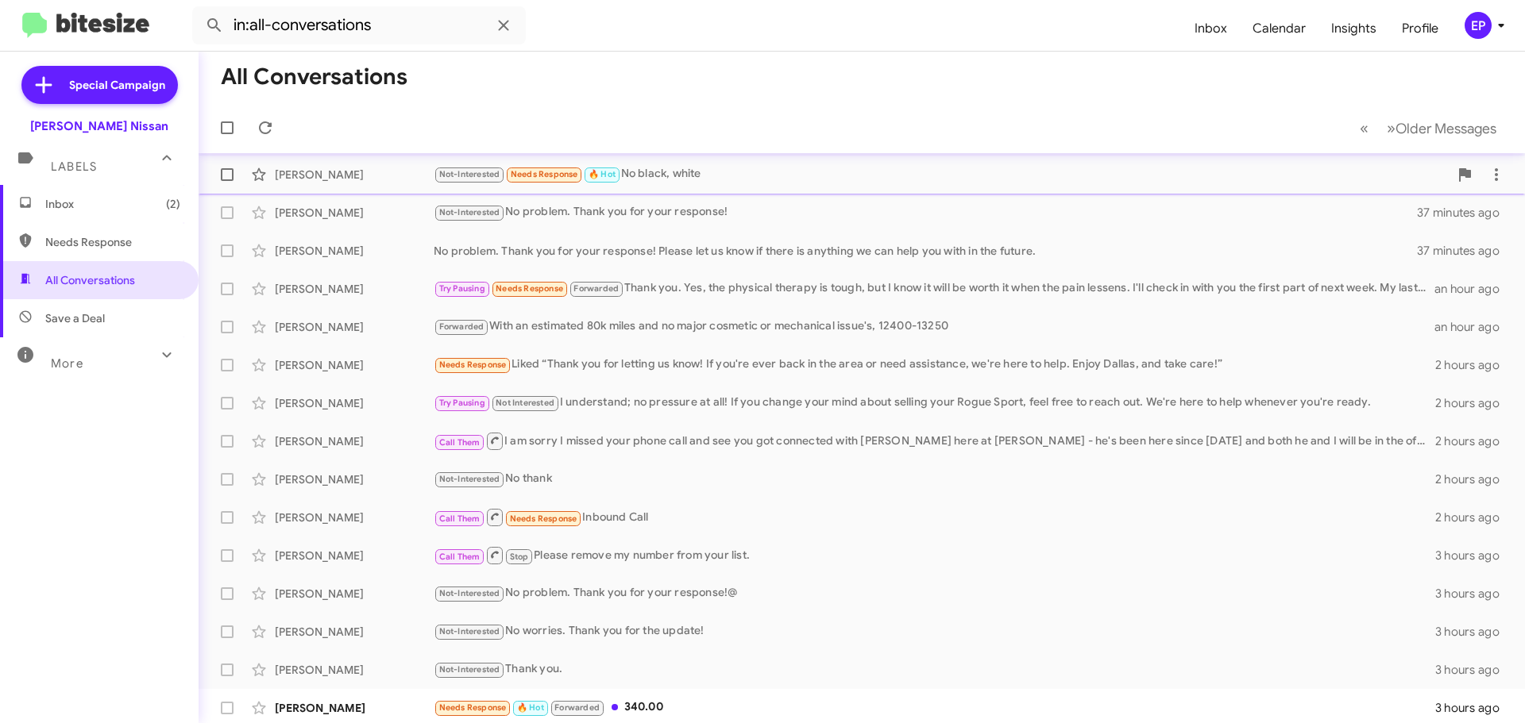
scroll to position [199, 0]
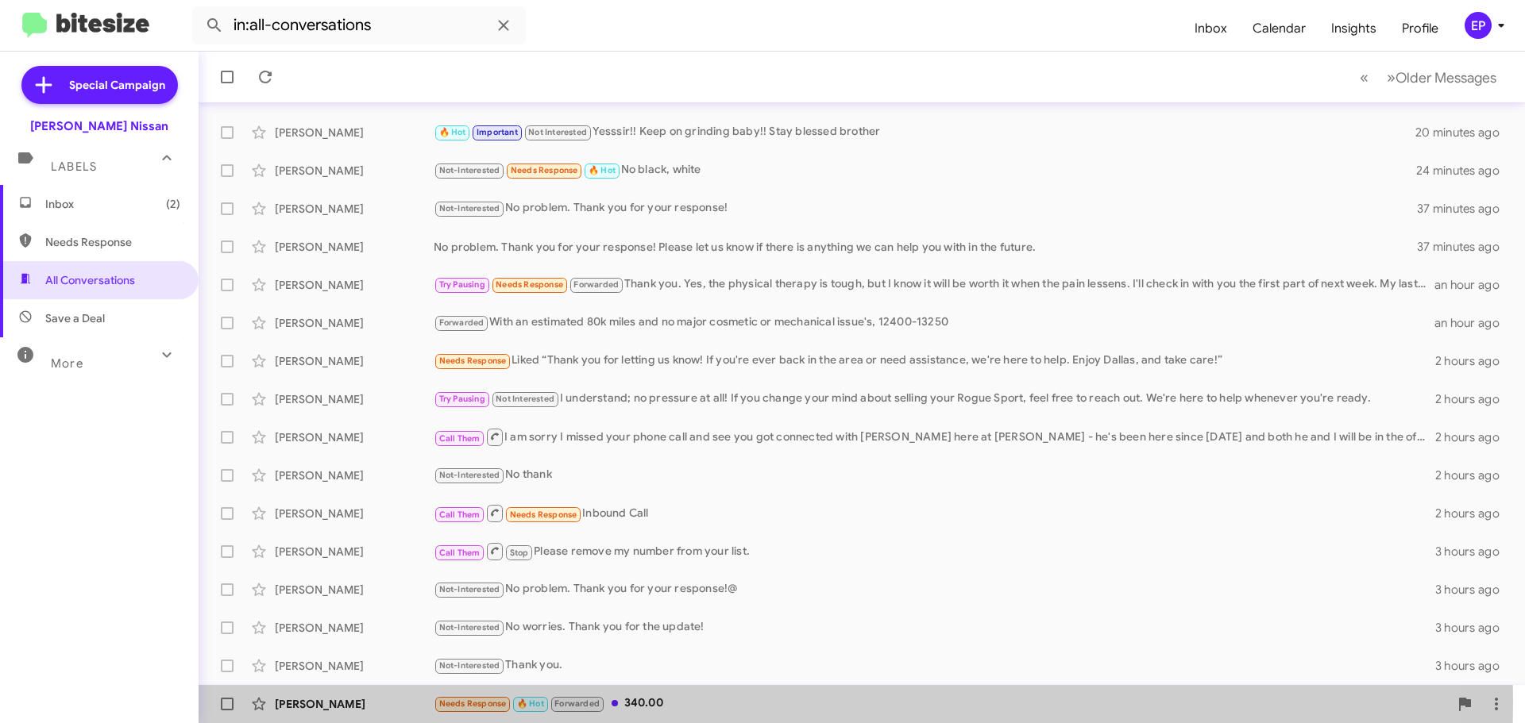
click at [679, 703] on div "Needs Response 🔥 Hot Forwarded 340.00" at bounding box center [941, 704] width 1015 height 18
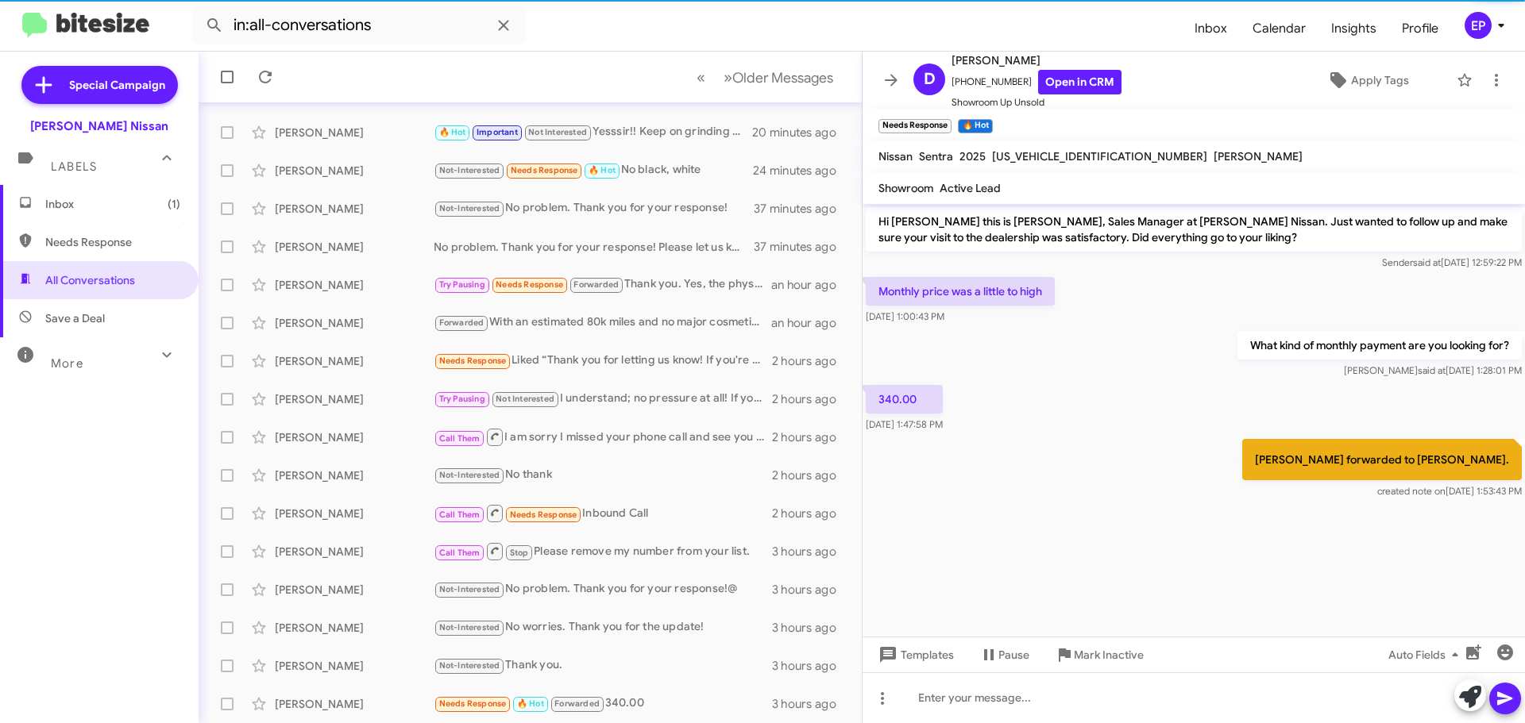
click at [1134, 476] on div "[PERSON_NAME] forwarded to [PERSON_NAME]. created note on [DATE] 1:53:43 PM" at bounding box center [1193, 469] width 662 height 67
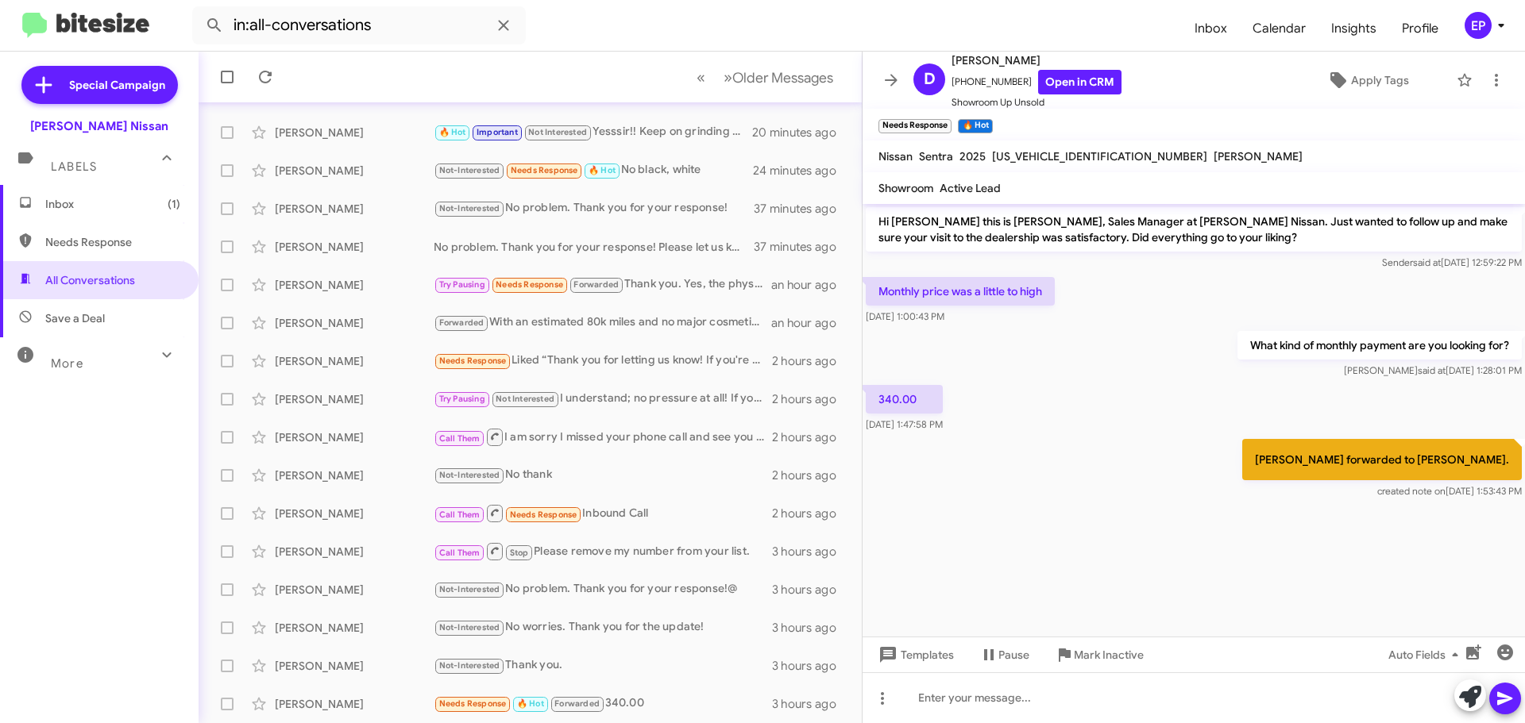
click at [1105, 409] on div "340.00 [DATE] 1:47:58 PM" at bounding box center [1193, 409] width 662 height 54
click at [1067, 90] on link "Open in CRM" at bounding box center [1079, 82] width 83 height 25
click at [1051, 432] on div "340.00 [DATE] 1:47:58 PM" at bounding box center [1193, 409] width 662 height 54
click at [1083, 86] on link "Open in CRM" at bounding box center [1079, 82] width 83 height 25
click at [1482, 650] on icon "button" at bounding box center [1472, 652] width 19 height 19
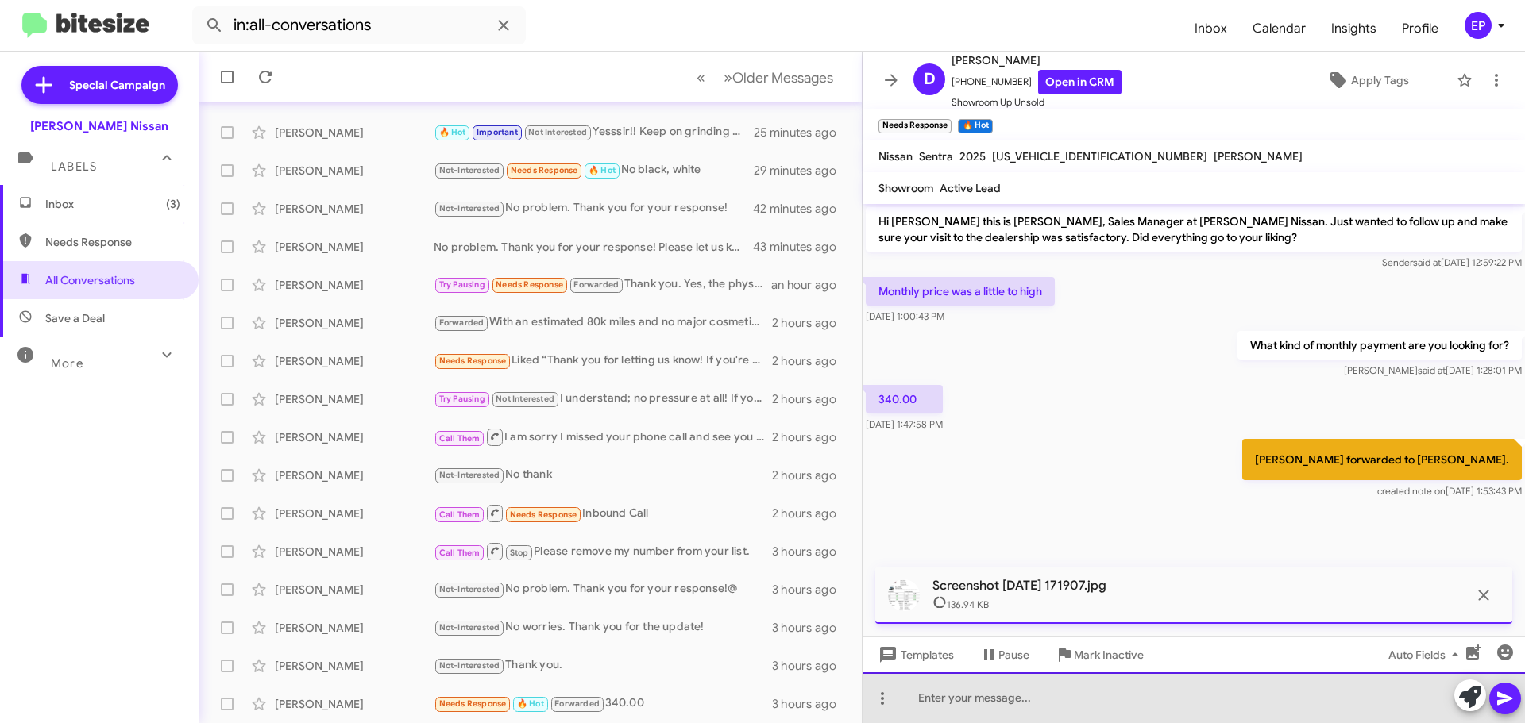
click at [1001, 700] on div at bounding box center [1193, 698] width 662 height 51
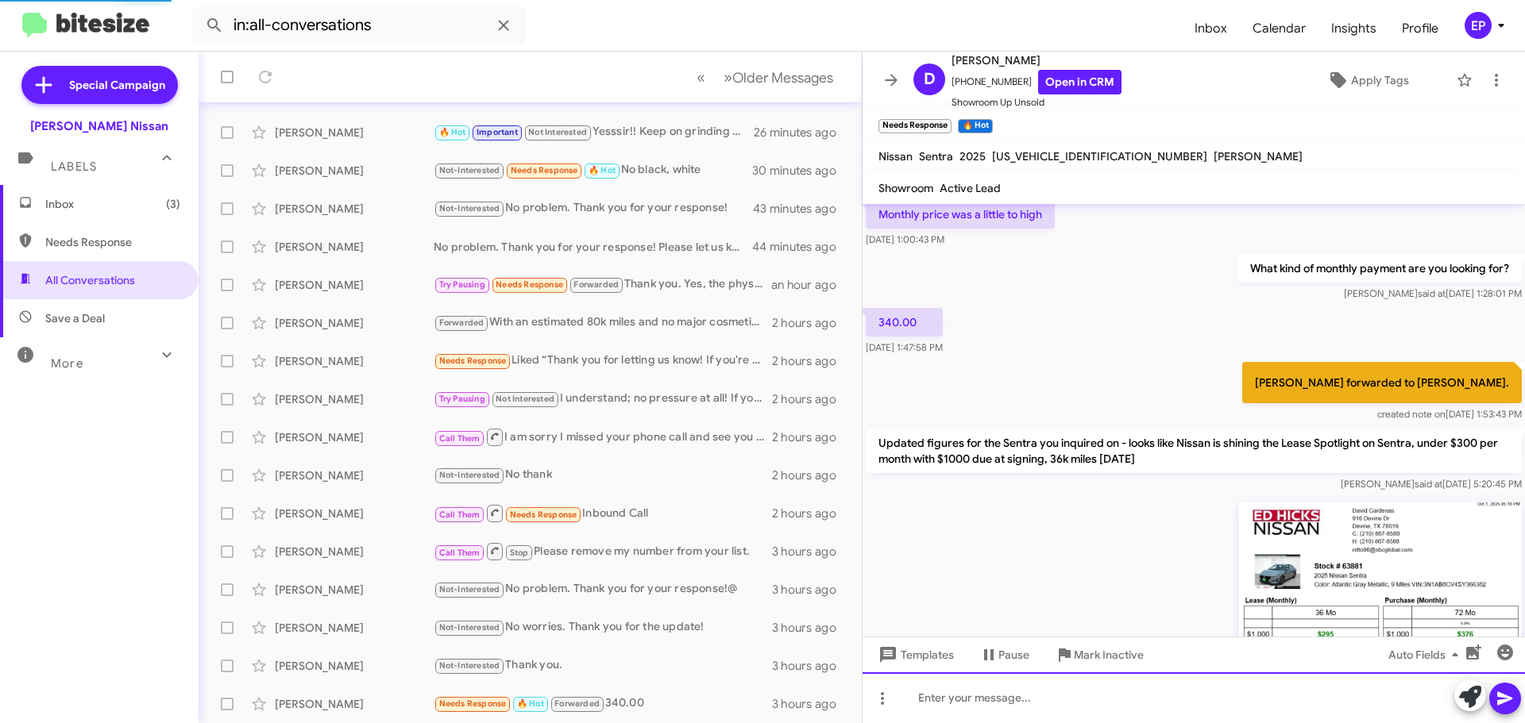
scroll to position [249, 0]
